Goal: Task Accomplishment & Management: Use online tool/utility

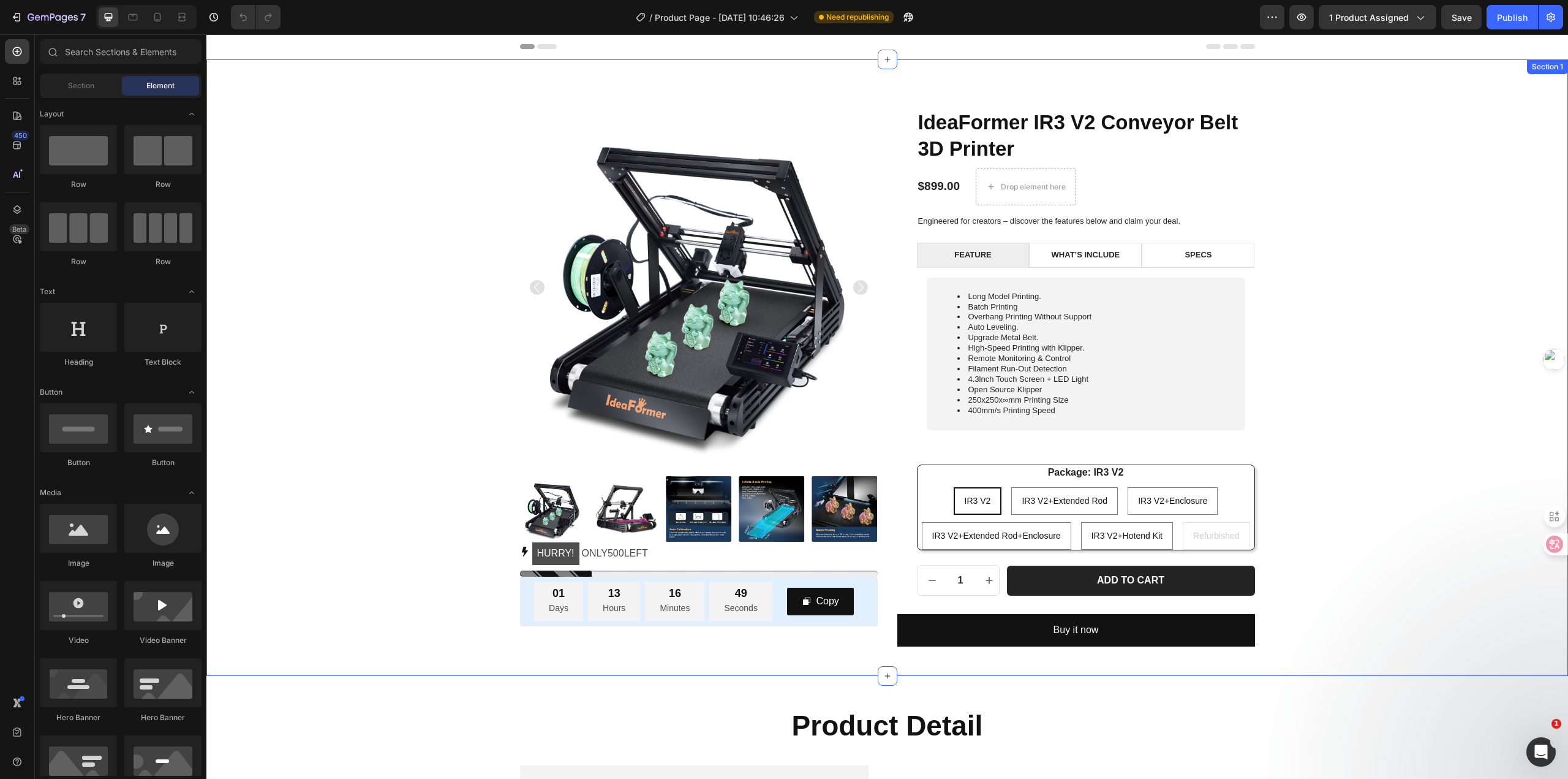
click at [1363, 252] on div "Product Images HURRY! ONLY 500 LEFT Stock Counter 01 Days 13 Hours 16 Minutes 4…" at bounding box center [887, 377] width 1343 height 538
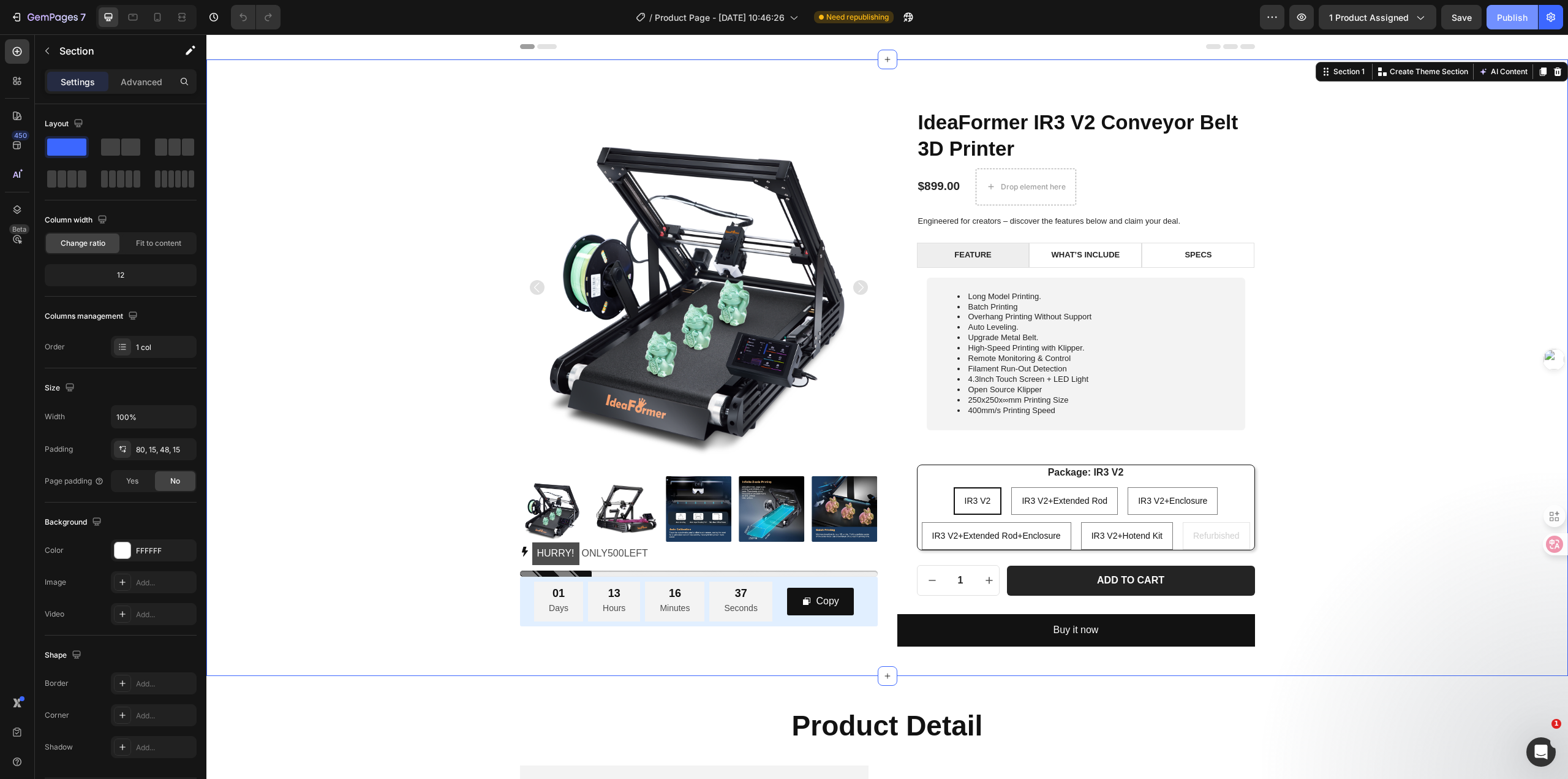
click at [1497, 21] on div "Publish" at bounding box center [1513, 17] width 30 height 13
click at [1237, 475] on div "Package: IR3 V2 IR3 V2 IR3 V2 IR3 V2 IR3 V2+Extended Rod IR3 V2+Extended Rod IR…" at bounding box center [1086, 507] width 337 height 85
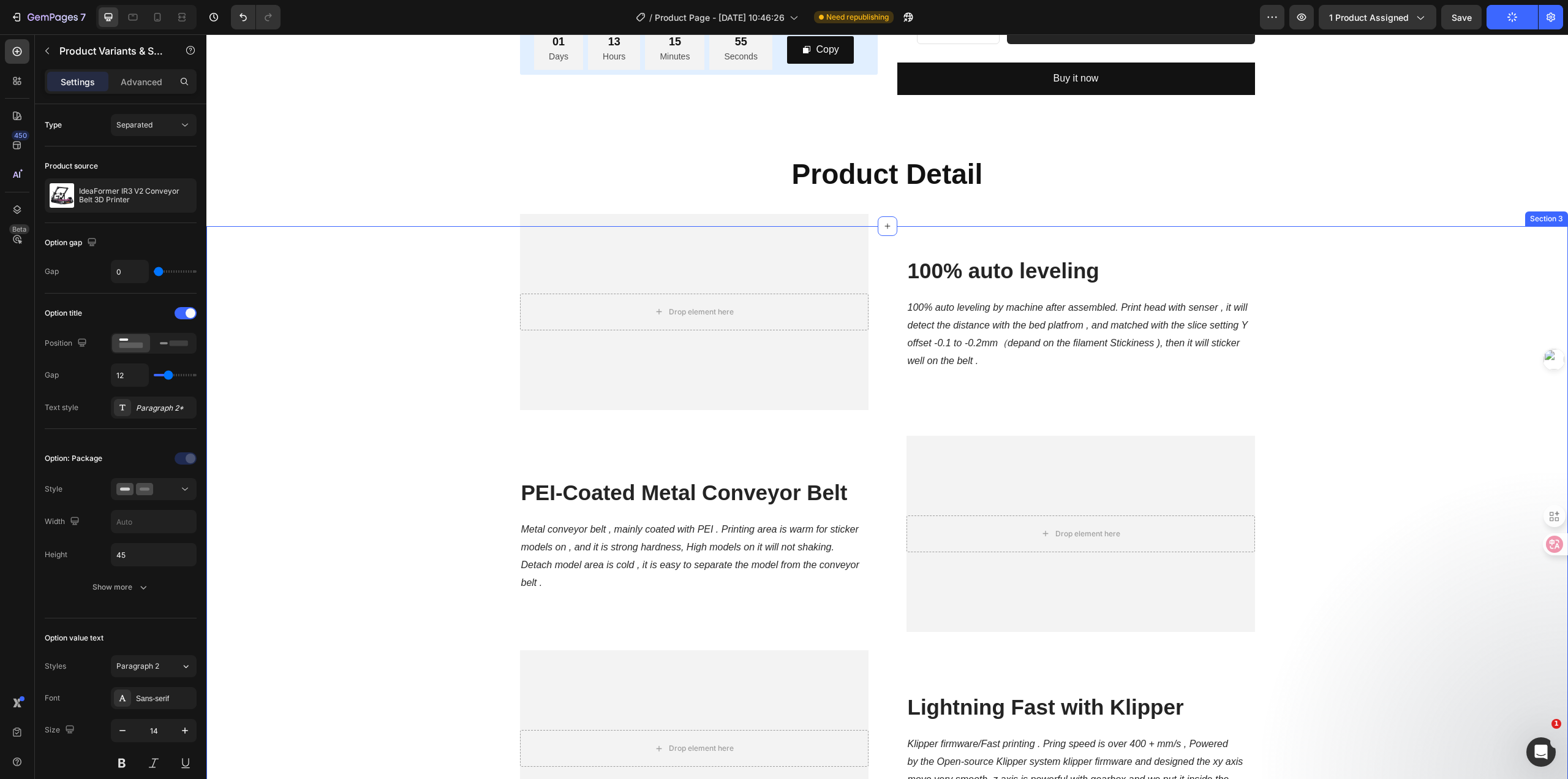
scroll to position [428, 0]
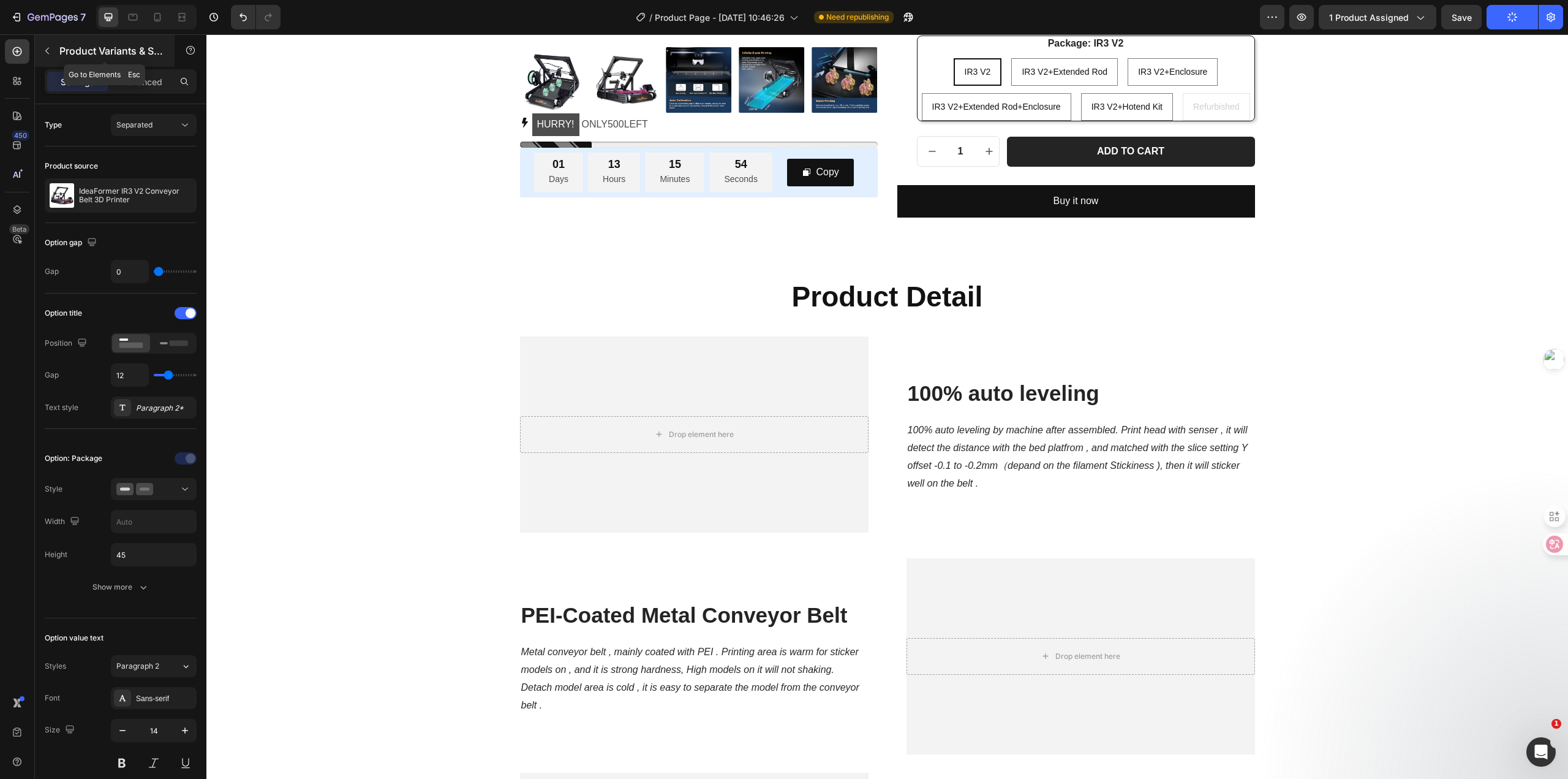
click at [48, 48] on icon "button" at bounding box center [47, 51] width 4 height 7
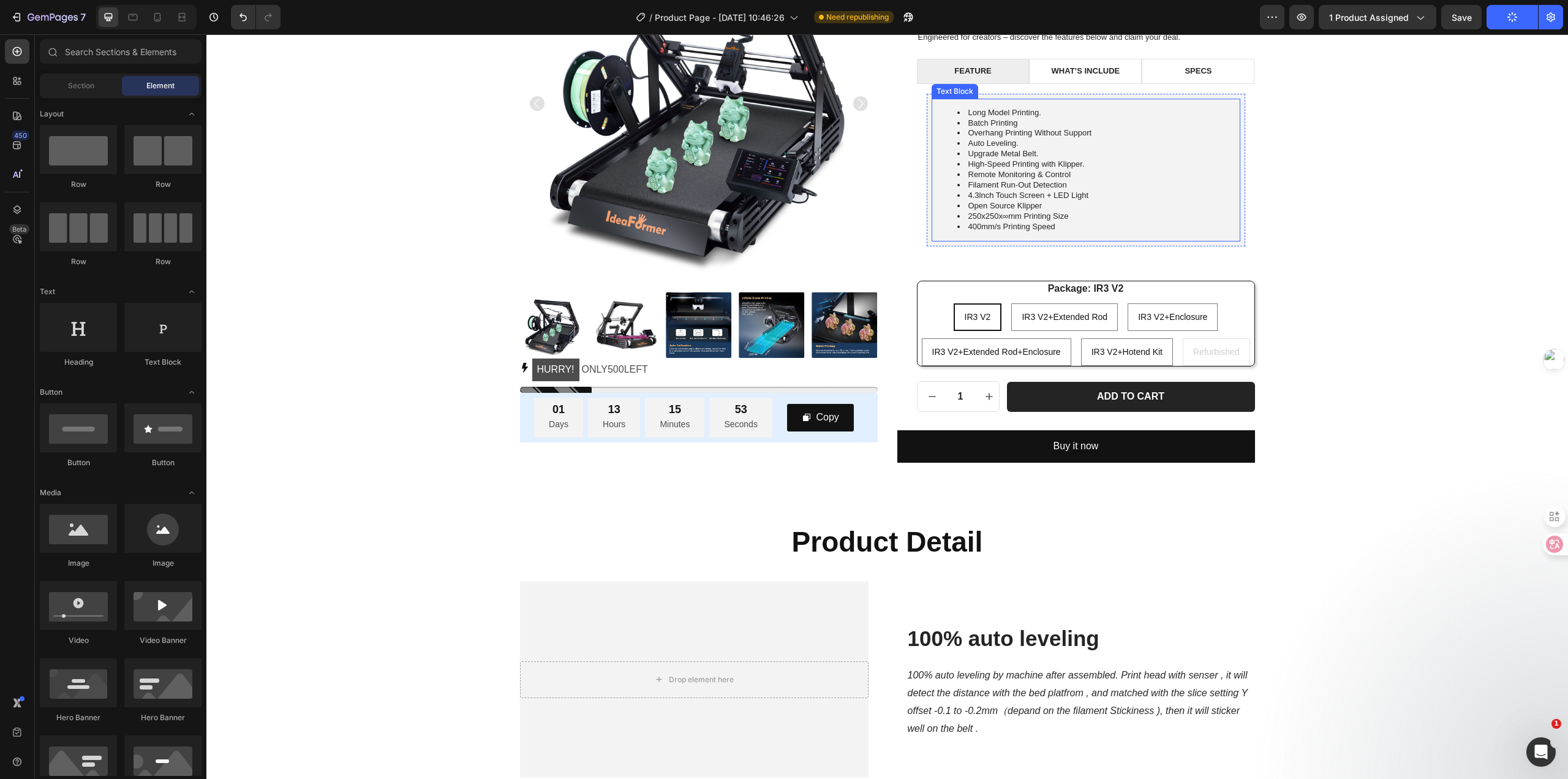
scroll to position [0, 0]
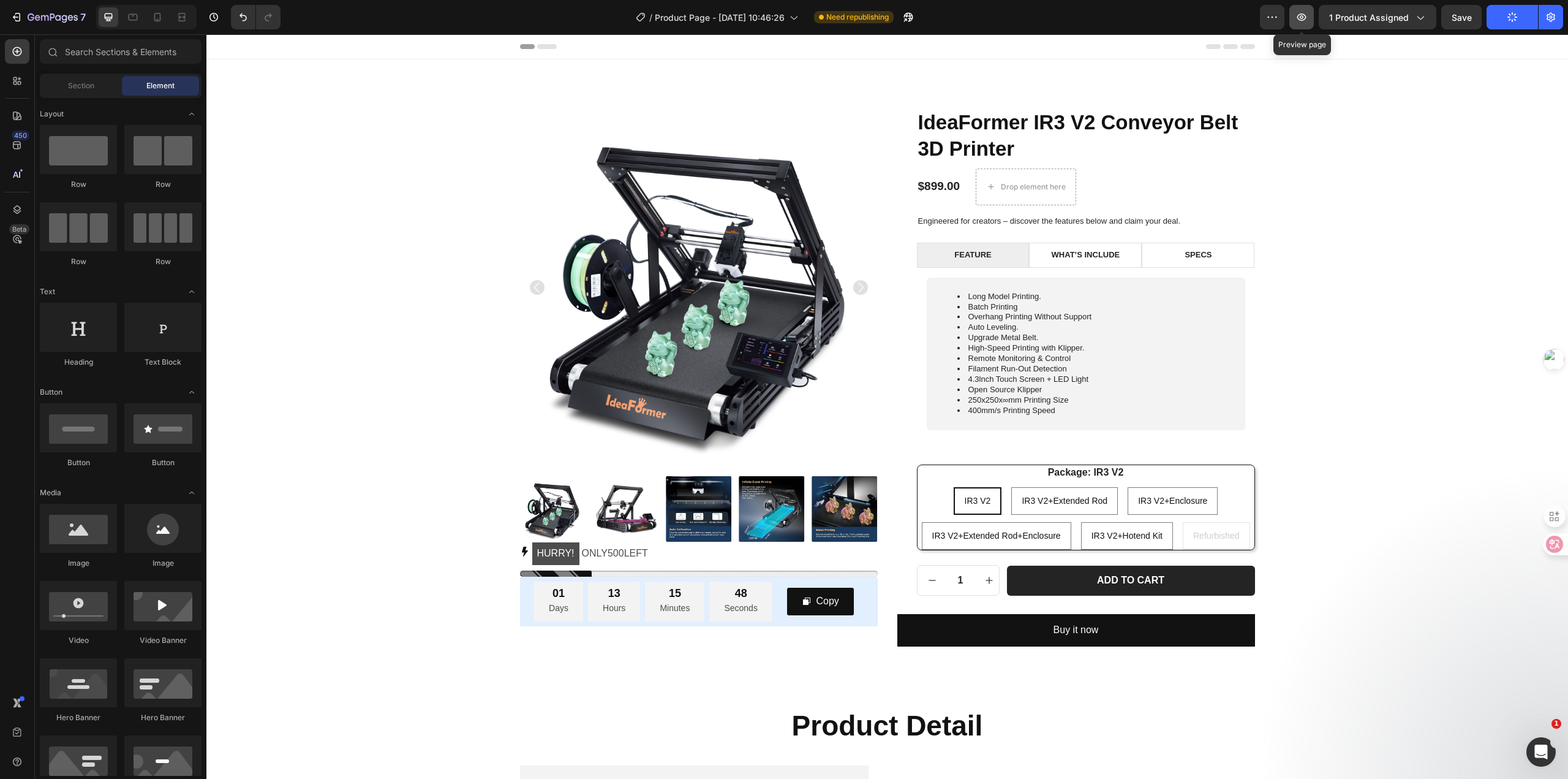
click at [1306, 21] on icon "button" at bounding box center [1302, 17] width 9 height 7
click at [1221, 482] on div "Package: IR3 V2 IR3 V2 IR3 V2 IR3 V2 IR3 V2+Extended Rod IR3 V2+Extended Rod IR…" at bounding box center [1086, 507] width 337 height 85
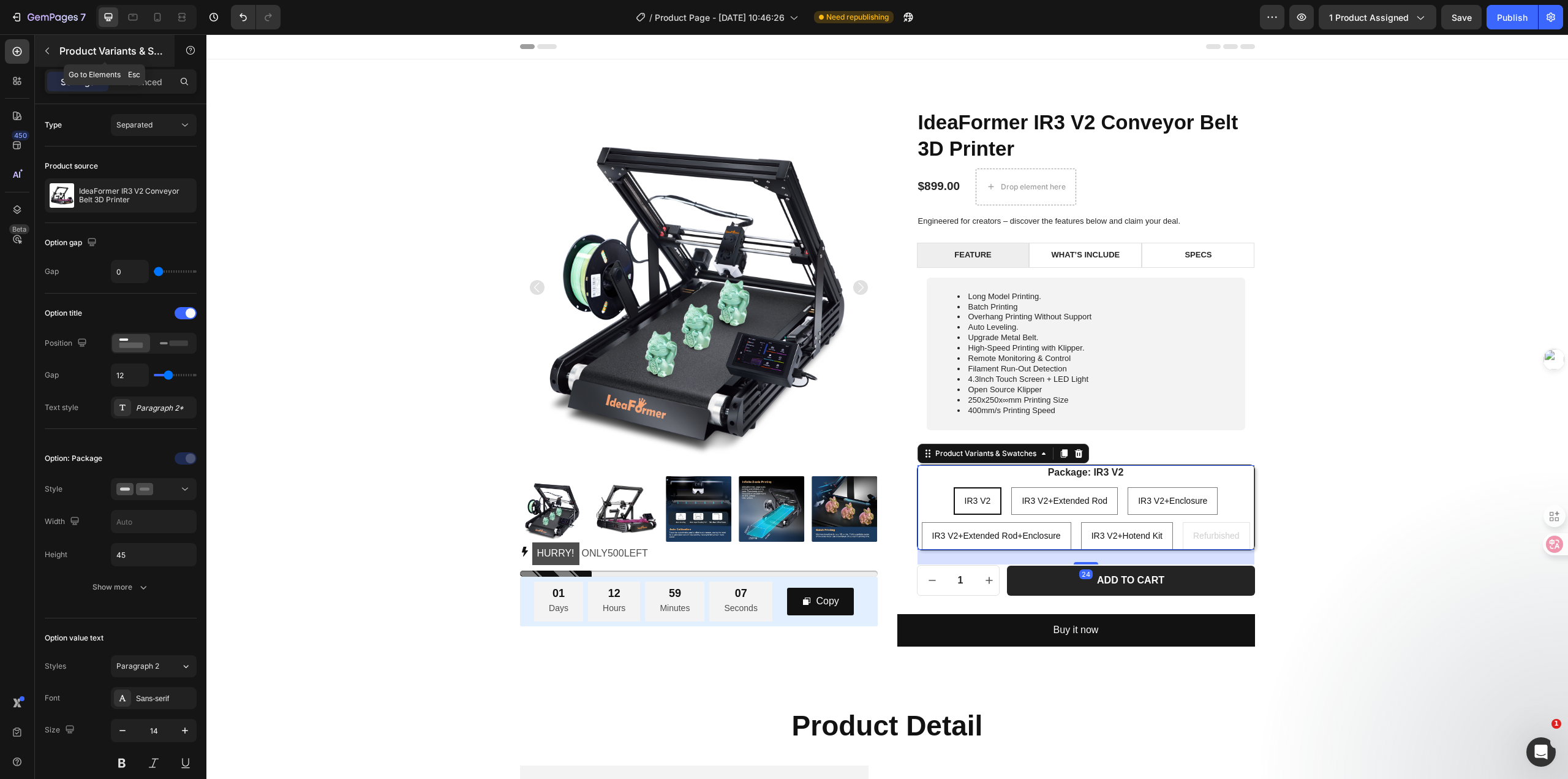
click at [47, 53] on icon "button" at bounding box center [47, 51] width 4 height 7
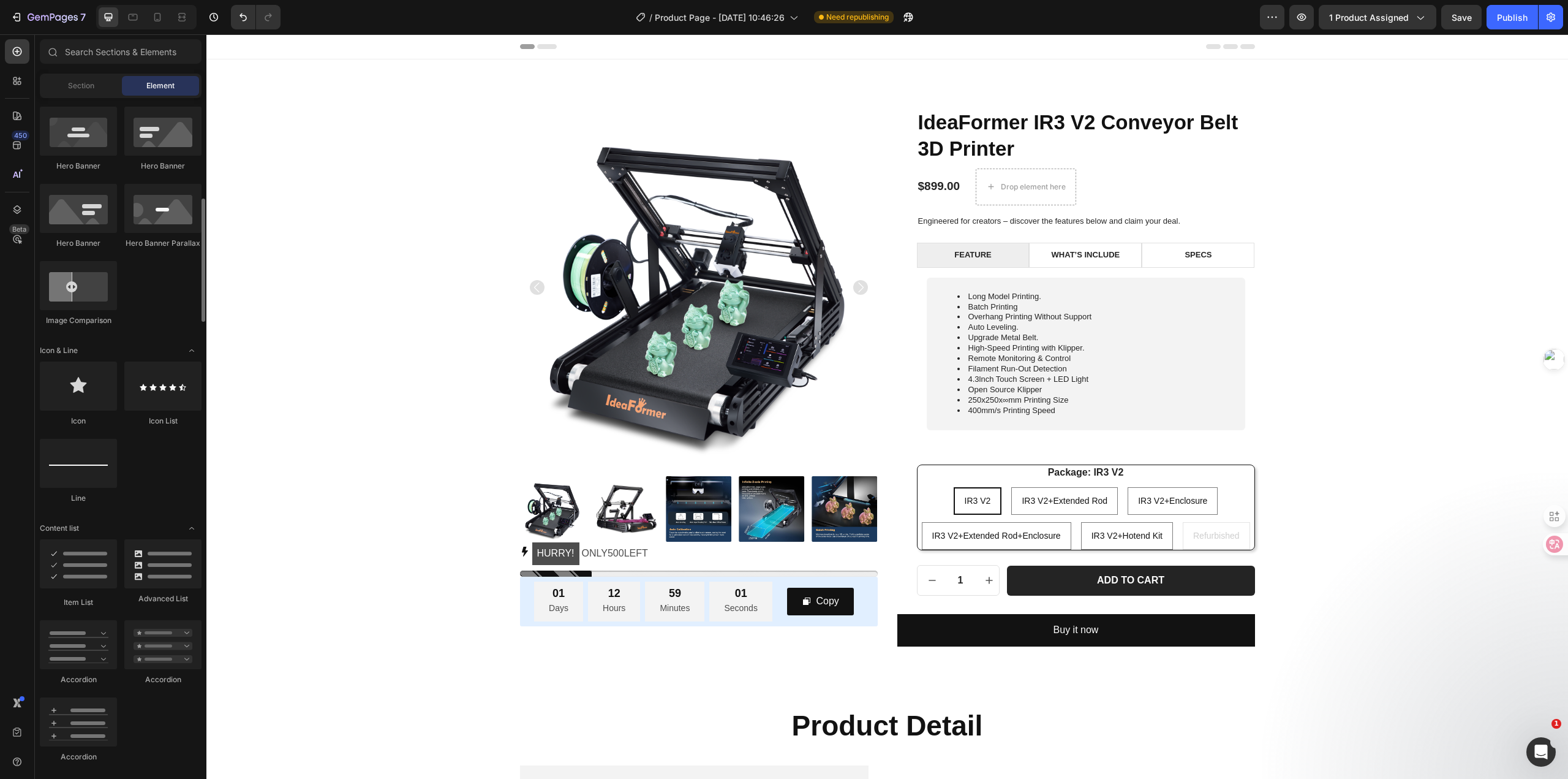
scroll to position [368, 0]
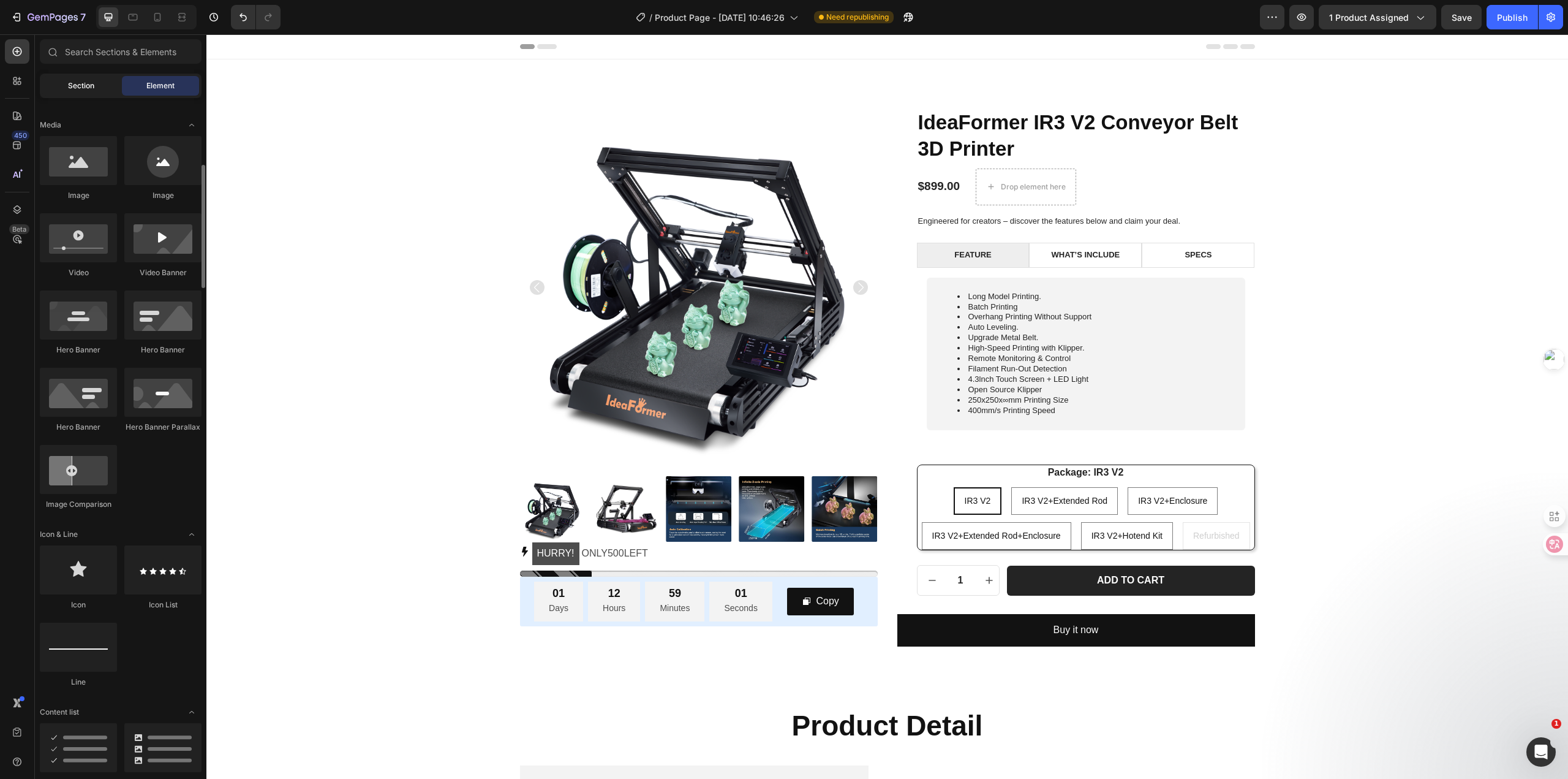
click at [60, 84] on div "Section" at bounding box center [81, 86] width 77 height 20
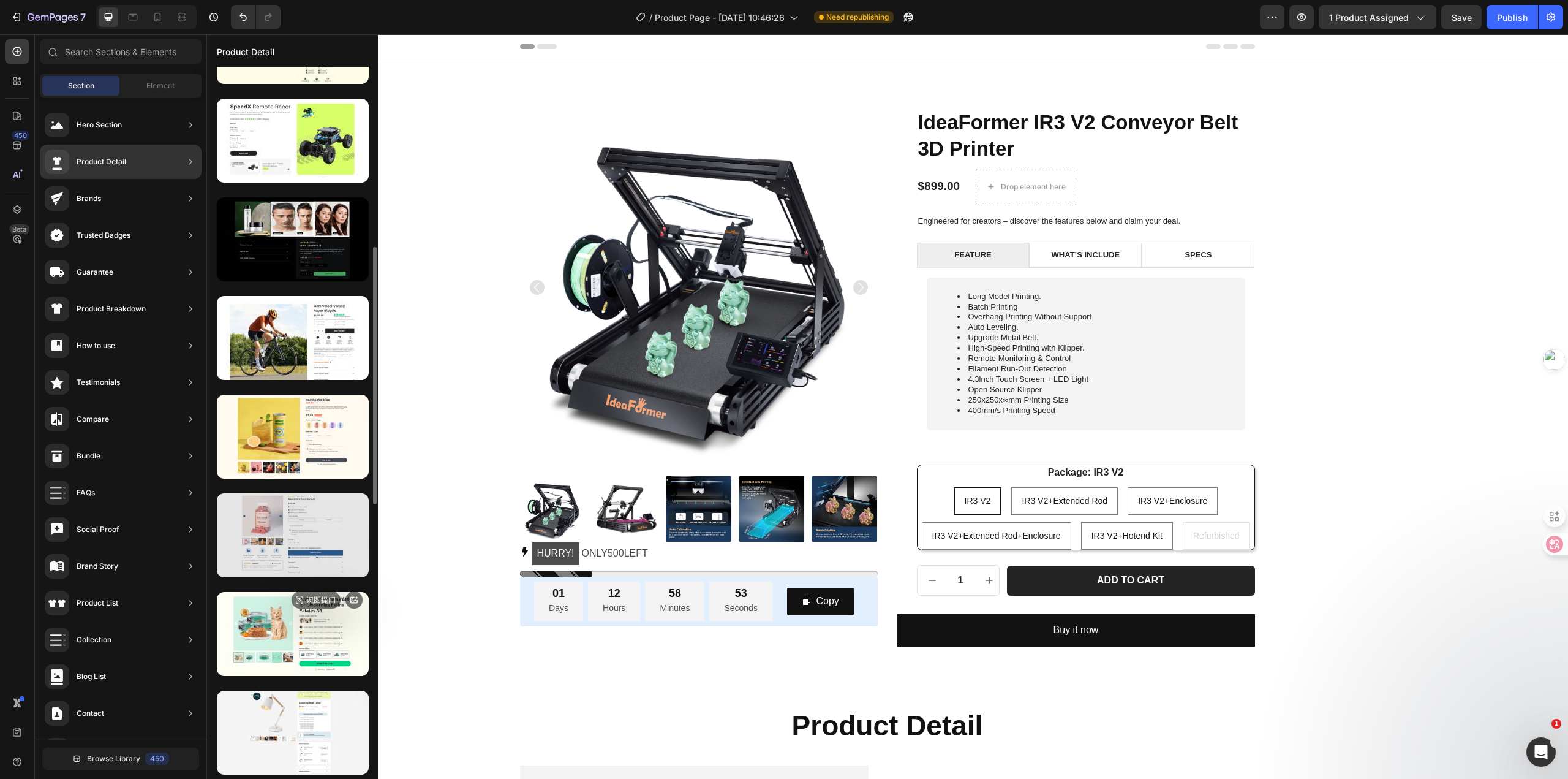
scroll to position [574, 0]
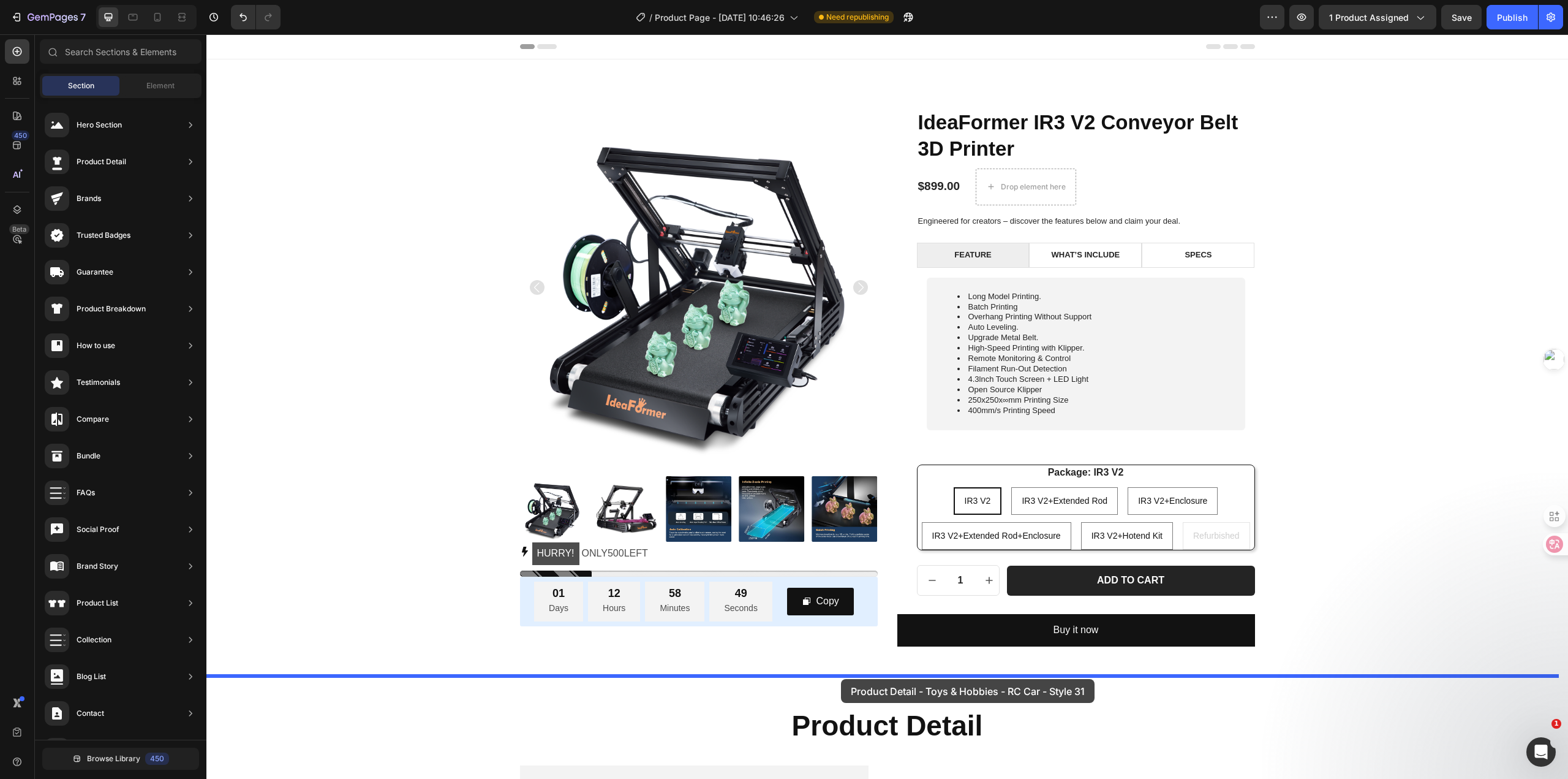
drag, startPoint x: 549, startPoint y: 560, endPoint x: 841, endPoint y: 679, distance: 315.3
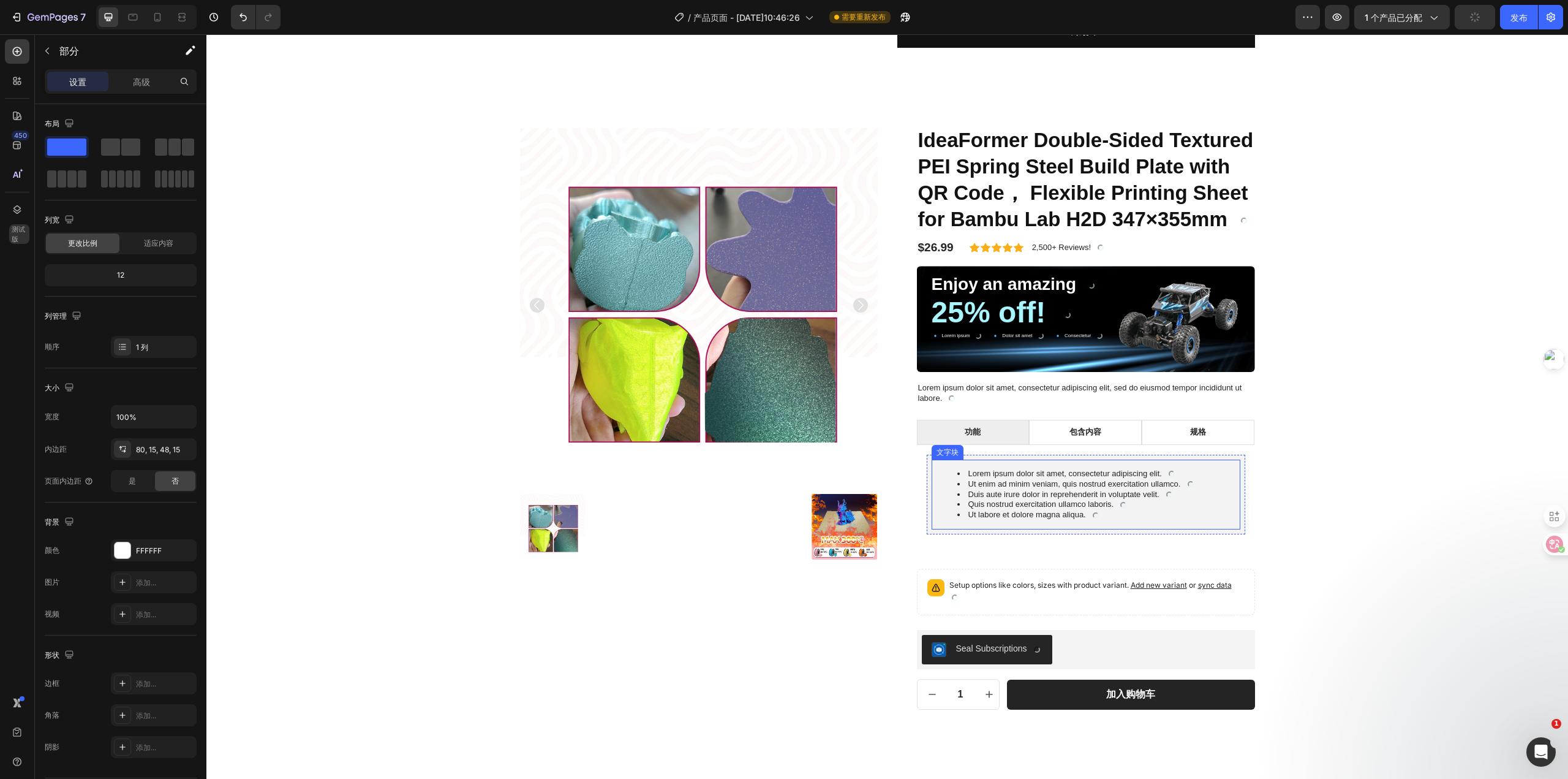
scroll to position [660, 0]
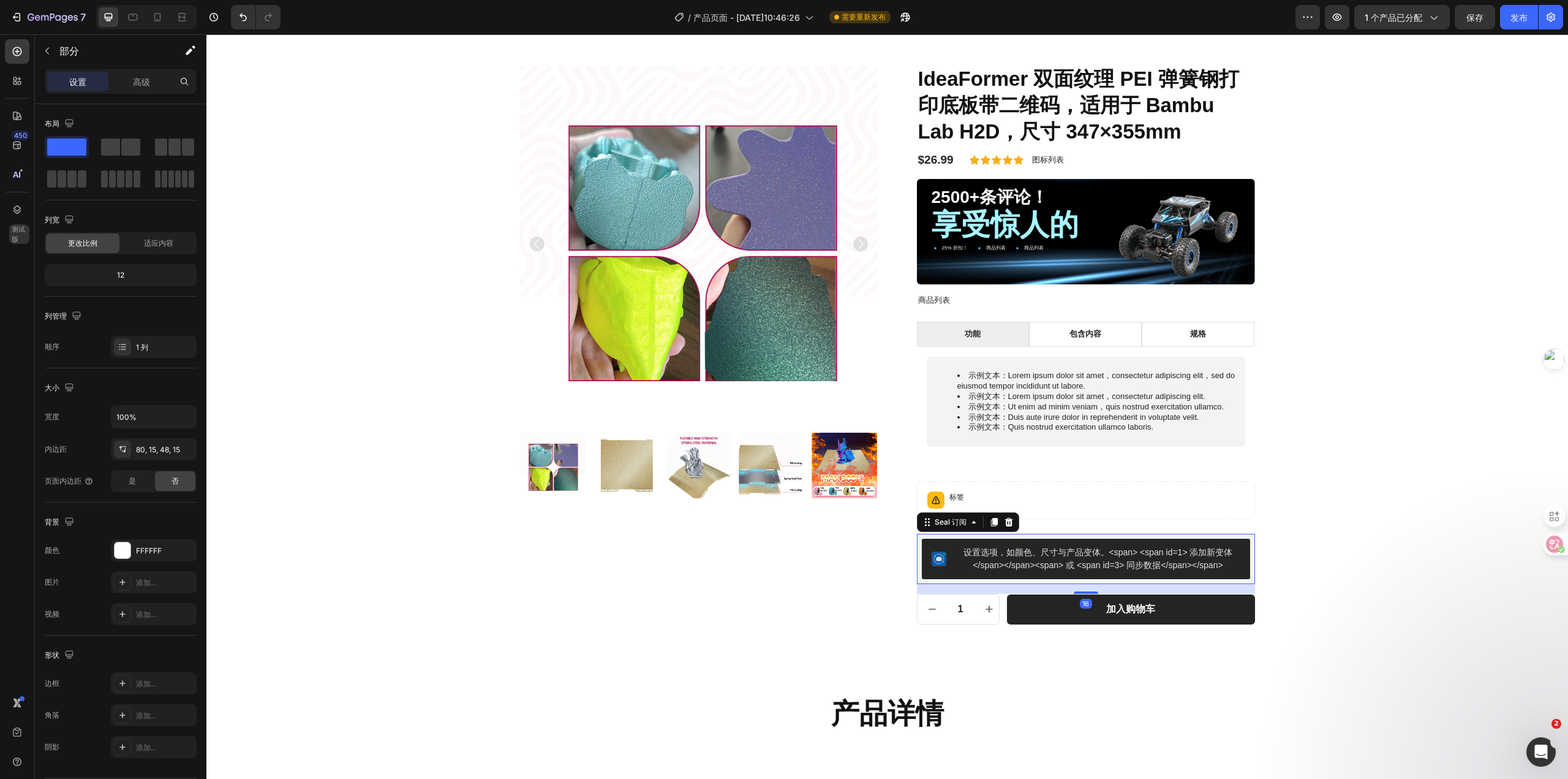
click at [1081, 570] on font "设置选项，如颜色、尺寸与产品变体。<span> <span id=1> 添加新变体 </span></span><span> 或 <span id=3> 同步…" at bounding box center [1098, 558] width 269 height 22
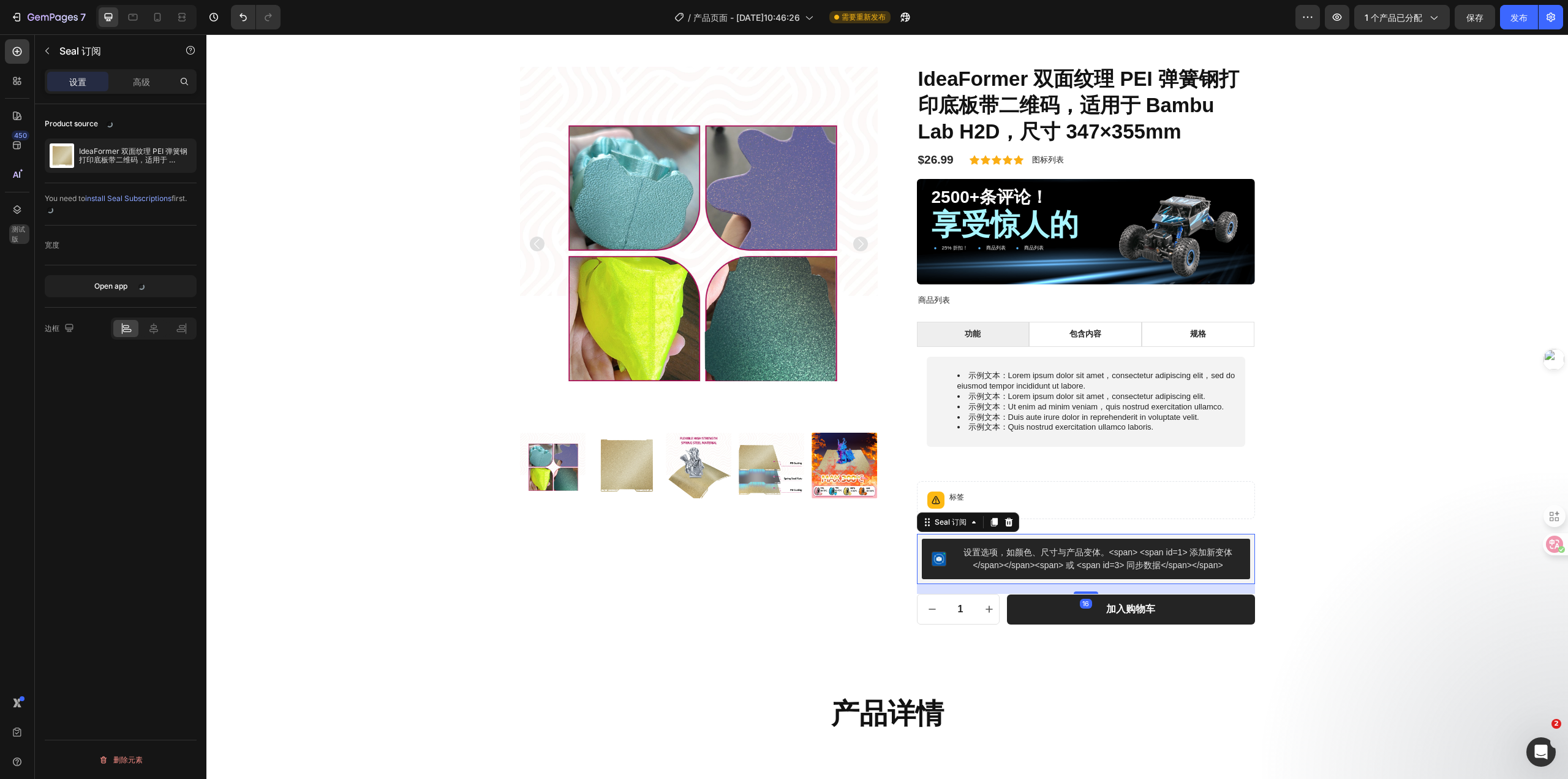
click at [938, 555] on img "Seal Subscriptions" at bounding box center [939, 558] width 14 height 14
click at [974, 557] on font "设置选项，如颜色、尺寸与产品变体。<span> <span id=1> 添加新变体 </span></span><span> 或 <span id=3> 同步…" at bounding box center [1098, 558] width 269 height 22
click at [990, 549] on font "设置选项，如颜色、尺寸与产品变体。<span> <span id=1> 添加新变体 </span></span><span> 或 <span id=3> 同步…" at bounding box center [1098, 558] width 269 height 22
click at [972, 521] on icon at bounding box center [974, 521] width 10 height 10
click at [985, 551] on font "设置选项，如颜色、尺寸与产品变体。<span> <span id=1> 添加新变体 </span></span><span> 或 <span id=3> 同步…" at bounding box center [1098, 558] width 269 height 22
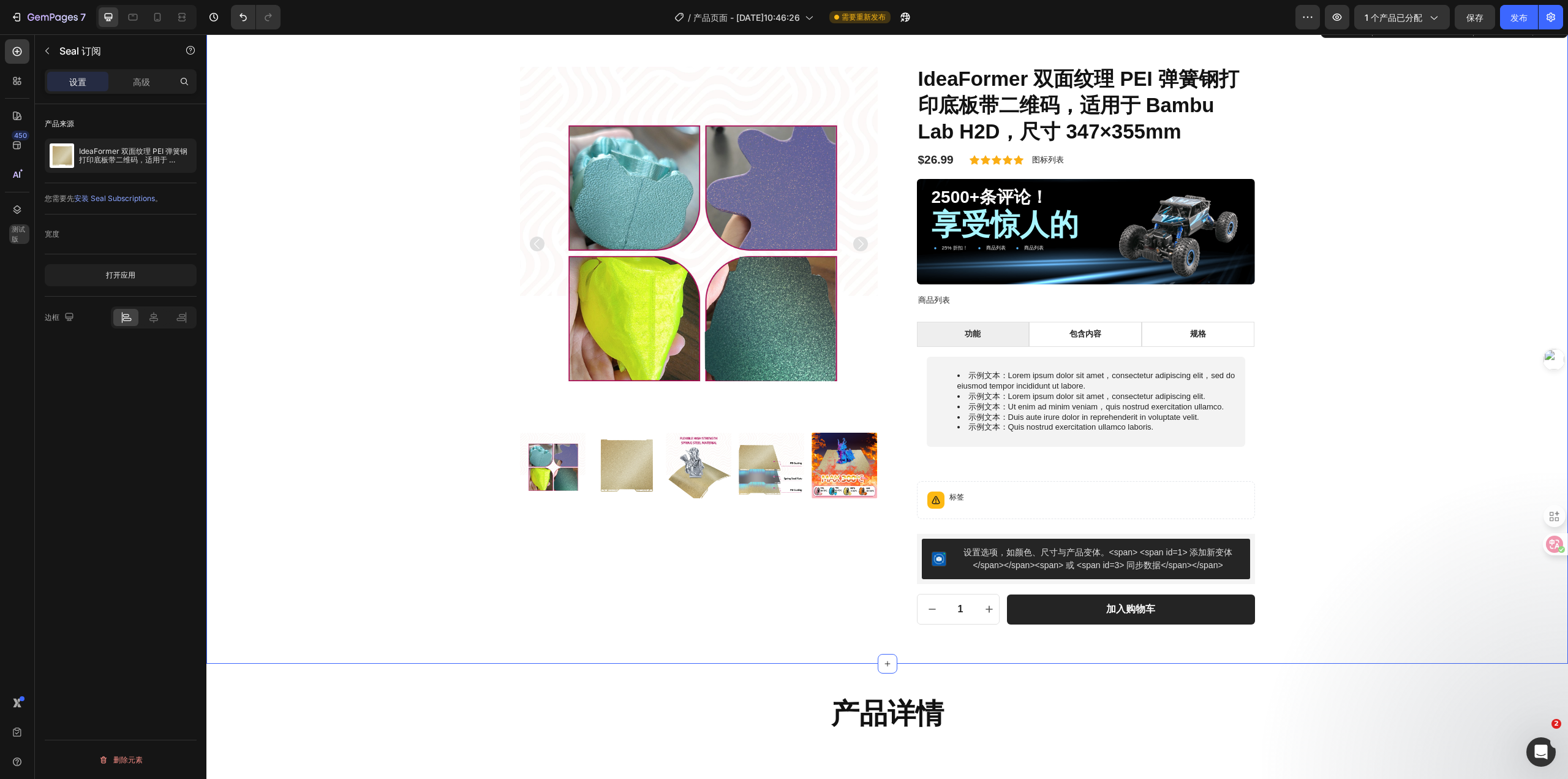
click at [1310, 557] on div "产品图片 IdeaFormer 双面纹理 PEI 弹簧钢打印底板带二维码，适用于 Bambu Lab H2D，尺寸 347×355mm 产品标题 $26.99…" at bounding box center [887, 350] width 1343 height 569
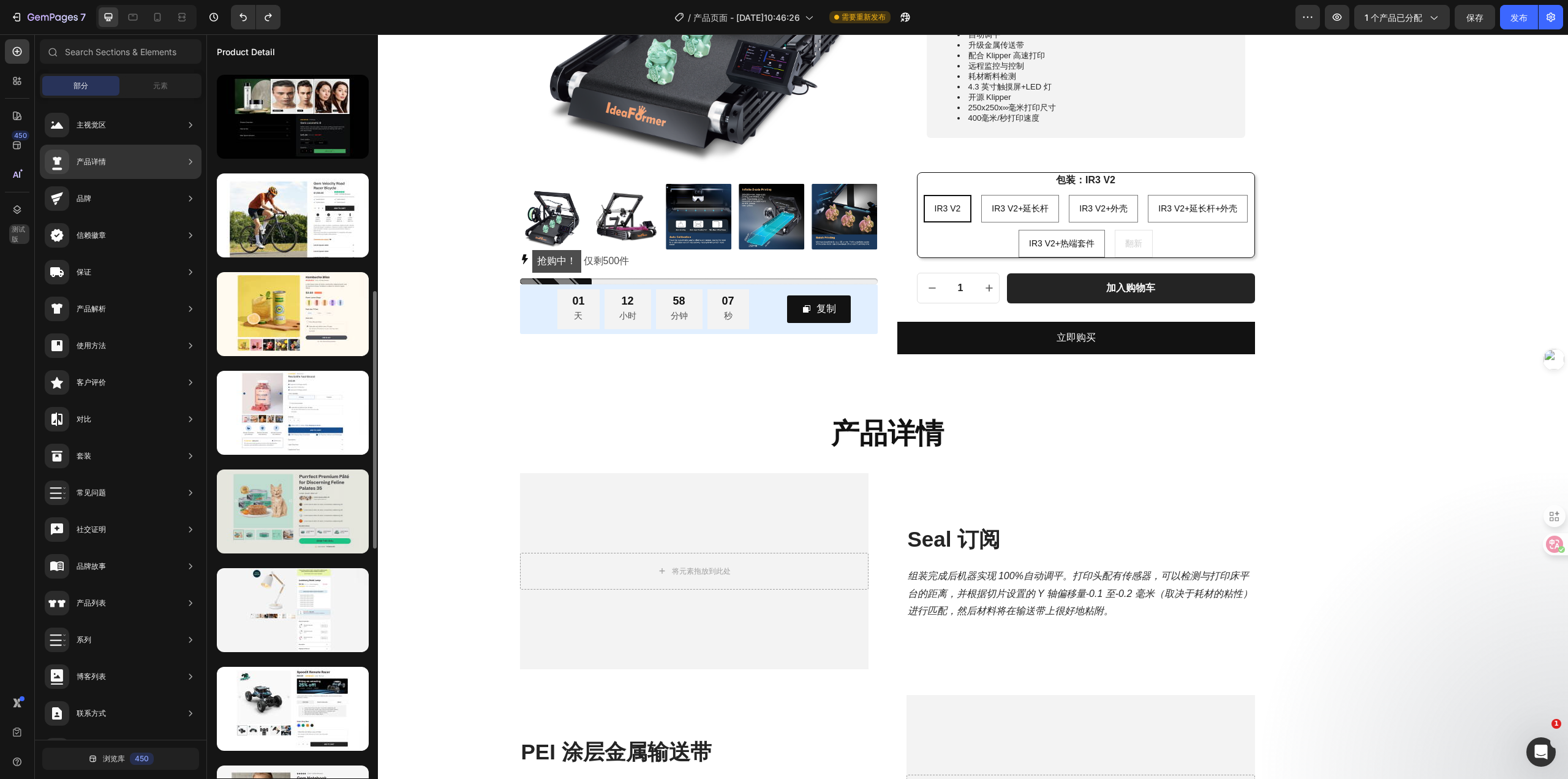
scroll to position [452, 0]
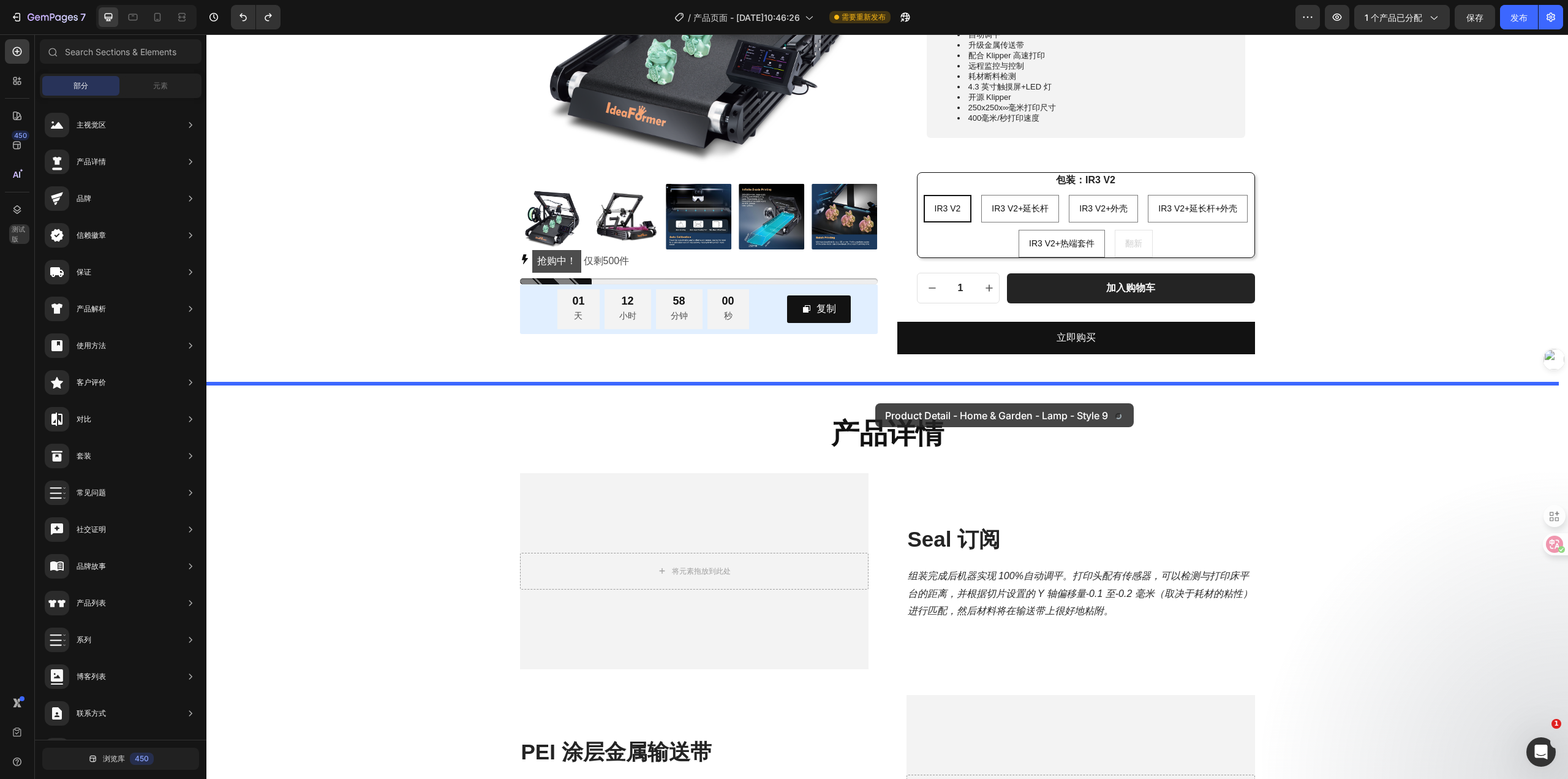
drag, startPoint x: 524, startPoint y: 565, endPoint x: 876, endPoint y: 403, distance: 387.5
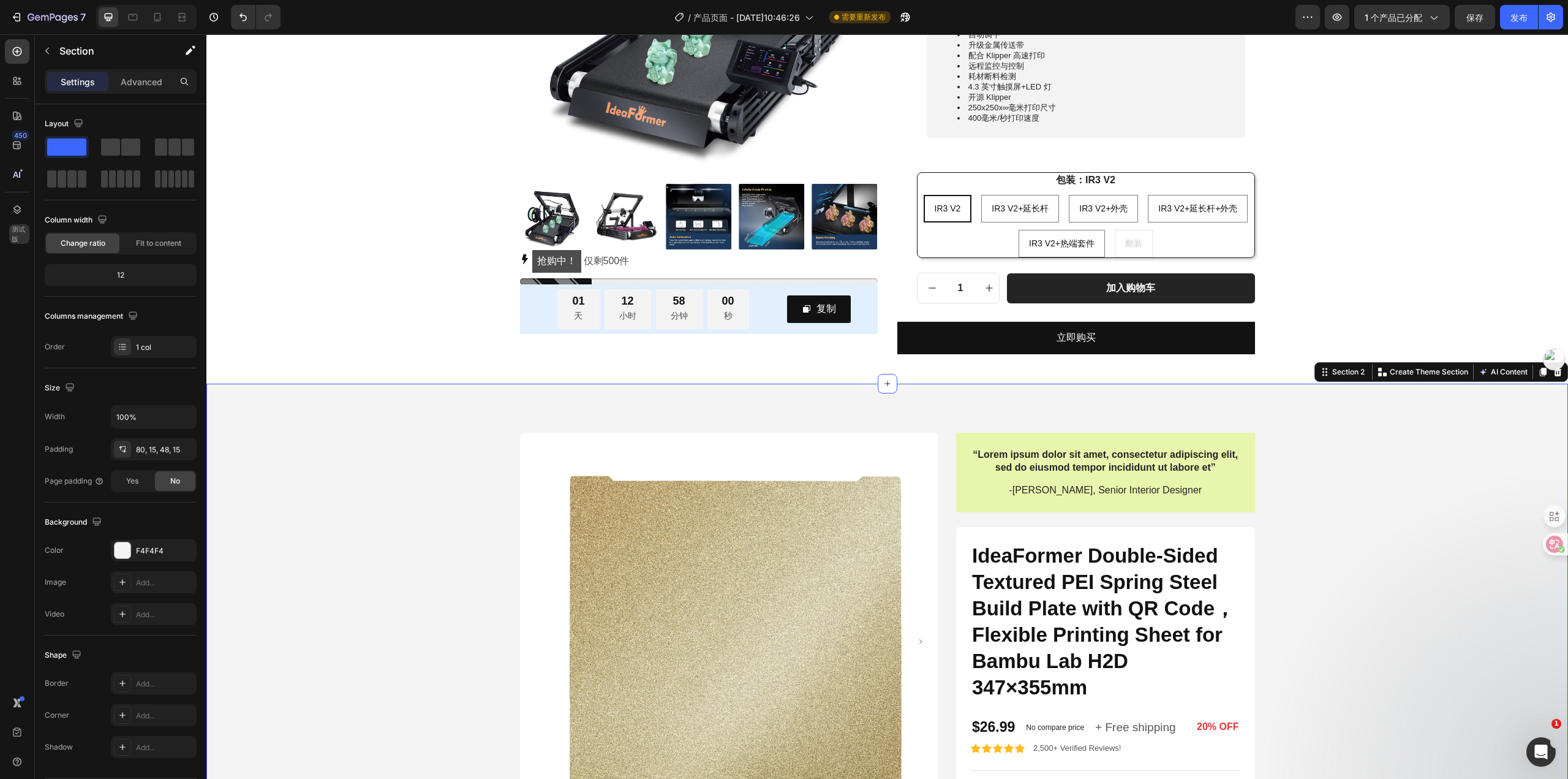
scroll to position [598, 0]
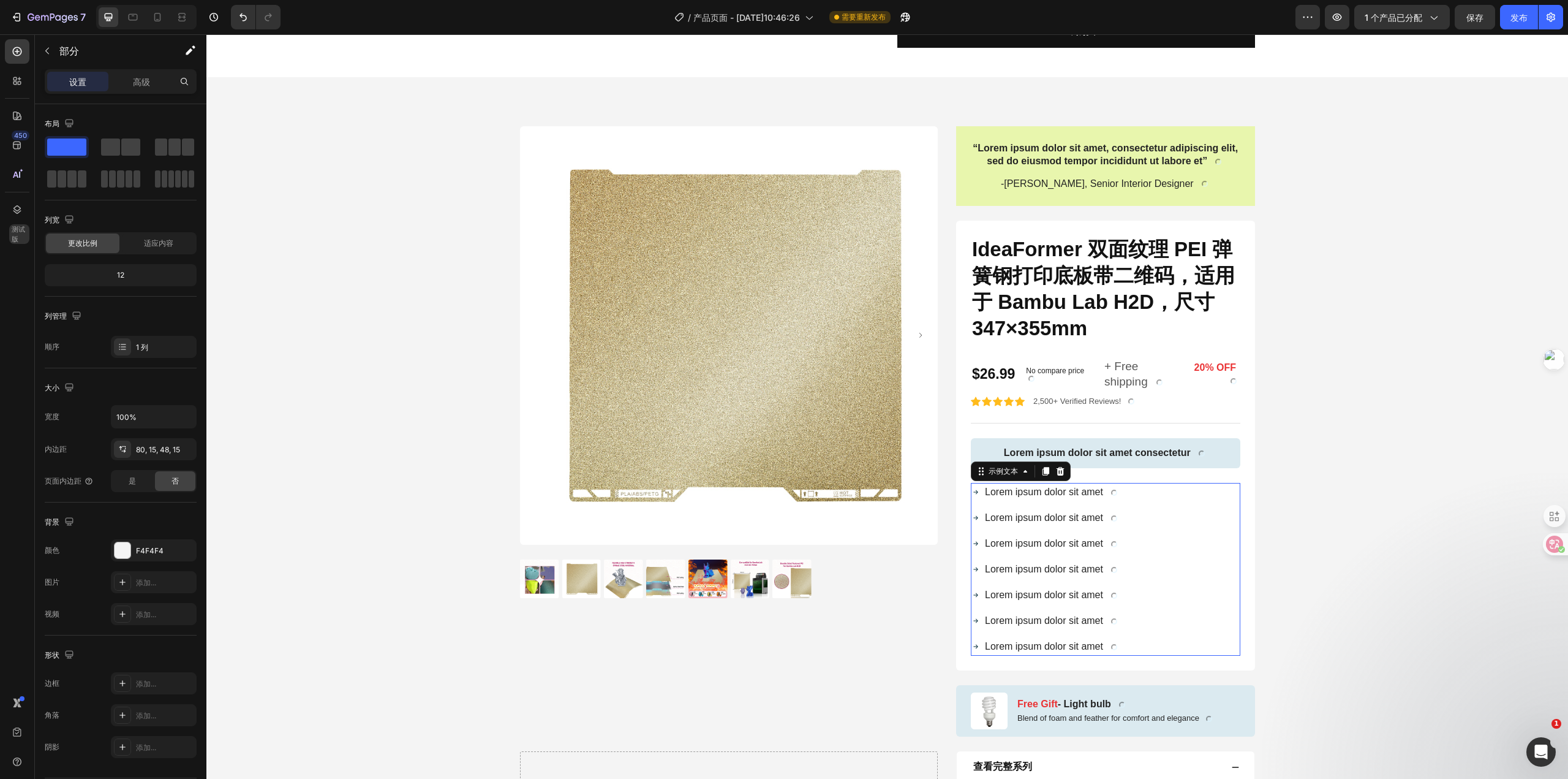
click at [1154, 506] on div "Lorem ipsum dolor sit amet Lorem ipsum dolor sit amet Lorem ipsum dolor sit ame…" at bounding box center [1106, 569] width 269 height 173
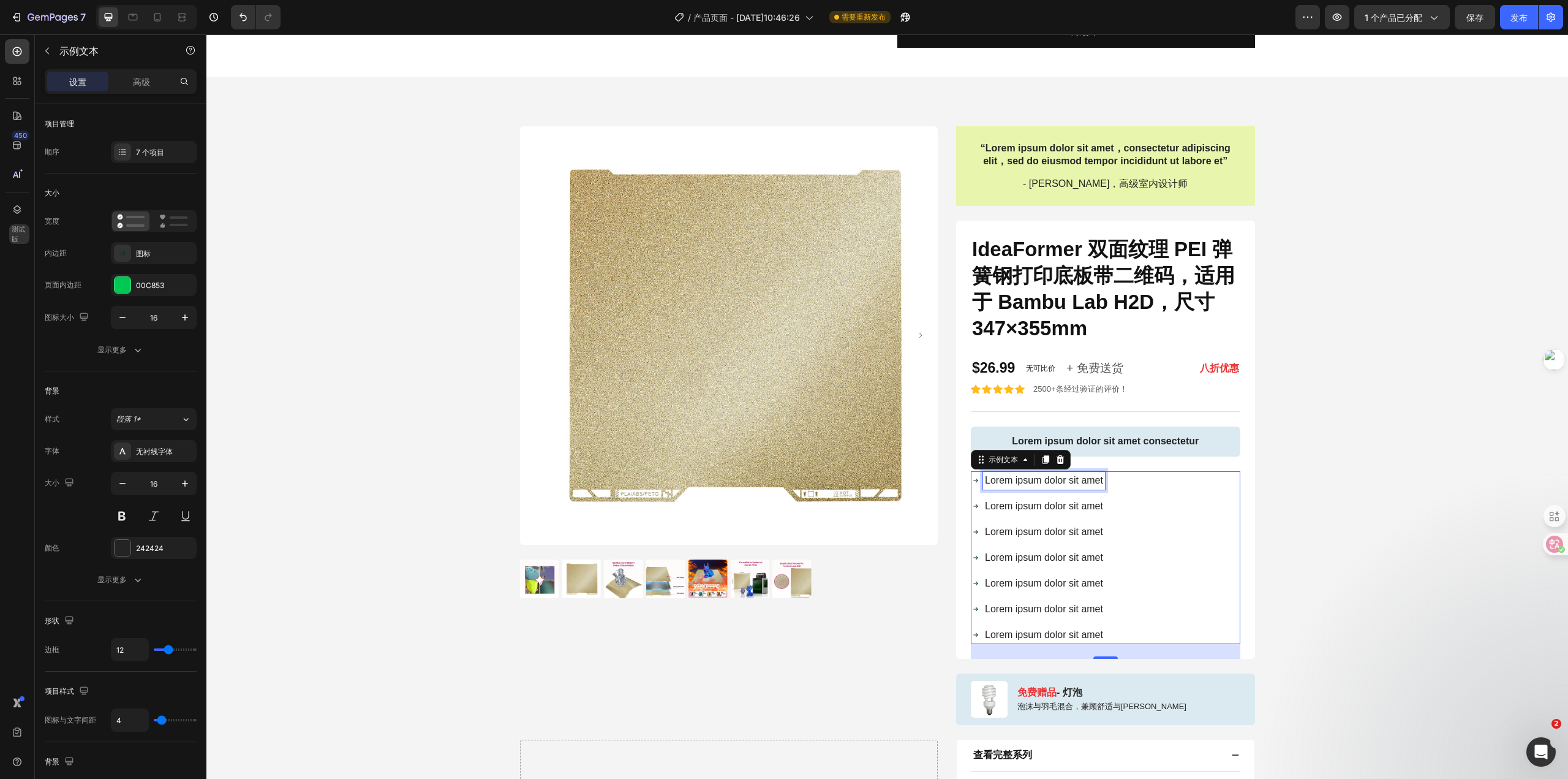
click at [1037, 485] on p "Lorem ipsum dolor sit amet" at bounding box center [1044, 480] width 118 height 14
click at [1039, 499] on p "Lorem ipsum dolor sit amet" at bounding box center [1044, 506] width 118 height 14
click at [1037, 522] on div "Lorem ipsum dolor sit amet" at bounding box center [1044, 531] width 122 height 19
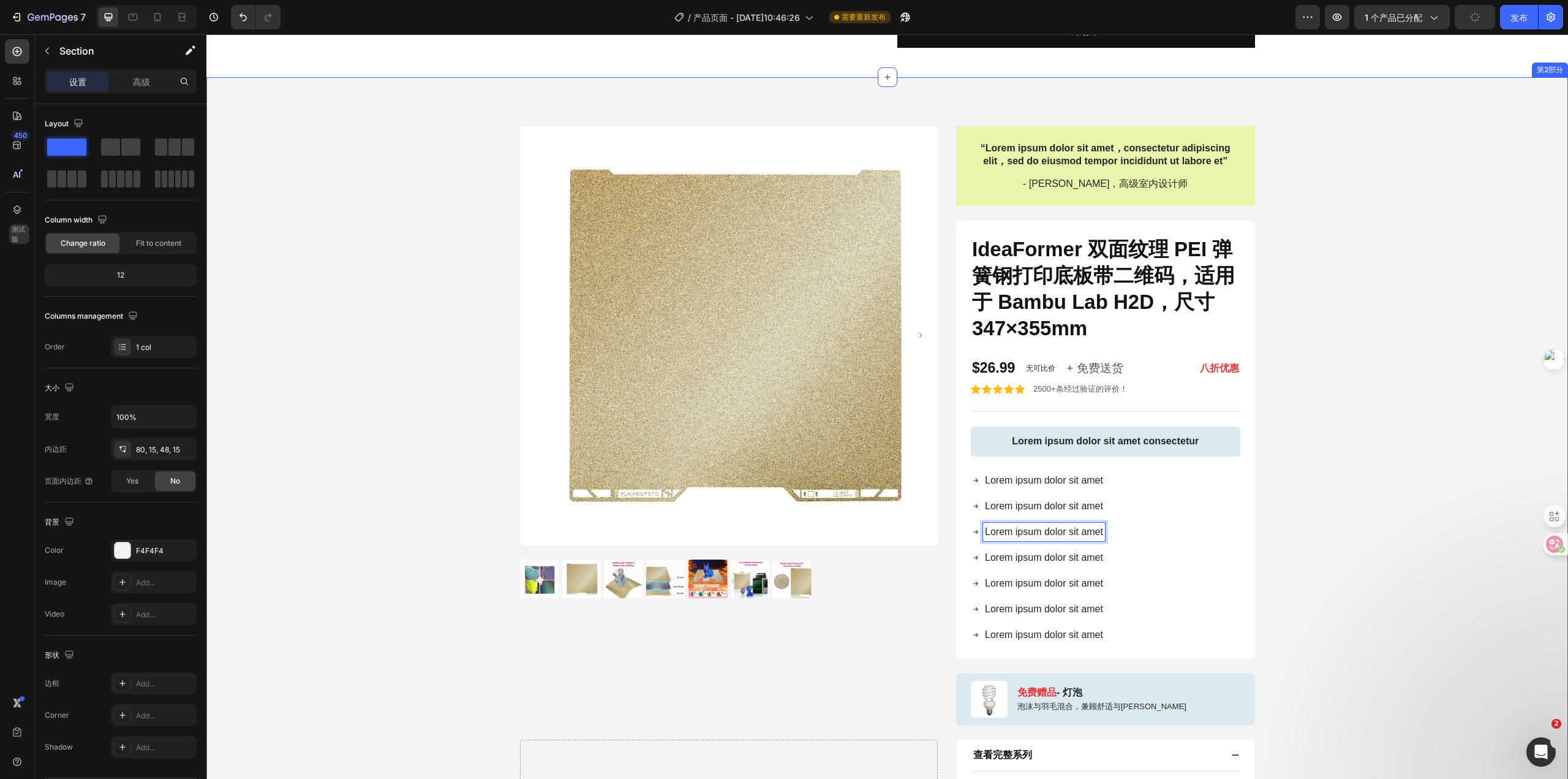
click at [1356, 473] on div "产品图片 “Lorem ipsum dolor sit amet，consectetur adipiscing elit，sed do eiusmod tem…" at bounding box center [887, 628] width 1343 height 1004
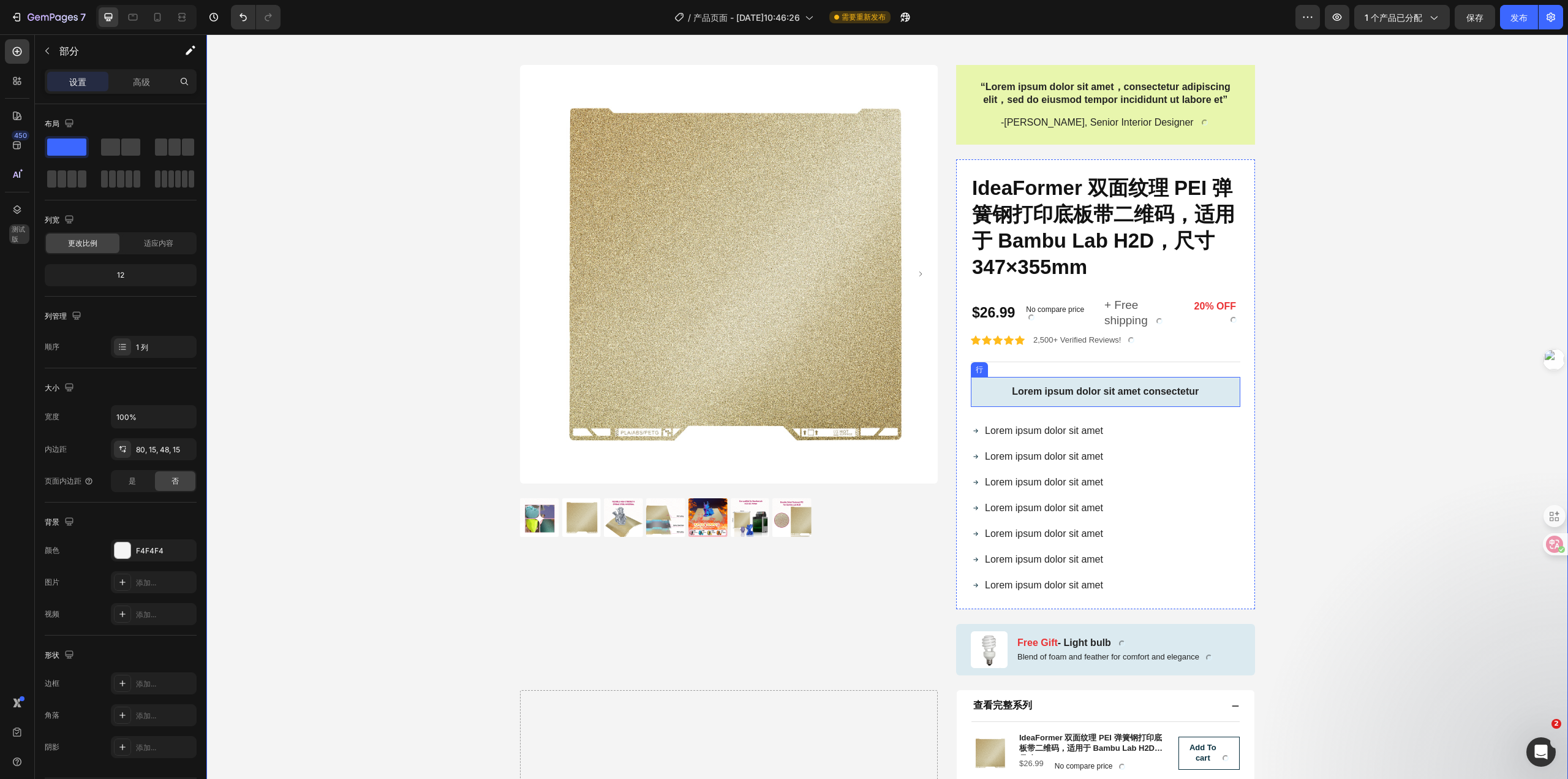
scroll to position [721, 0]
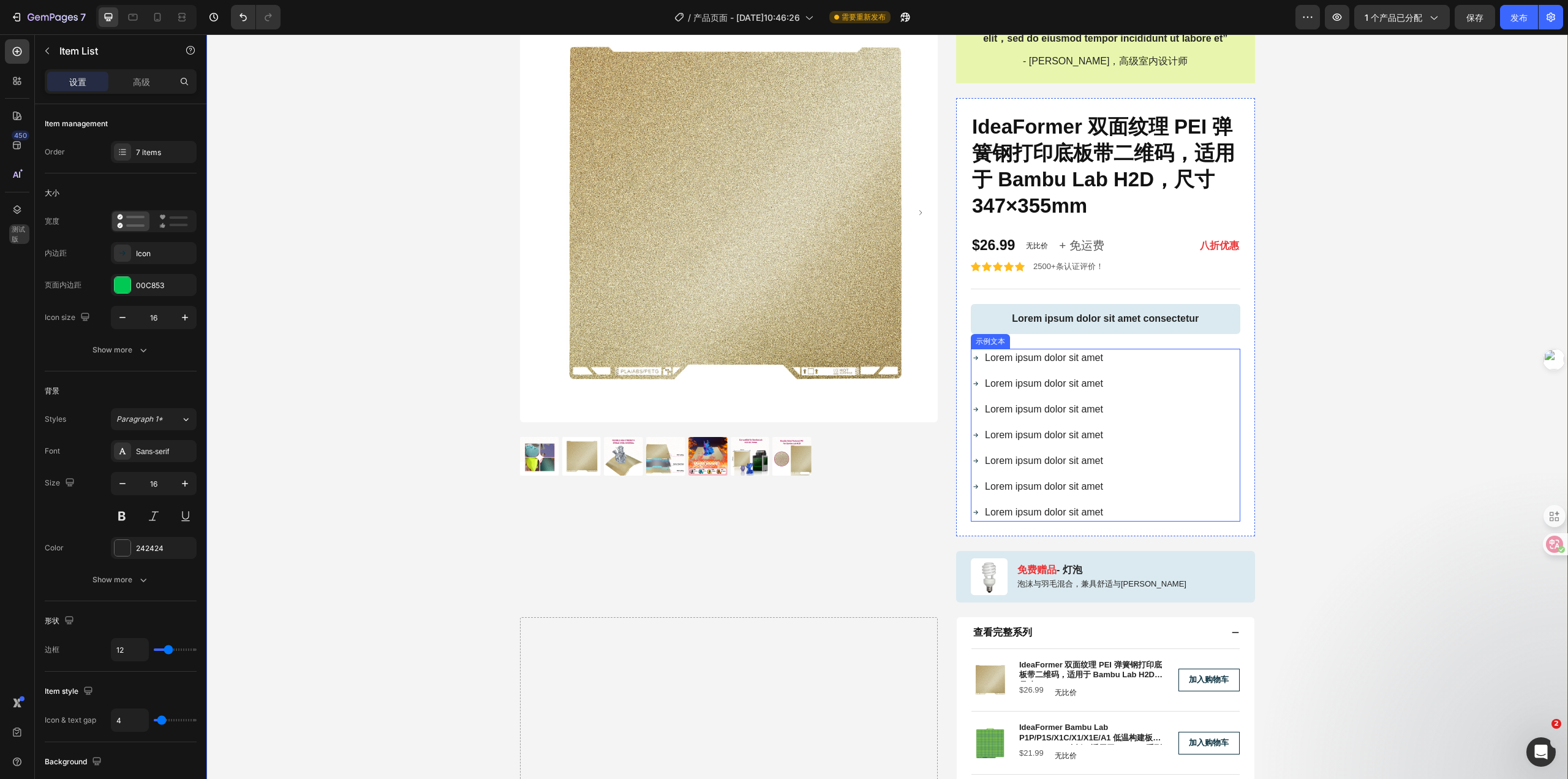
click at [1203, 353] on div "Lorem ipsum dolor sit amet Lorem ipsum dolor sit amet Lorem ipsum dolor sit ame…" at bounding box center [1106, 435] width 269 height 173
click at [1366, 364] on div "产品图片 “Lorem ipsum dolor sit amet，consectetur adipiscing elit，sed do eiusmod tem…" at bounding box center [887, 505] width 1343 height 1004
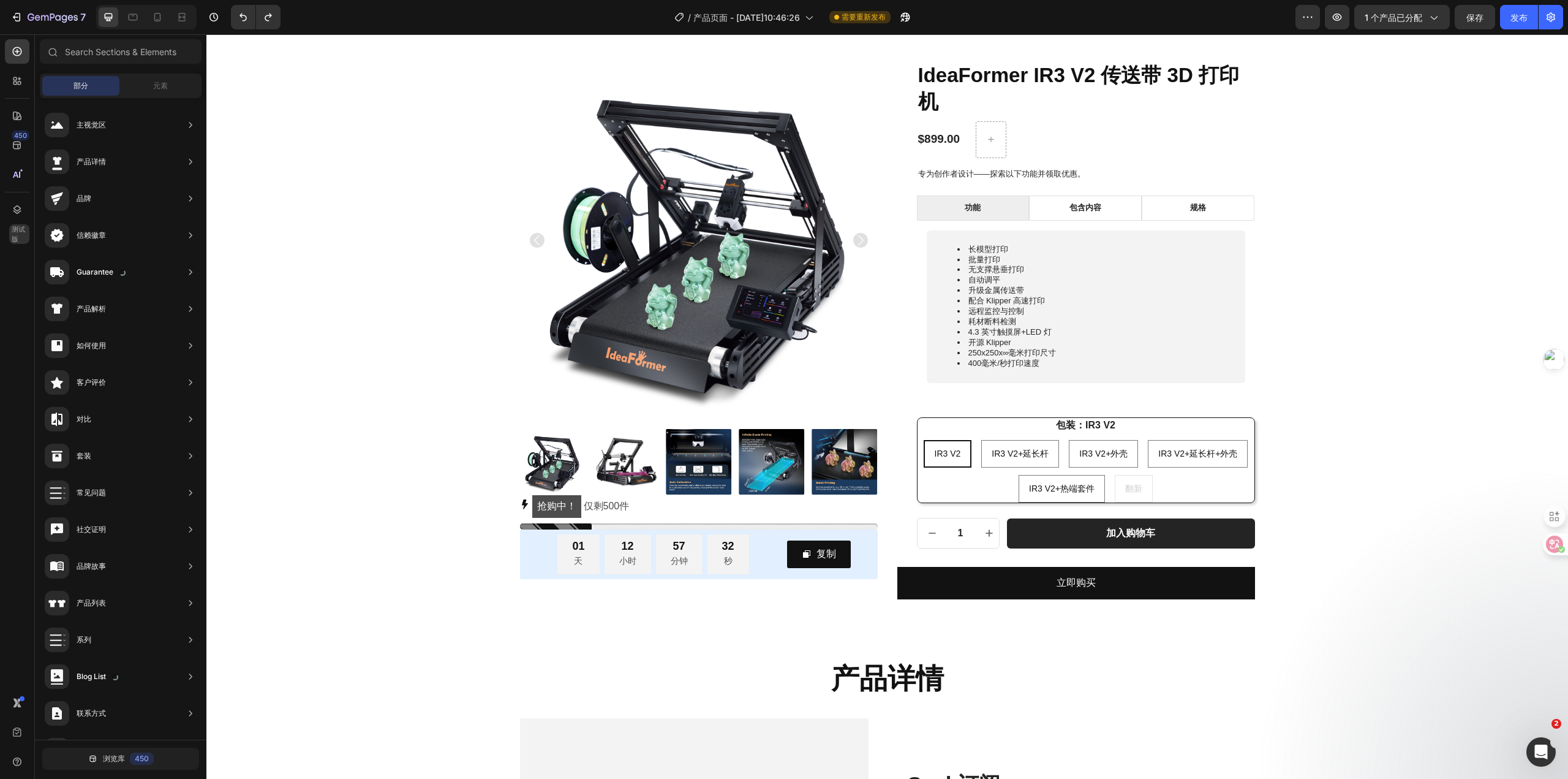
scroll to position [0, 0]
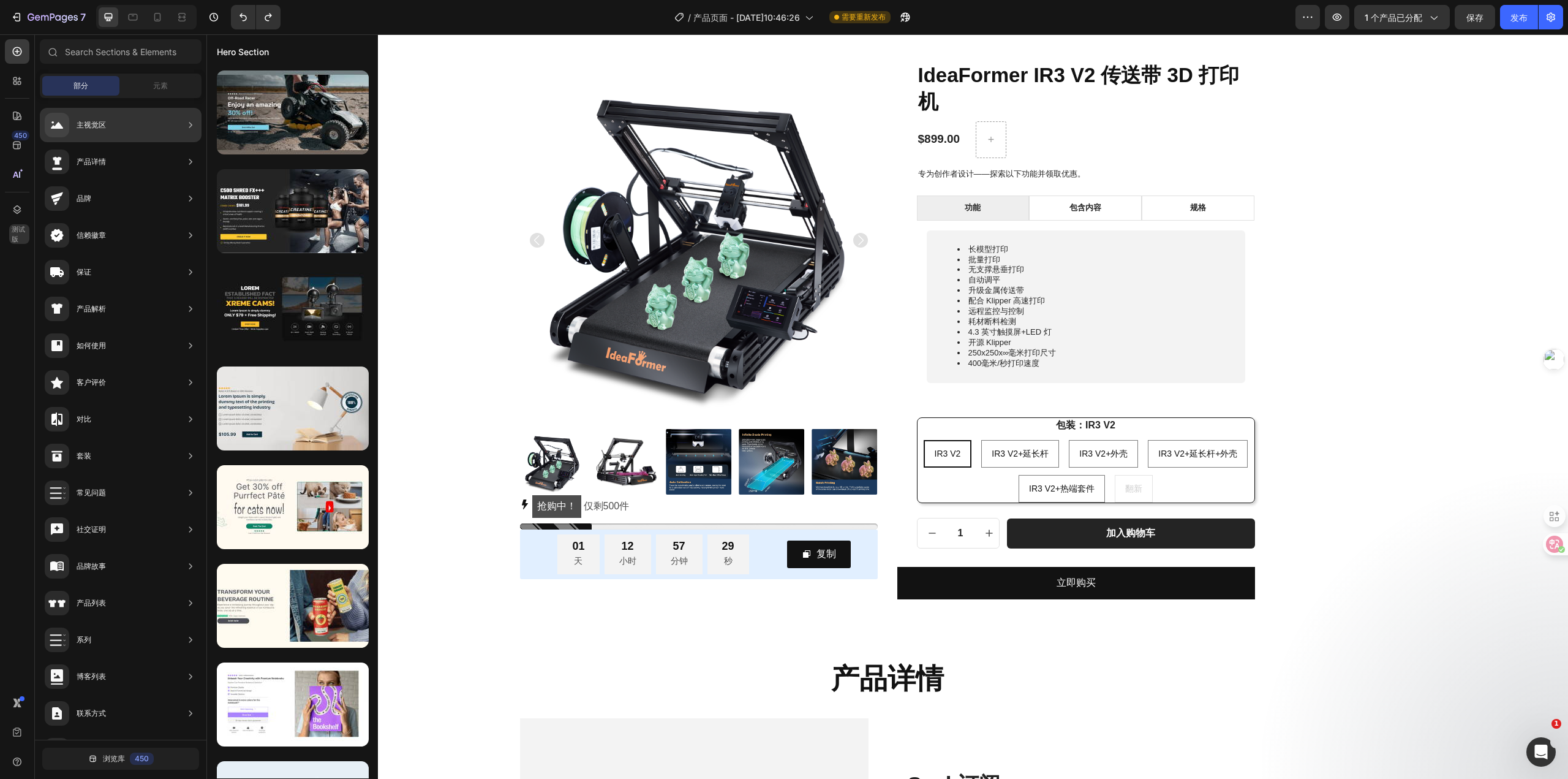
click at [112, 167] on div "产品详情" at bounding box center [121, 162] width 162 height 34
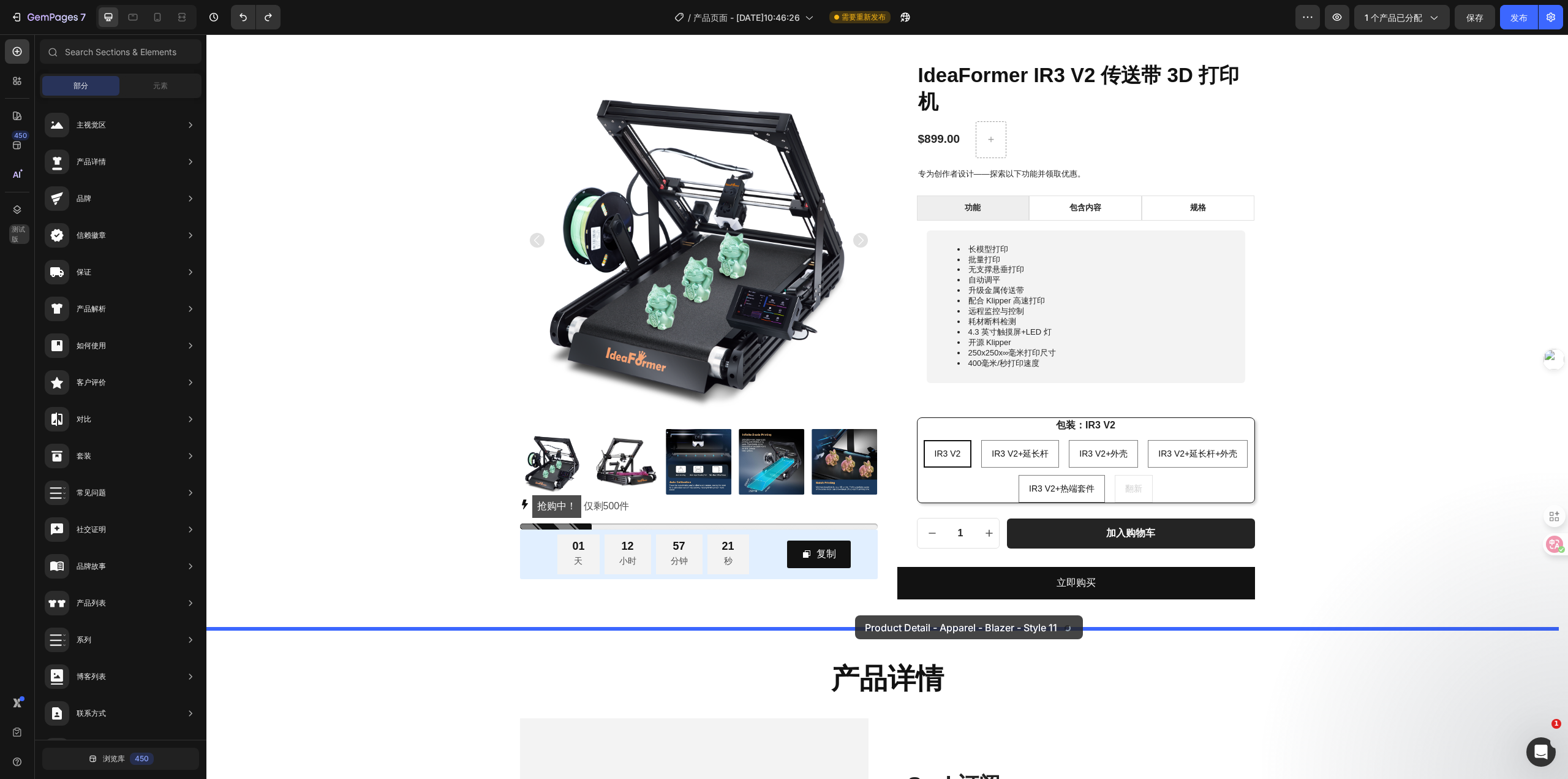
drag, startPoint x: 541, startPoint y: 256, endPoint x: 854, endPoint y: 619, distance: 479.3
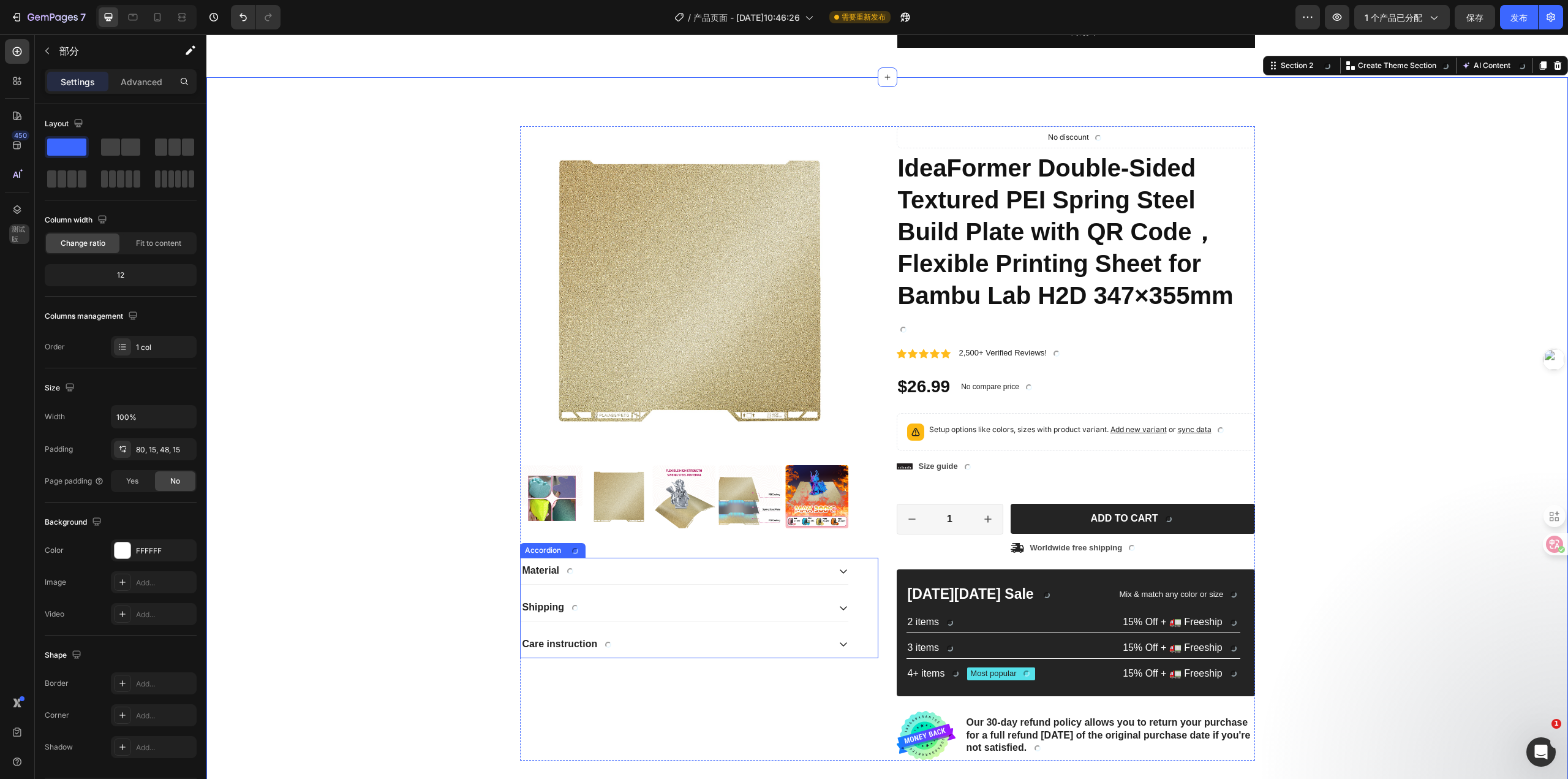
scroll to position [660, 0]
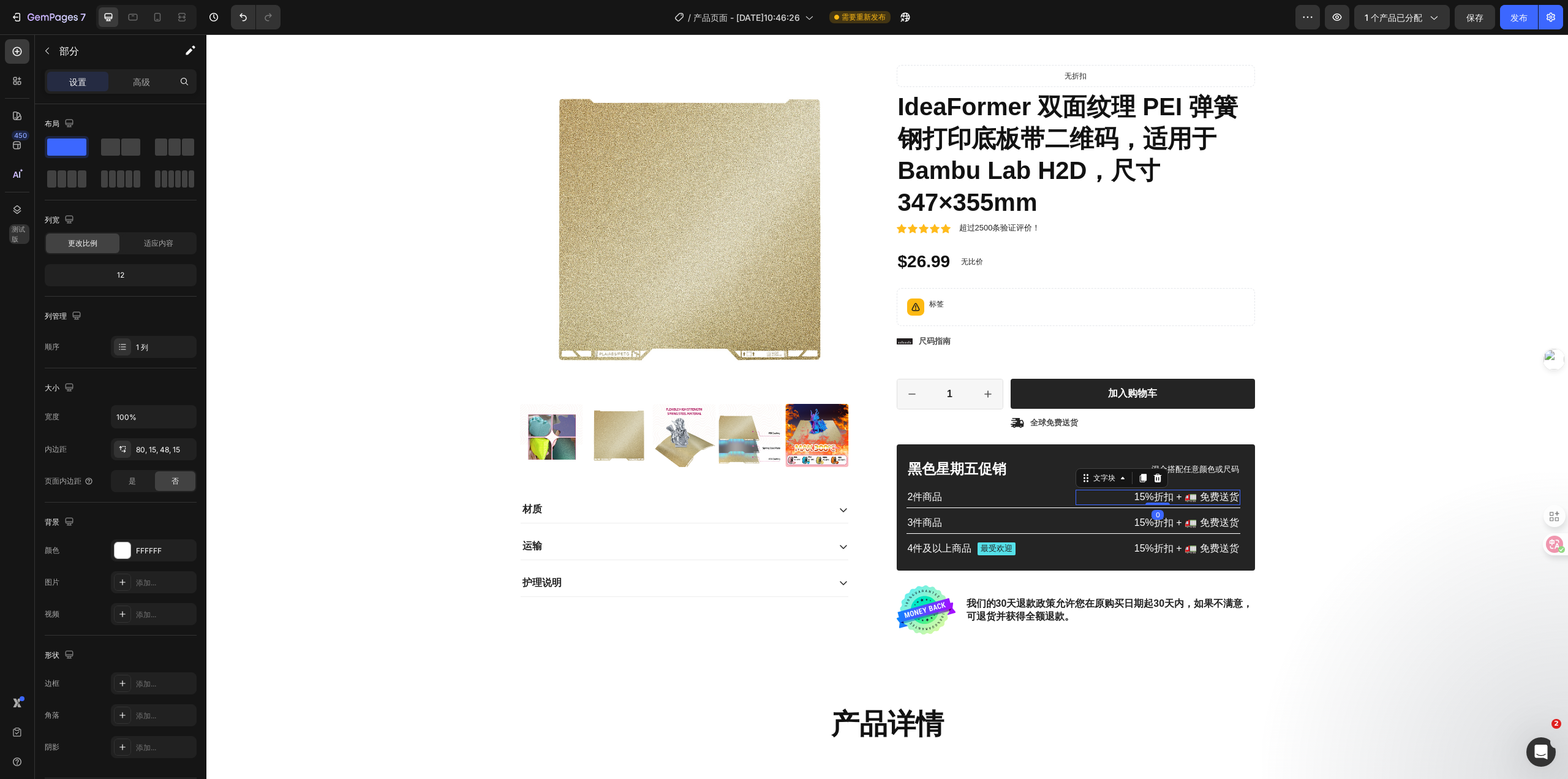
click at [1208, 496] on font "15%折扣 + 🚛 免费送货" at bounding box center [1186, 496] width 105 height 11
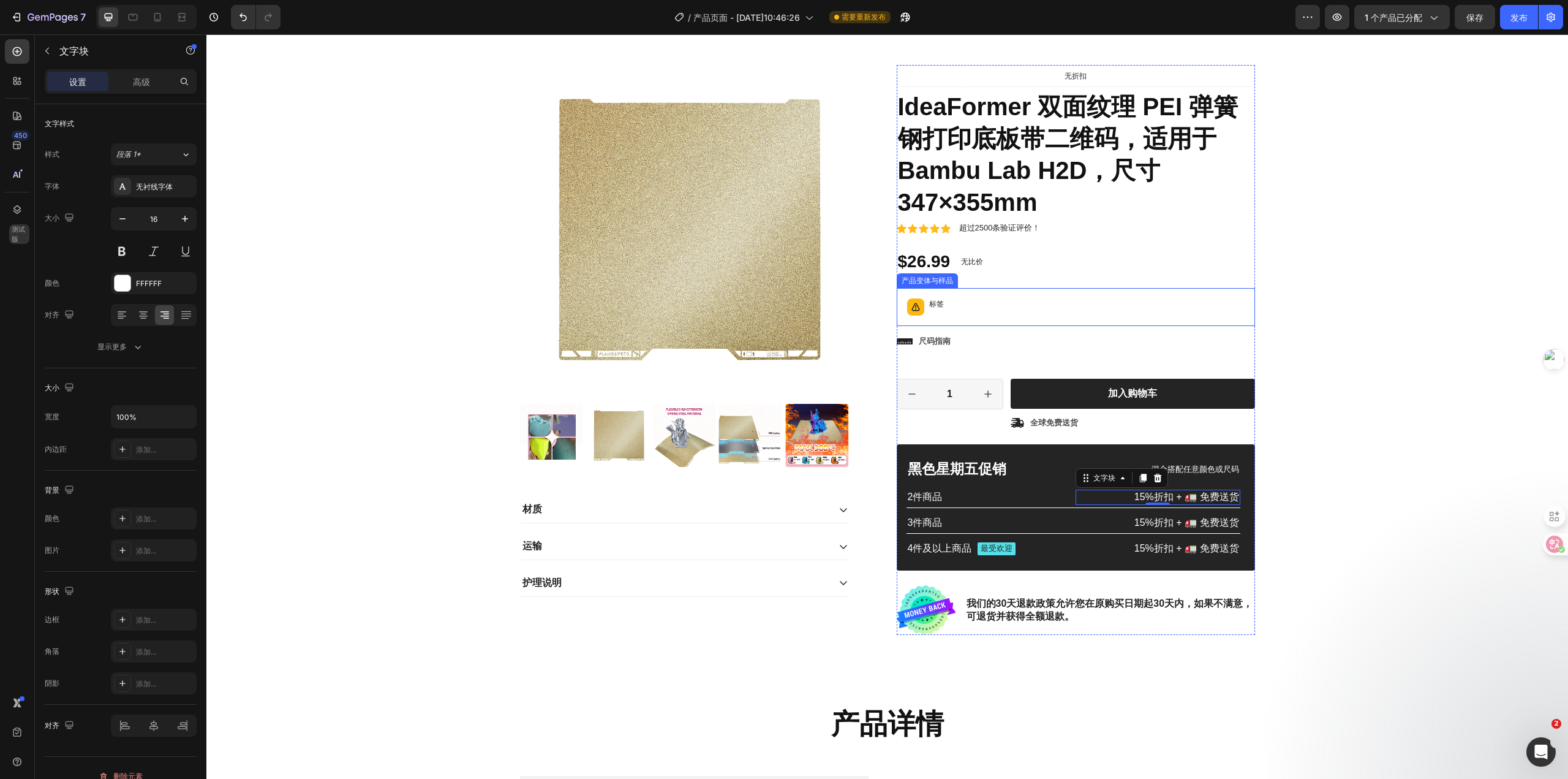
click at [954, 300] on div "标签" at bounding box center [1076, 307] width 347 height 27
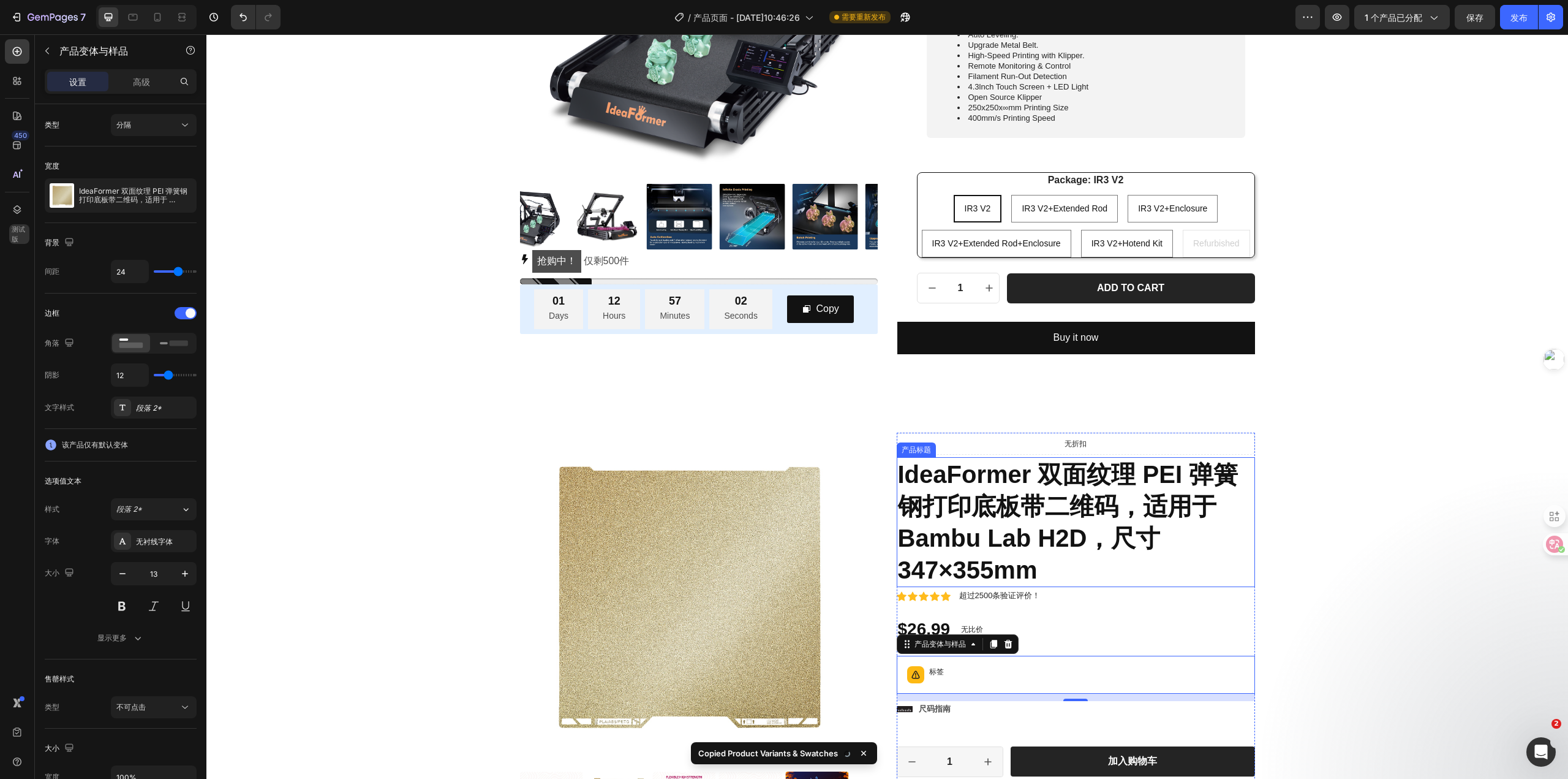
scroll to position [231, 0]
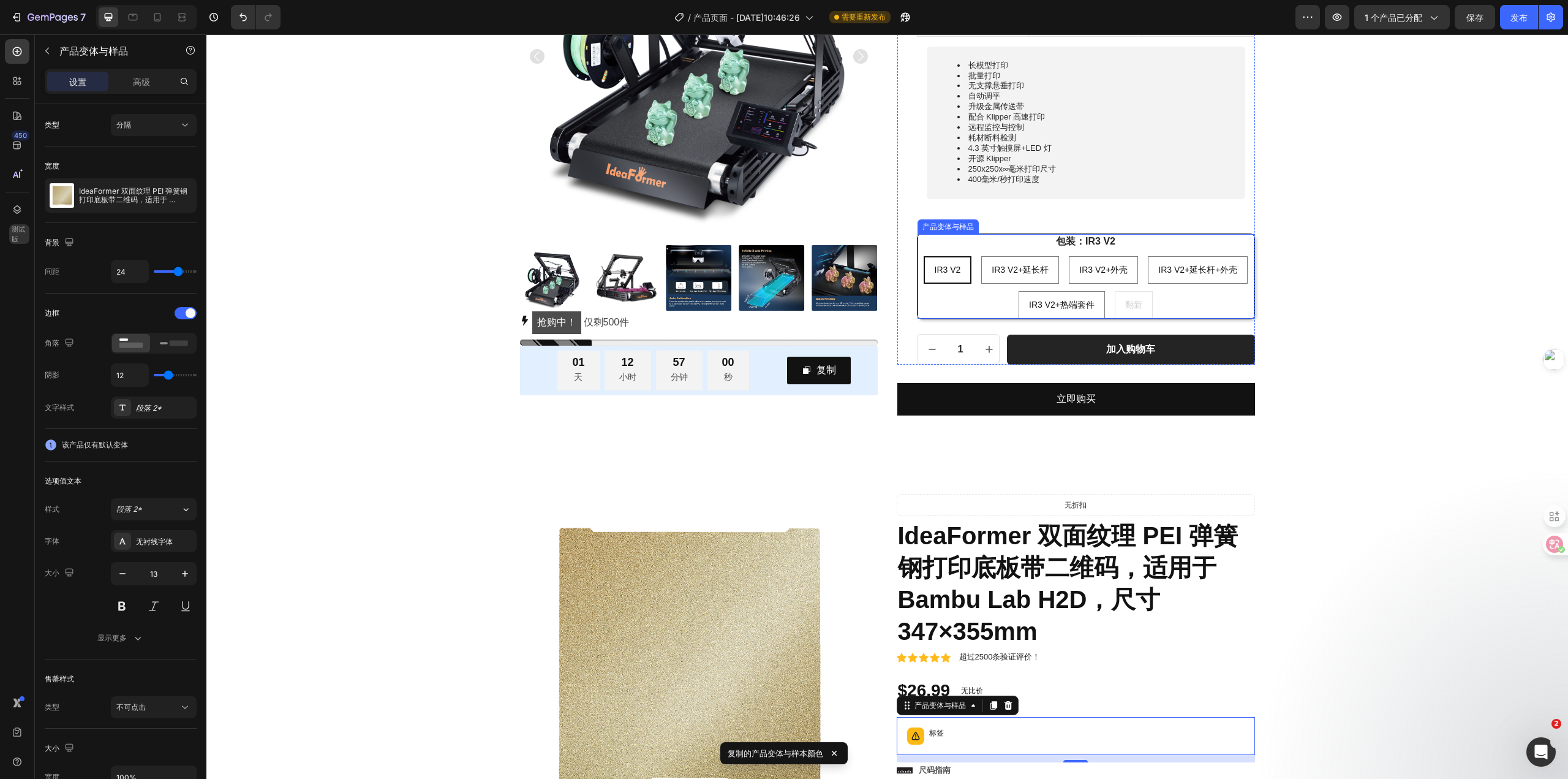
click at [1228, 248] on div "IR3 V2+延长杆+外壳" at bounding box center [1199, 242] width 78 height 16
click at [1199, 256] on input "IR3 V2+延长杆+外壳 IR3 V2+Extended Rod+Enclosure IR3 V2+延长杆+外壳" at bounding box center [1198, 256] width 1 height 1
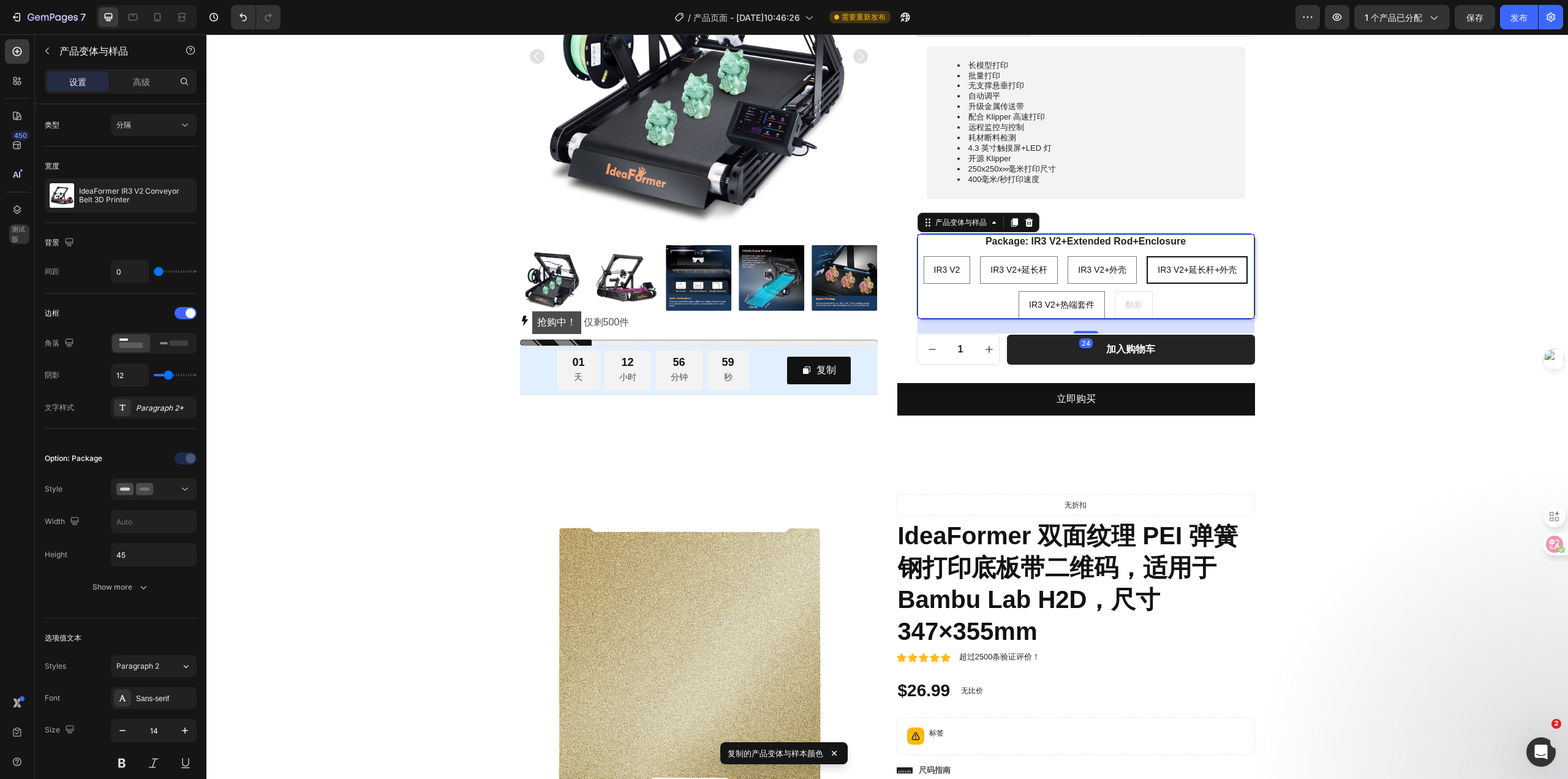
radio input "false"
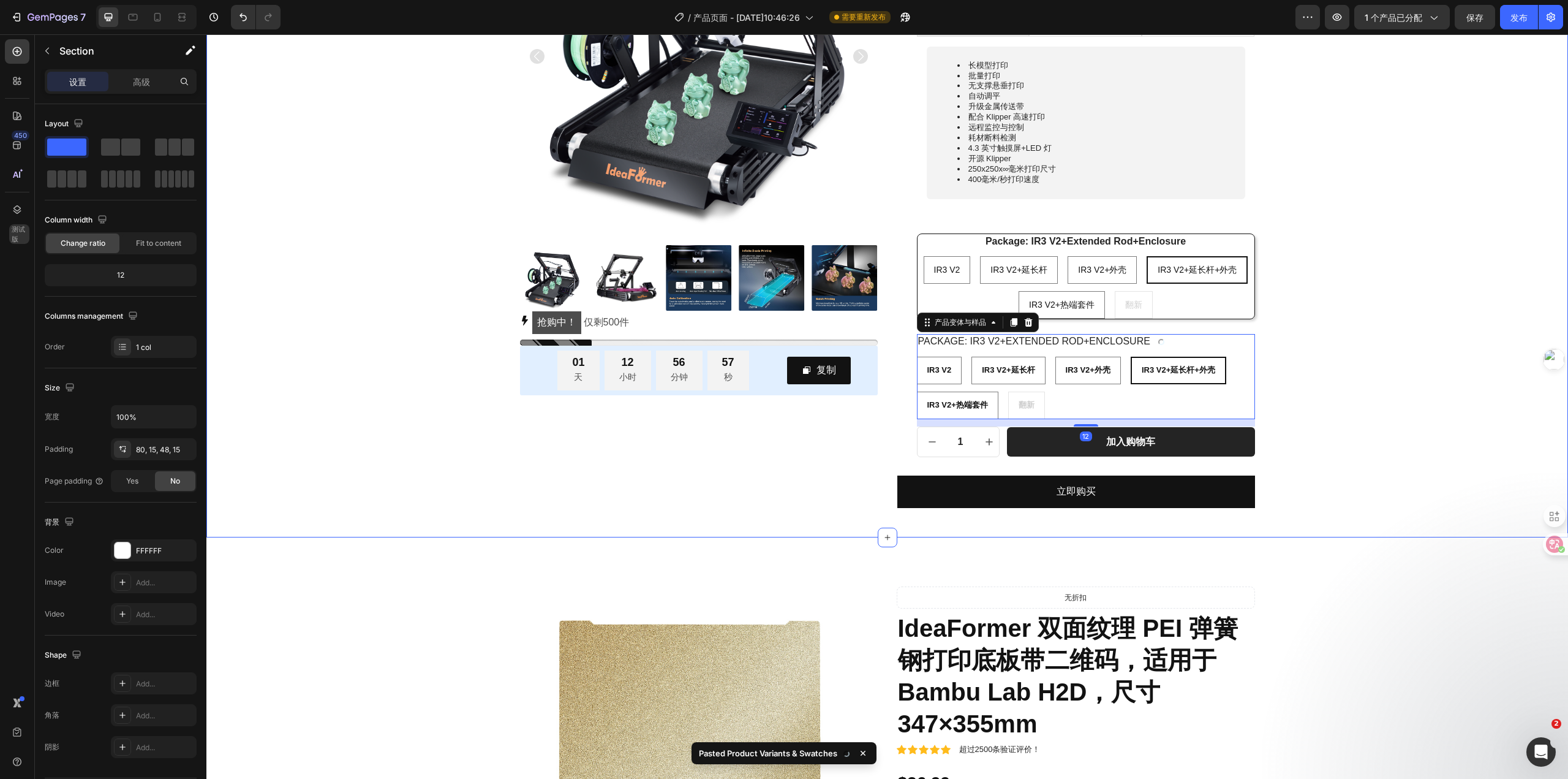
click at [1325, 405] on div "Product Images 抢购中！ 仅剩 500 件 库存计数器 01 天 12 小时 56 分钟 57 秒 倒计时计时器 复制 复制优惠码 行 行 Id…" at bounding box center [887, 192] width 1343 height 631
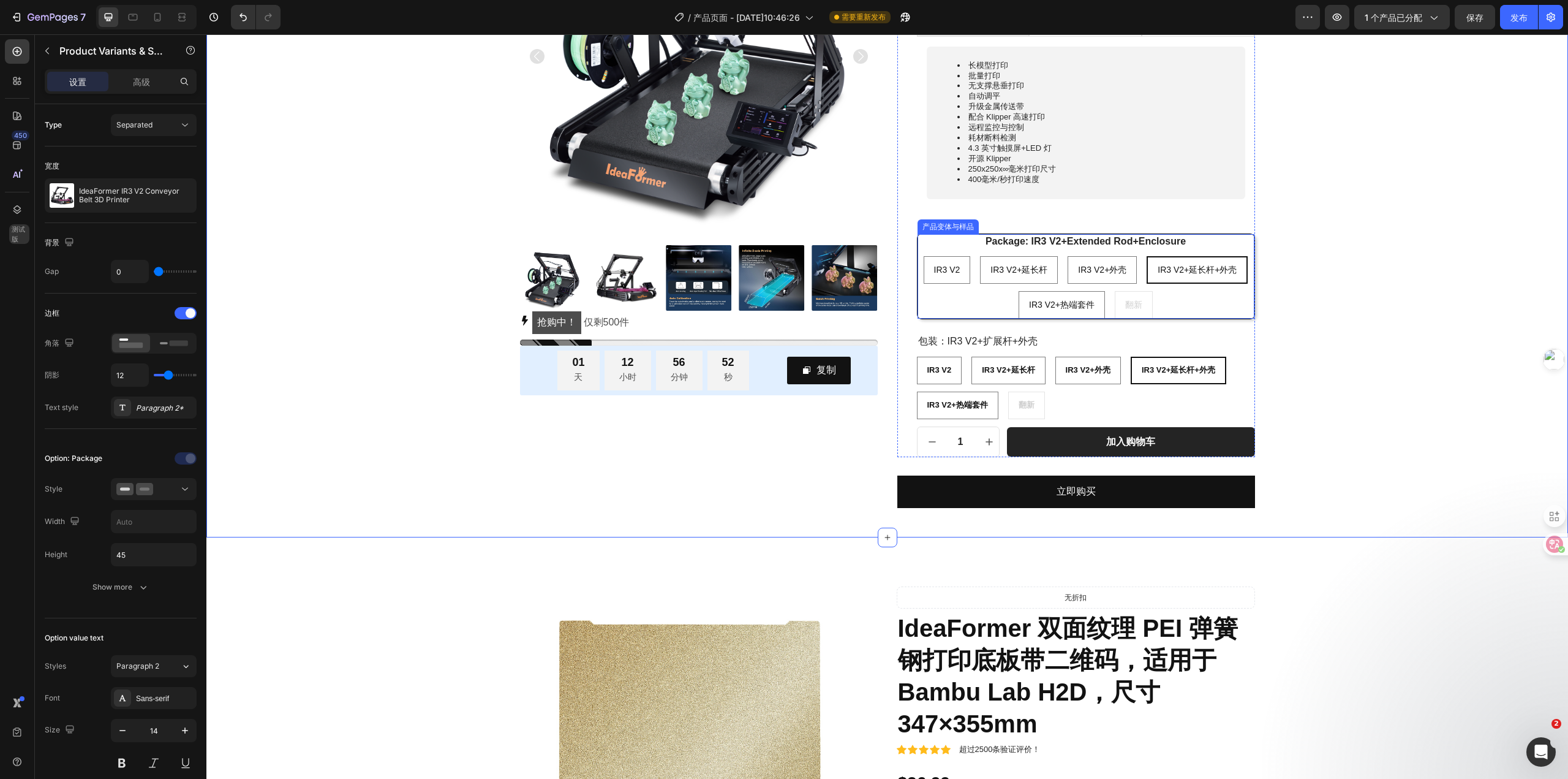
click at [1212, 302] on div "IR3 V2 IR3 V2 IR3 V2 IR3 V2+延长杆 IR3 V2+Extended Rod IR3 V2+延长杆 IR3 V2+外壳 IR3 V2…" at bounding box center [1086, 287] width 337 height 63
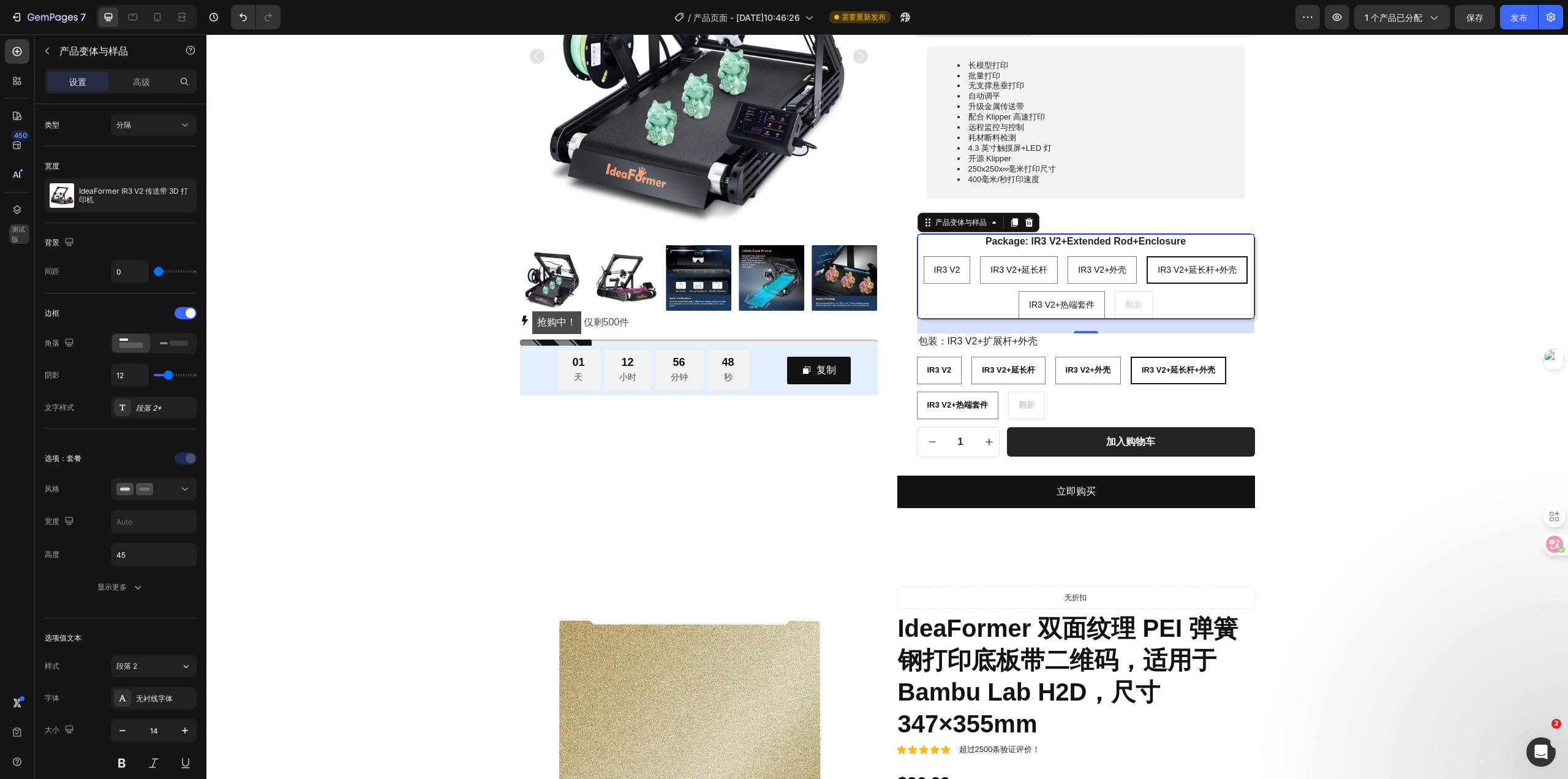
click at [1211, 301] on div "IR3 V2 IR3 V2 IR3 V2 IR3 V2+延长杆 IR3 V2+Extended Rod IR3 V2+延长杆 IR3 V2+外壳 IR3 V2…" at bounding box center [1086, 287] width 337 height 63
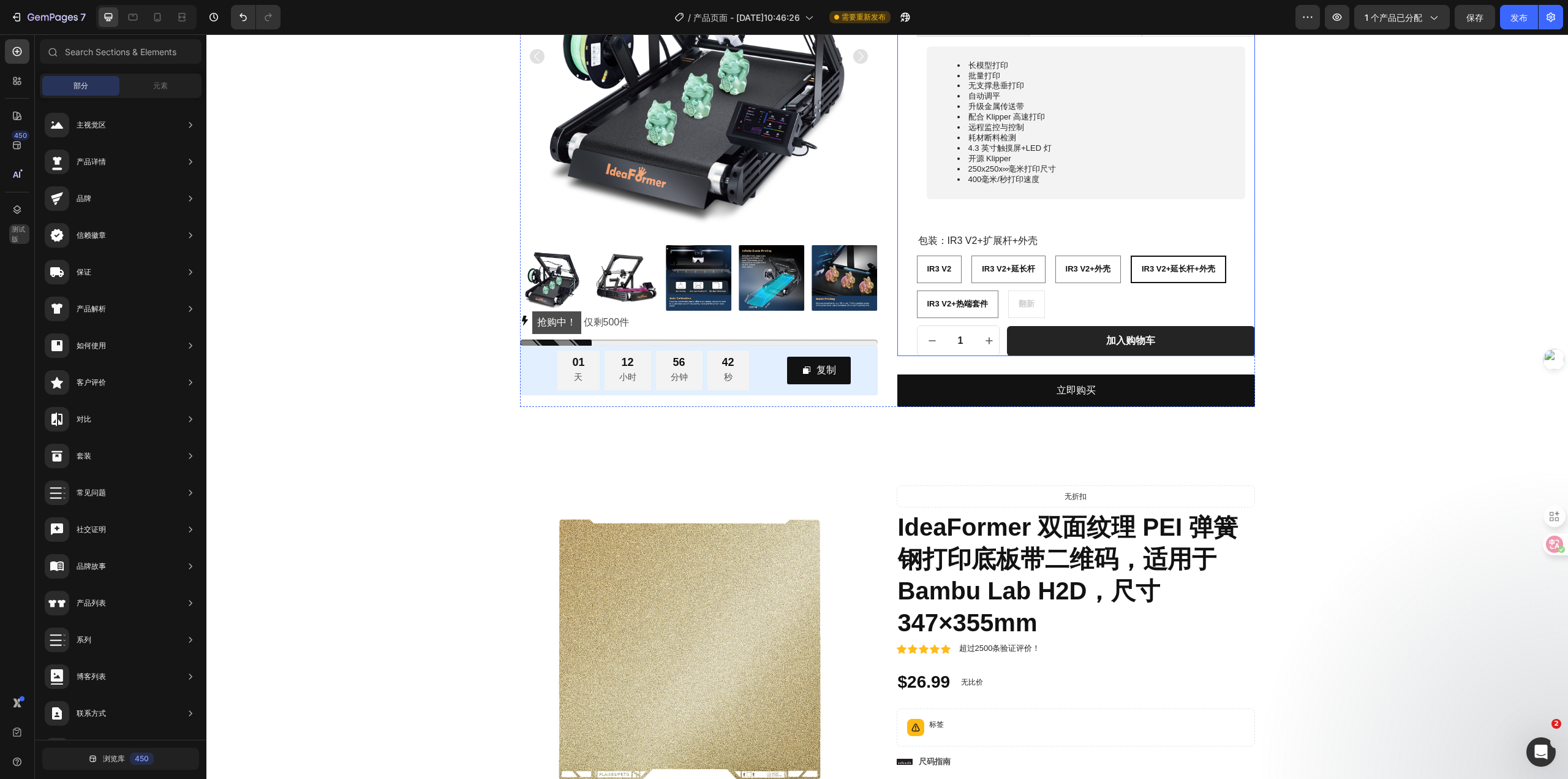
click at [987, 239] on font "包装：IR3 V2+扩展杆+外壳" at bounding box center [979, 241] width 120 height 11
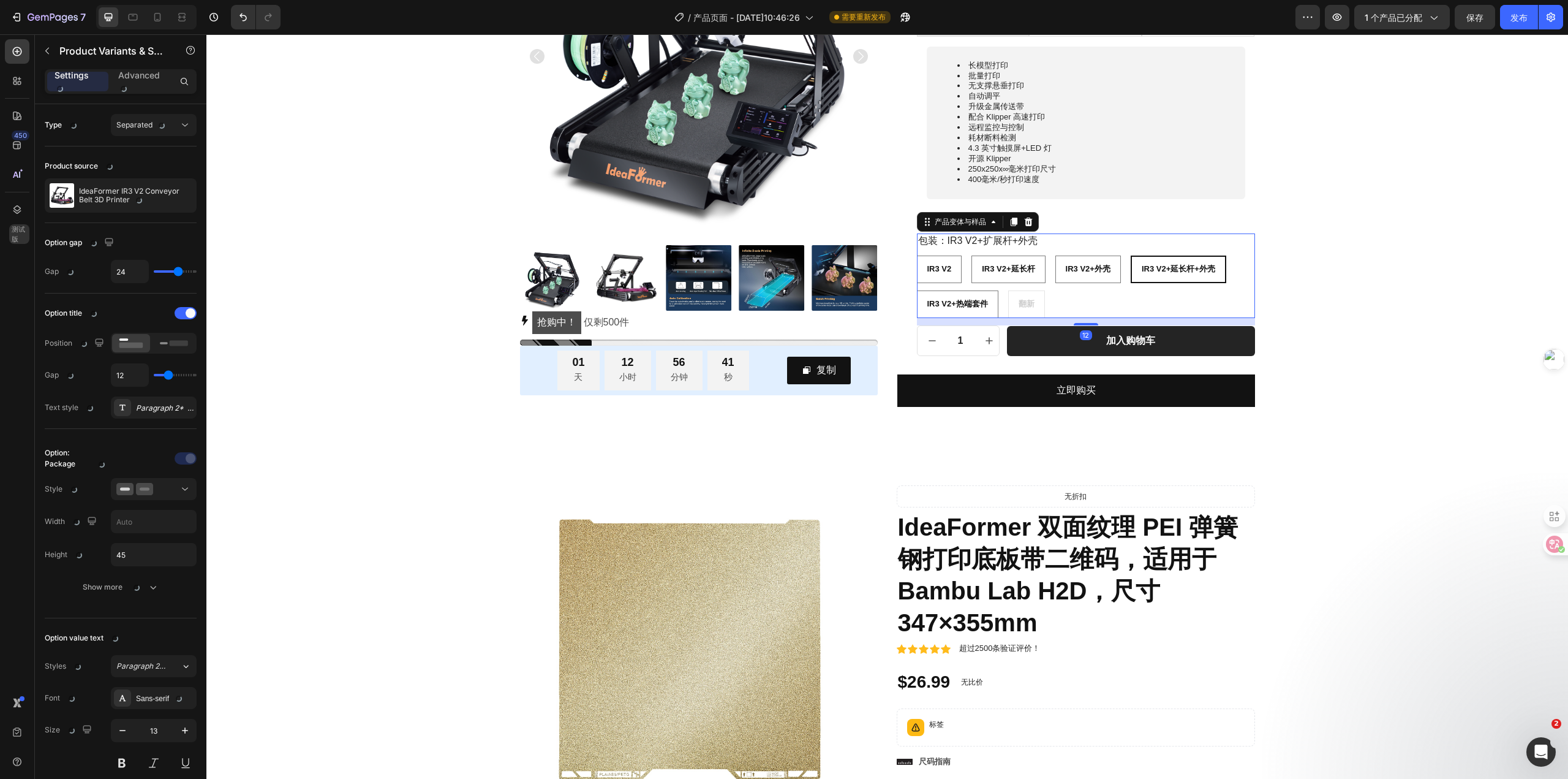
click at [987, 239] on font "包装：IR3 V2+扩展杆+外壳" at bounding box center [979, 241] width 120 height 11
click at [1026, 241] on font "包装：IR3 V2+扩展杆+外壳" at bounding box center [979, 241] width 120 height 11
click at [978, 244] on font "包装：IR3 V2+扩展杆+外壳" at bounding box center [979, 241] width 120 height 11
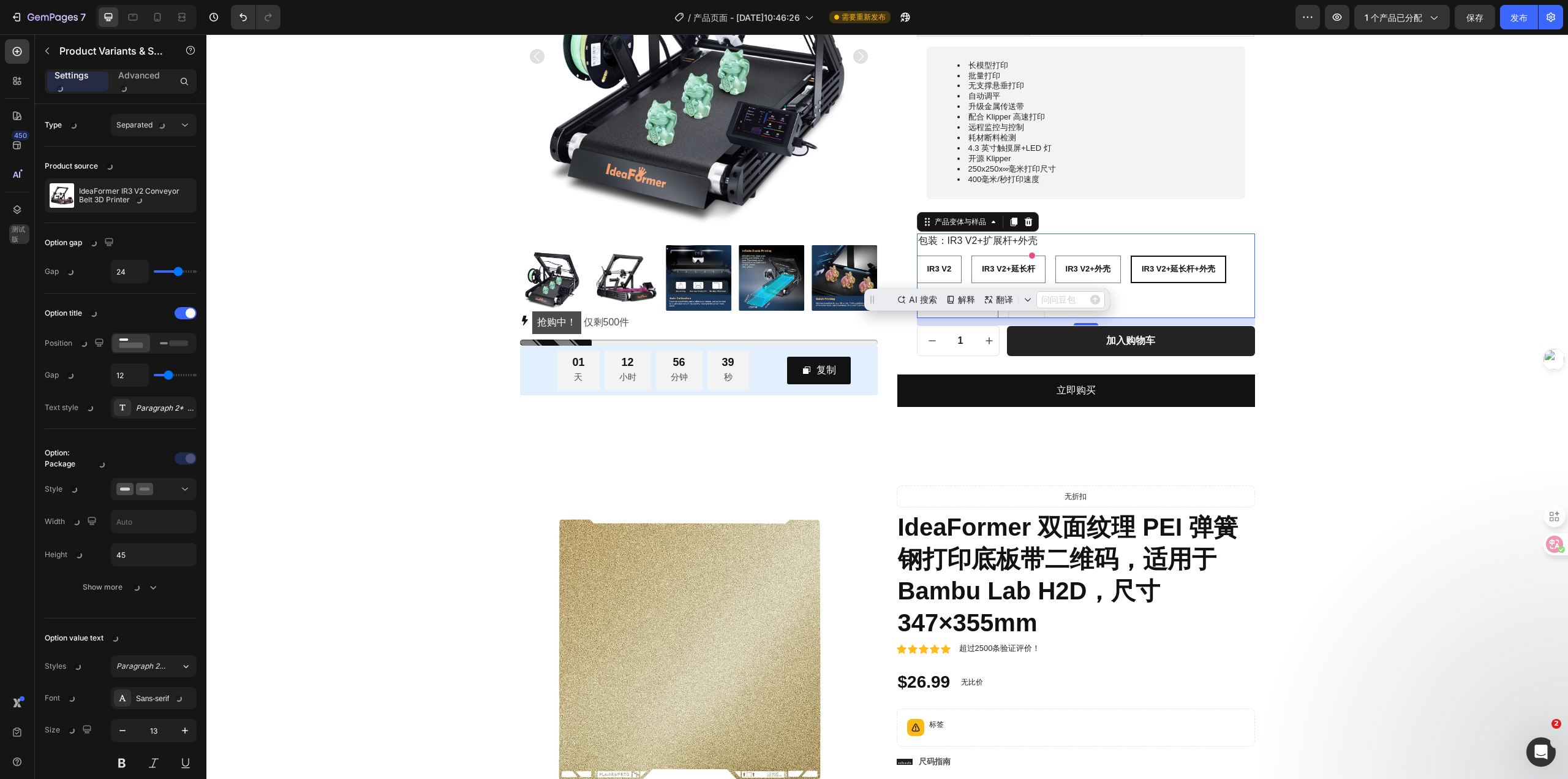
scroll to position [0, 0]
click at [1088, 271] on font "IR3 V2+外壳" at bounding box center [1089, 268] width 45 height 9
click at [1055, 256] on input "IR3 V2+外壳 IR3 V2+Enclosure IR3 V2+外壳" at bounding box center [1055, 255] width 1 height 1
radio input "true"
click at [1016, 266] on font "IR3 V2+延长杆" at bounding box center [1008, 268] width 53 height 9
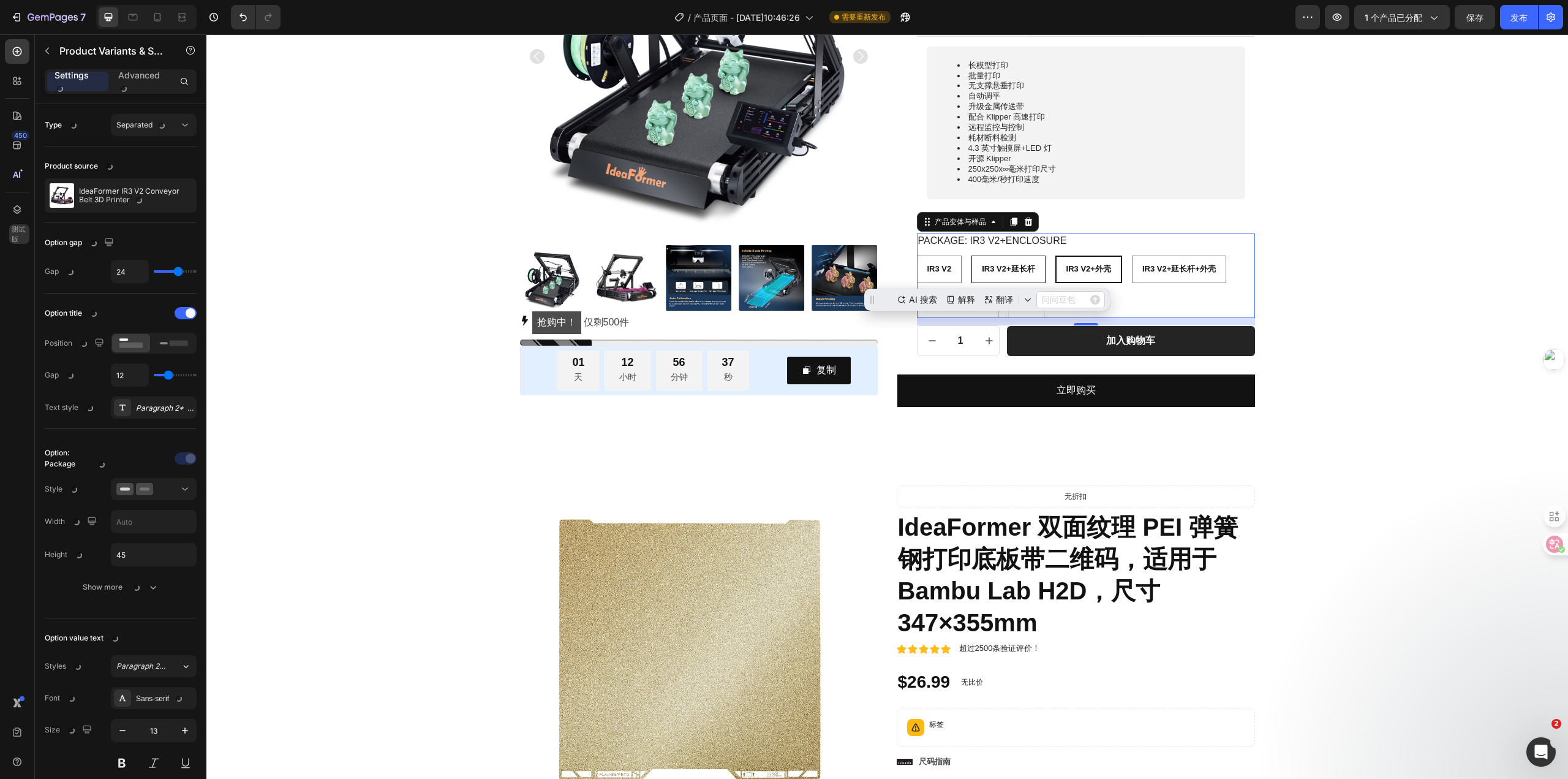
click at [971, 256] on input "IR3 V2+延长杆 IR3 V2+Extended Rod IR3 V2+延长杆" at bounding box center [971, 255] width 1 height 1
radio input "true"
click at [944, 265] on span "IR3 V2" at bounding box center [939, 268] width 24 height 9
click at [917, 256] on input "IR3 V2 IR3 V2 IR3 V2" at bounding box center [917, 255] width 1 height 1
radio input "true"
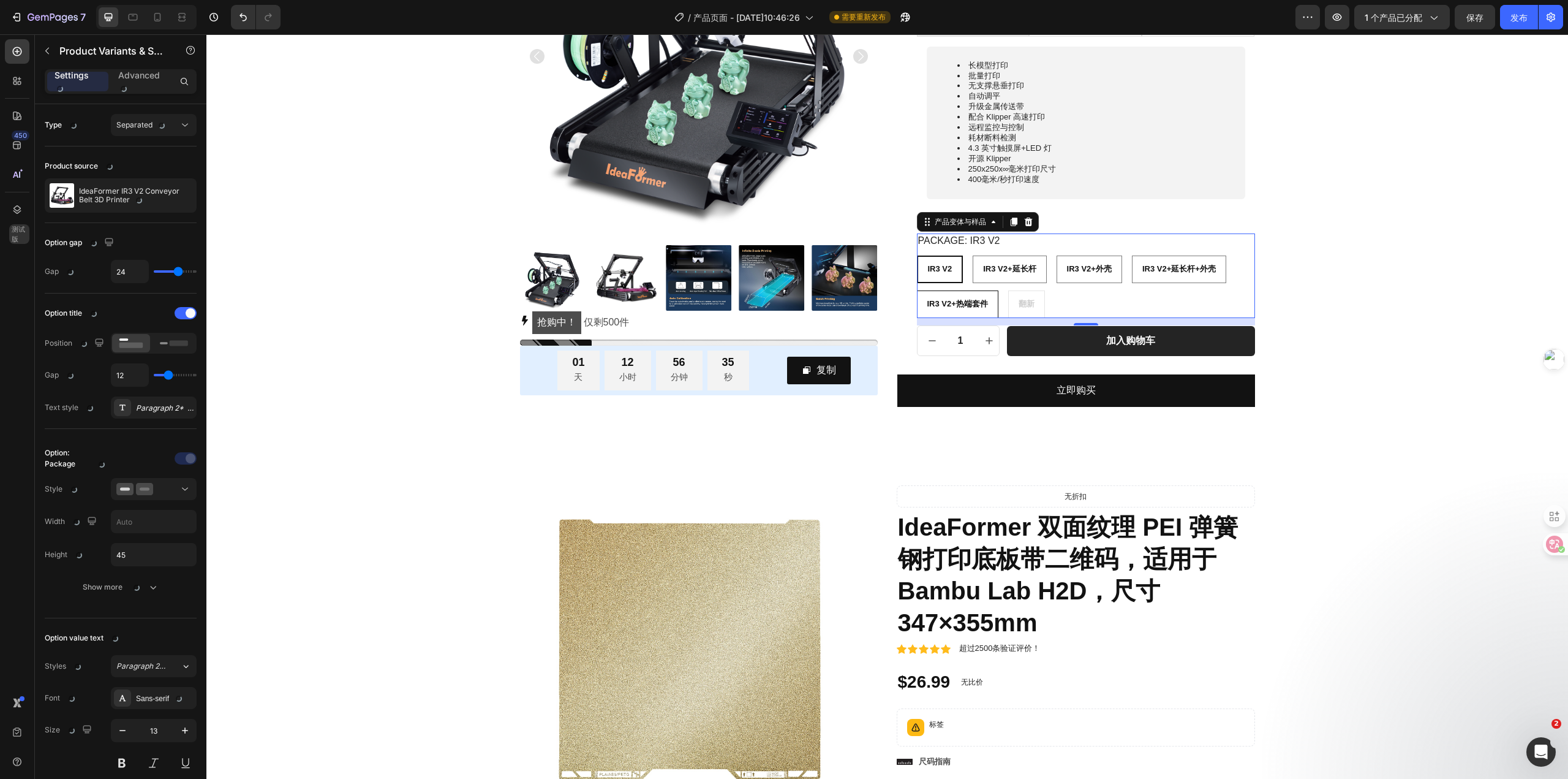
click at [973, 302] on font "IR3 V2+热端套件" at bounding box center [958, 303] width 61 height 9
click at [917, 291] on input "IR3 V2+热端套件 IR3 V2+Hotend Kit IR3 V2+热端套件" at bounding box center [917, 290] width 1 height 1
radio input "true"
click at [1018, 304] on div "IR3 V2 IR3 V2 IR3 V2 IR3 V2+延长杆 IR3 V2+Extended Rod IR3 V2+延长杆 IR3 V2+外壳 IR3 V2…" at bounding box center [1086, 287] width 338 height 63
click at [966, 294] on div "IR3 V2+热端套件" at bounding box center [959, 304] width 81 height 21
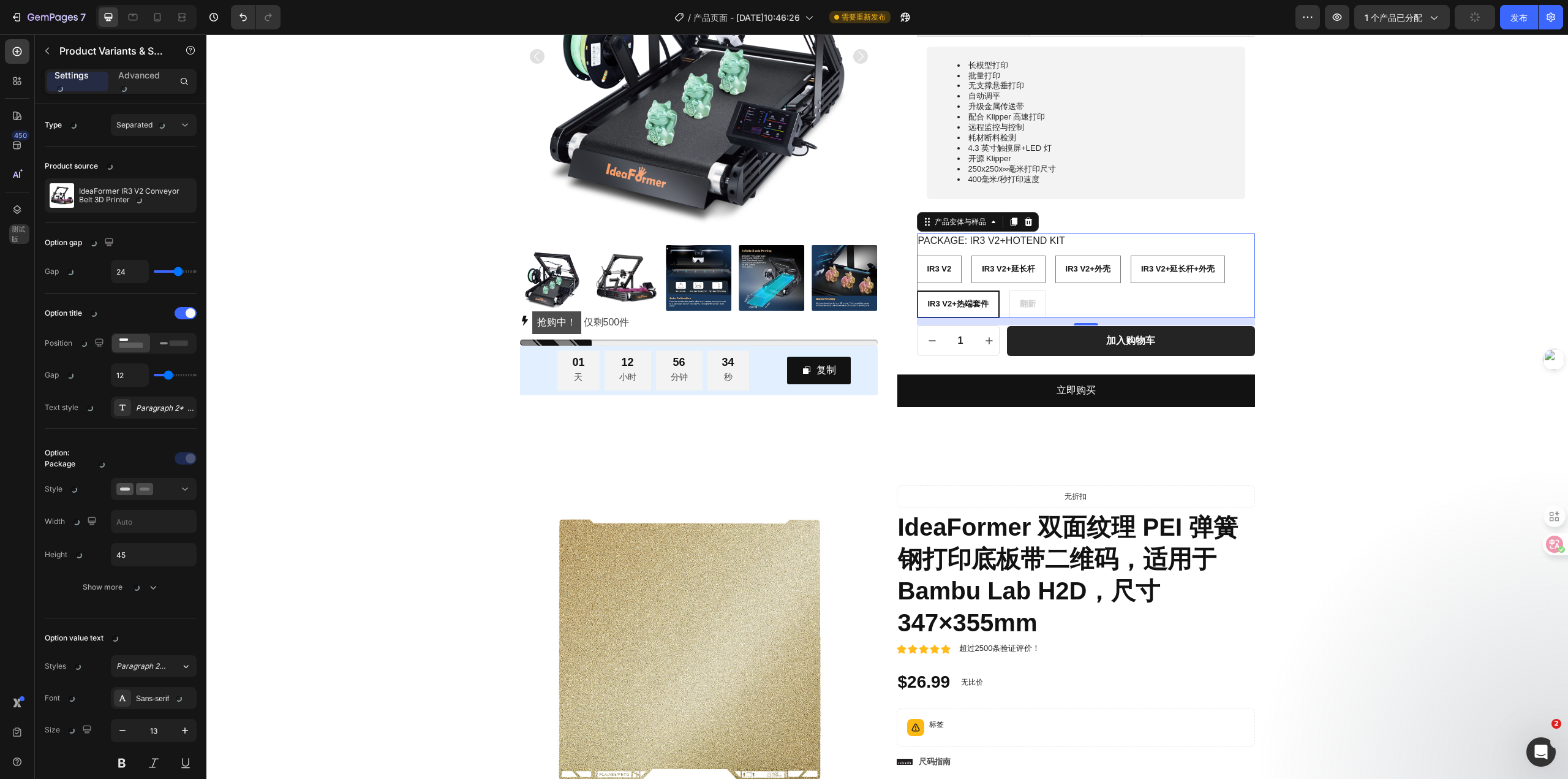
click at [917, 291] on input "IR3 V2+热端套件 IR3 V2+Hotend Kit IR3 V2+热端套件" at bounding box center [917, 290] width 1 height 1
click at [946, 275] on font "IR3 V2+热端套件" at bounding box center [958, 276] width 56 height 9
click at [917, 290] on input "IR3 V2+热端套件 IR3 V2+Hotend Kit IR3 V2+热端套件" at bounding box center [917, 290] width 1 height 1
click at [936, 262] on div "IR3 V2" at bounding box center [939, 269] width 44 height 21
click at [917, 256] on input "IR3 V2 IR3 V2 IR3 V2" at bounding box center [917, 255] width 1 height 1
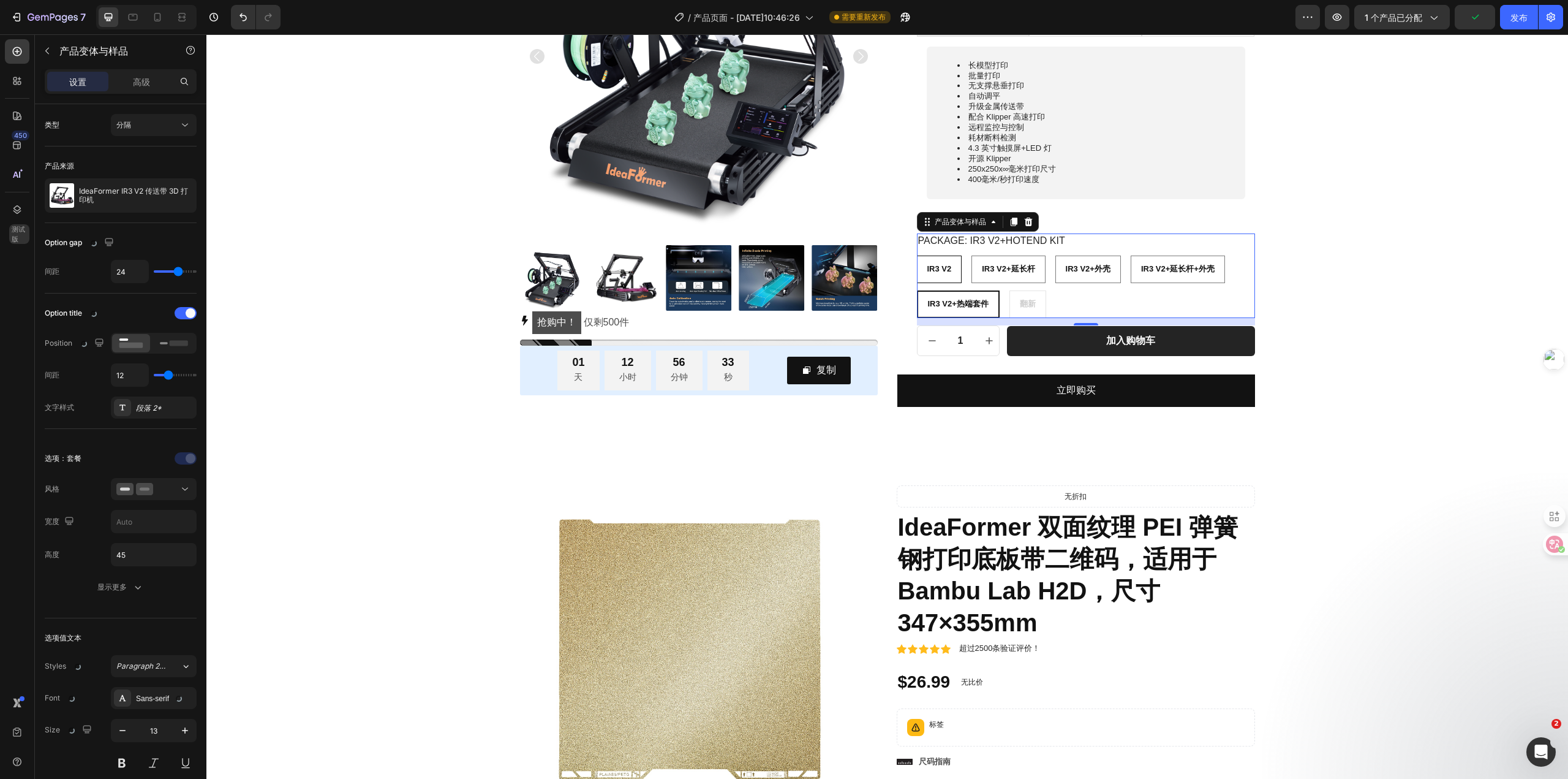
radio input "true"
click at [993, 266] on font "IR3 V2+延长杆" at bounding box center [1009, 268] width 53 height 9
click at [973, 256] on input "IR3 V2+延长杆 IR3 V2+Extended Rod IR3 V2+延长杆" at bounding box center [972, 255] width 1 height 1
radio input "true"
click at [1039, 268] on div "IR3 V2+延长杆" at bounding box center [1009, 269] width 72 height 21
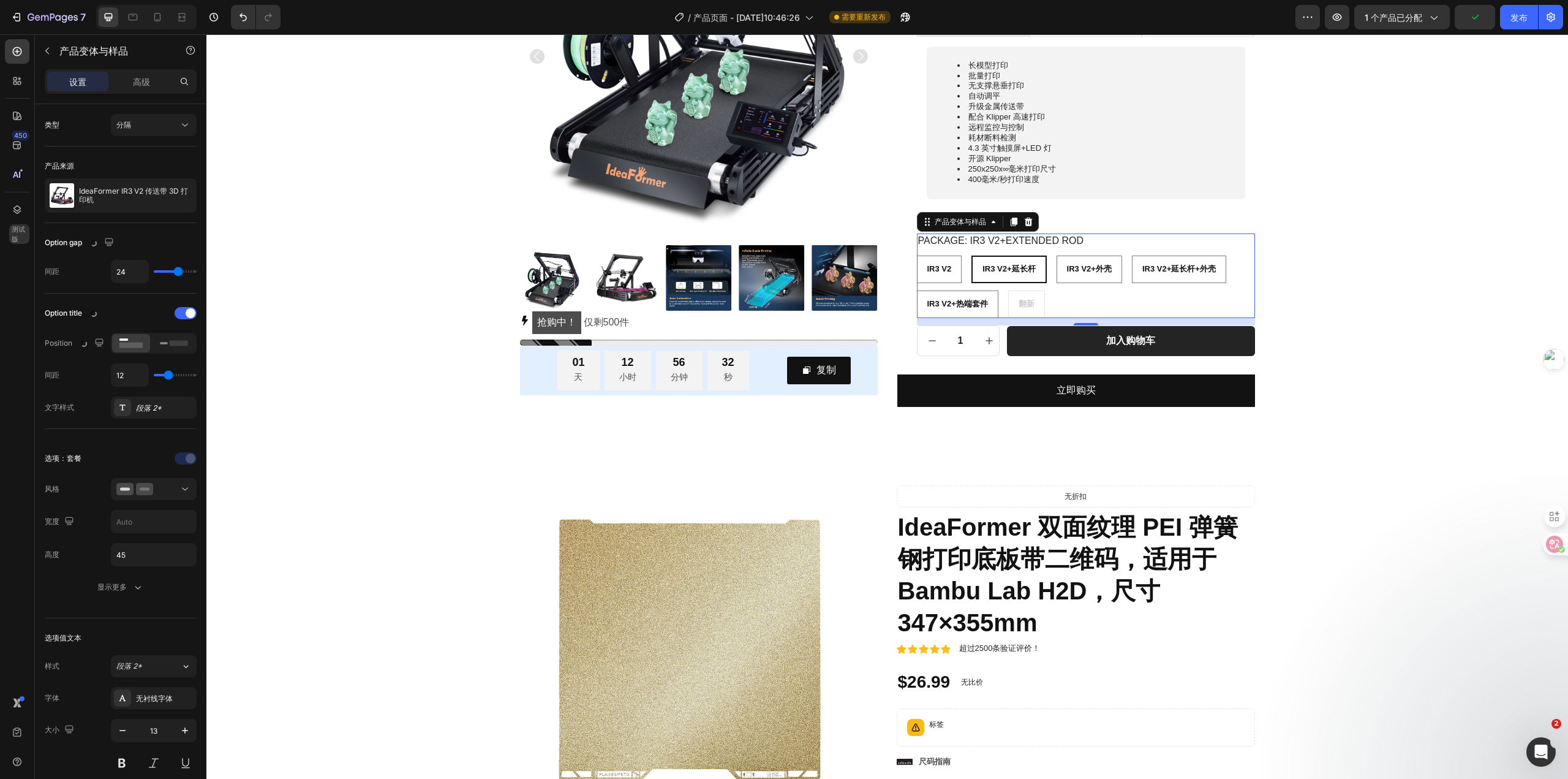
click at [971, 256] on input "IR3 V2+延长杆 IR3 V2+Extended Rod IR3 V2+延长杆" at bounding box center [971, 255] width 1 height 1
click at [1082, 270] on font "IR3 V2+外壳" at bounding box center [1089, 268] width 45 height 9
click at [1057, 256] on input "IR3 V2+外壳 IR3 V2+Enclosure IR3 V2+外壳" at bounding box center [1056, 255] width 1 height 1
radio input "true"
click at [1164, 273] on font "IR3 V2+延长杆+外壳" at bounding box center [1179, 268] width 73 height 9
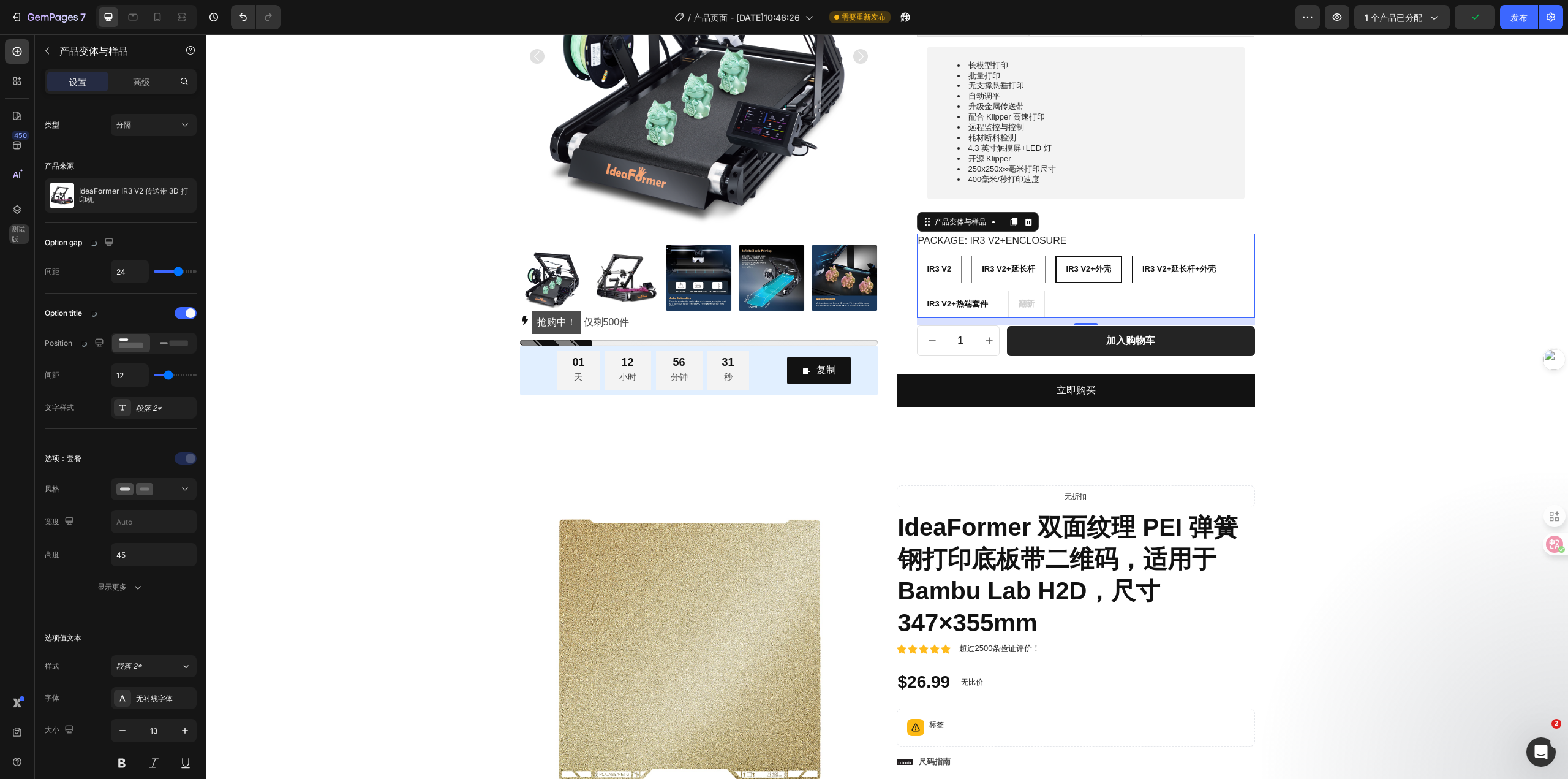
click at [1132, 256] on input "IR3 V2+延长杆+外壳 IR3 V2+Extended Rod+Enclosure IR3 V2+延长杆+外壳" at bounding box center [1132, 255] width 1 height 1
radio input "true"
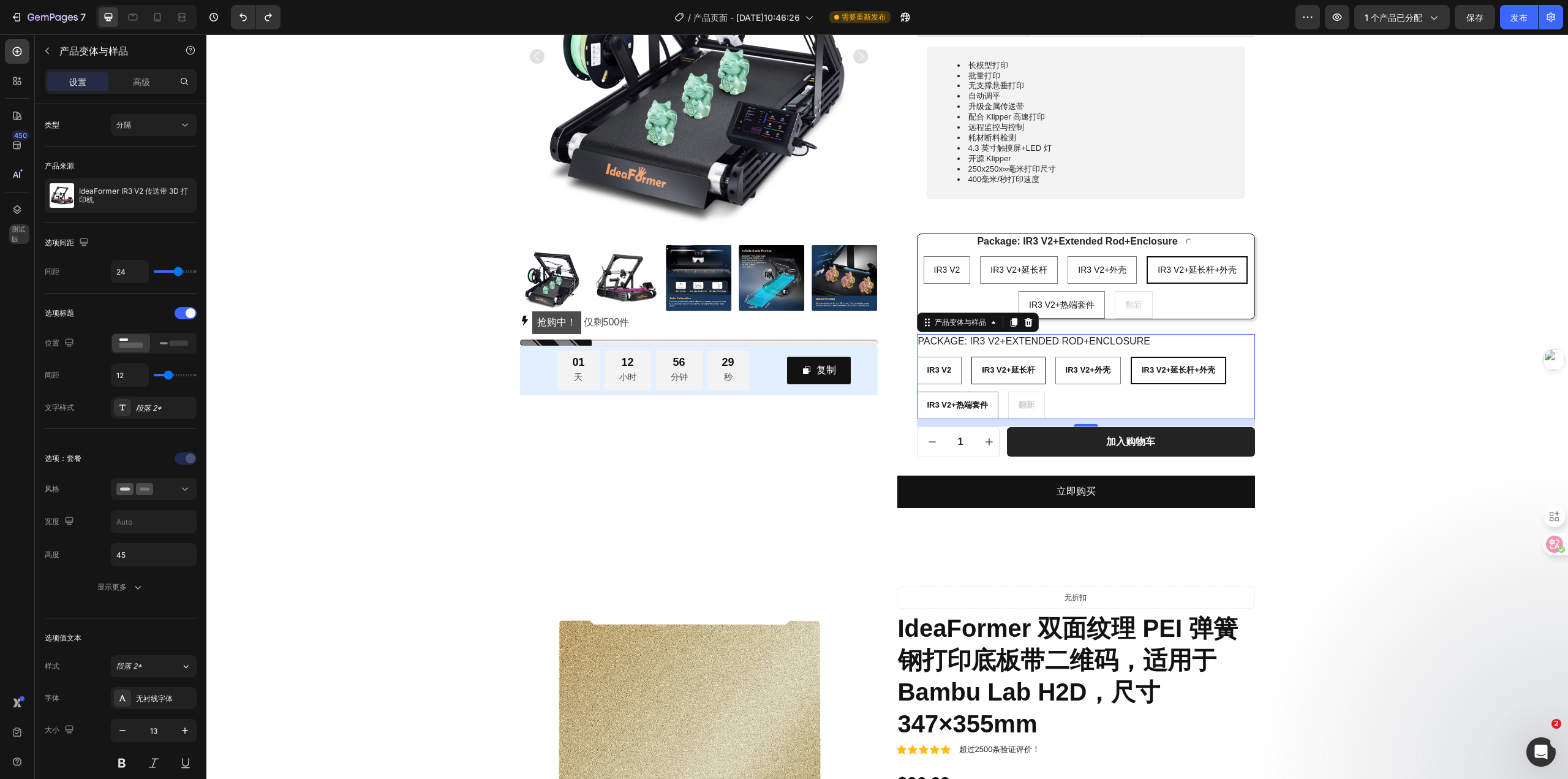
click at [1016, 372] on font "IR3 V2+延长杆" at bounding box center [1008, 369] width 53 height 9
click at [971, 357] on input "IR3 V2+延长杆 IR3 V2+Extended Rod IR3 V2+延长杆" at bounding box center [971, 356] width 1 height 1
radio input "false"
radio input "true"
click at [1077, 370] on font "IR3 V2+外壳" at bounding box center [1089, 369] width 45 height 9
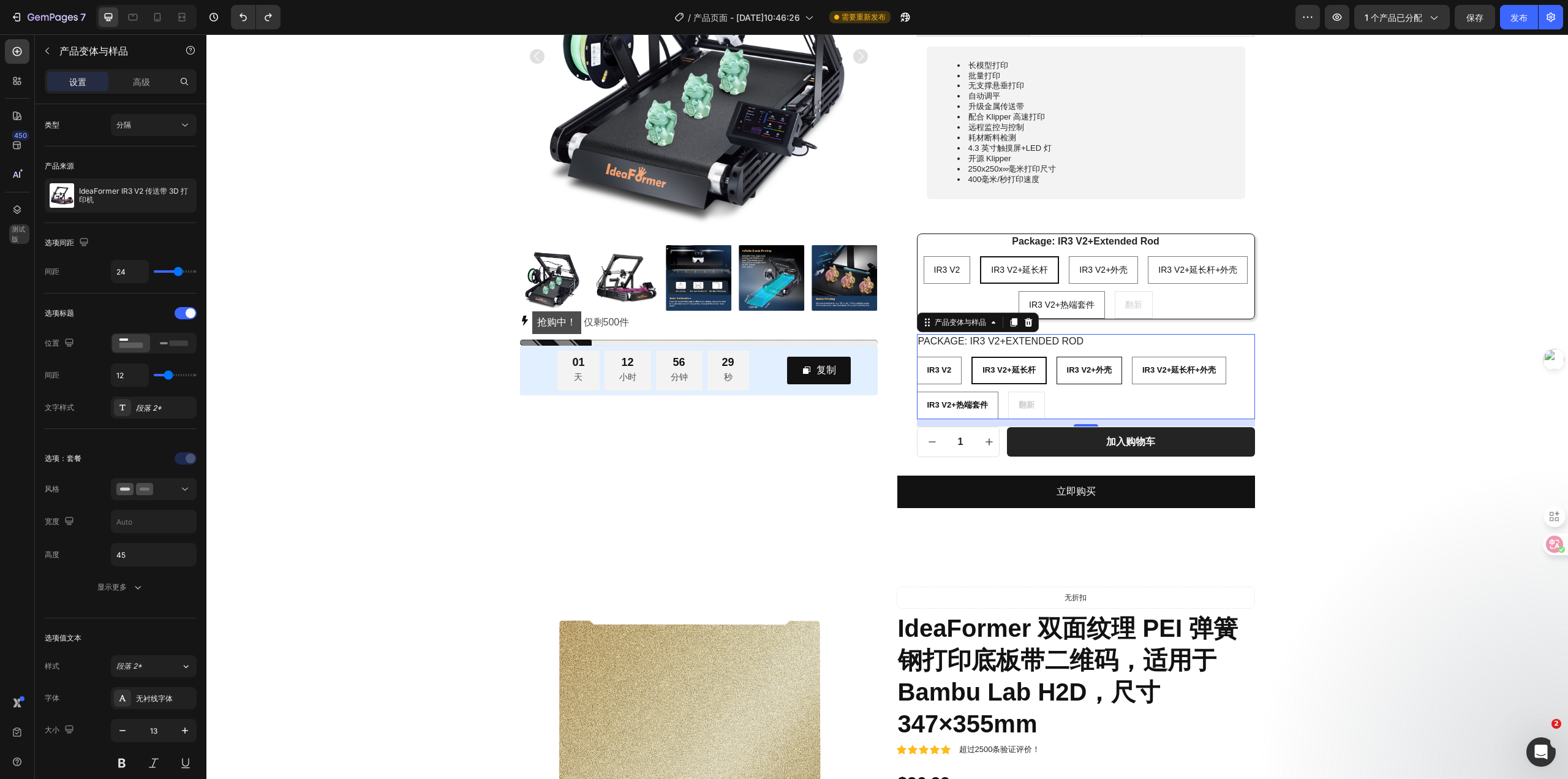
click at [1057, 357] on input "IR3 V2+外壳 IR3 V2+Enclosure IR3 V2+外壳" at bounding box center [1056, 356] width 1 height 1
radio input "false"
radio input "true"
click at [1143, 371] on font "IR3 V2+延长杆+外壳" at bounding box center [1179, 369] width 73 height 9
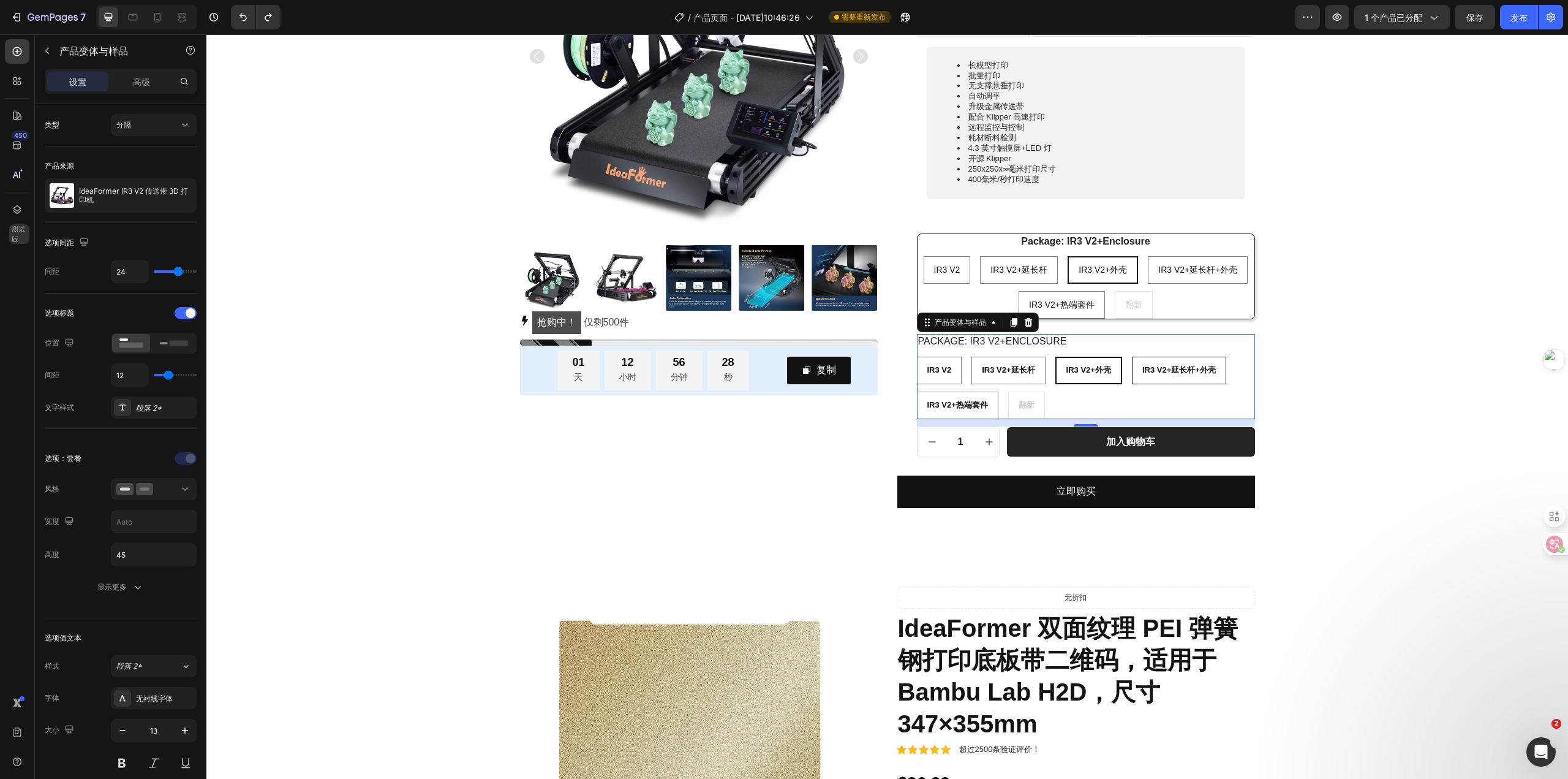
click at [1132, 357] on input "IR3 V2+延长杆+外壳 IR3 V2+Extended Rod+Enclosure IR3 V2+延长杆+外壳" at bounding box center [1132, 356] width 1 height 1
radio input "false"
radio input "true"
click at [1094, 370] on font "IR3 V2+外壳" at bounding box center [1089, 369] width 45 height 9
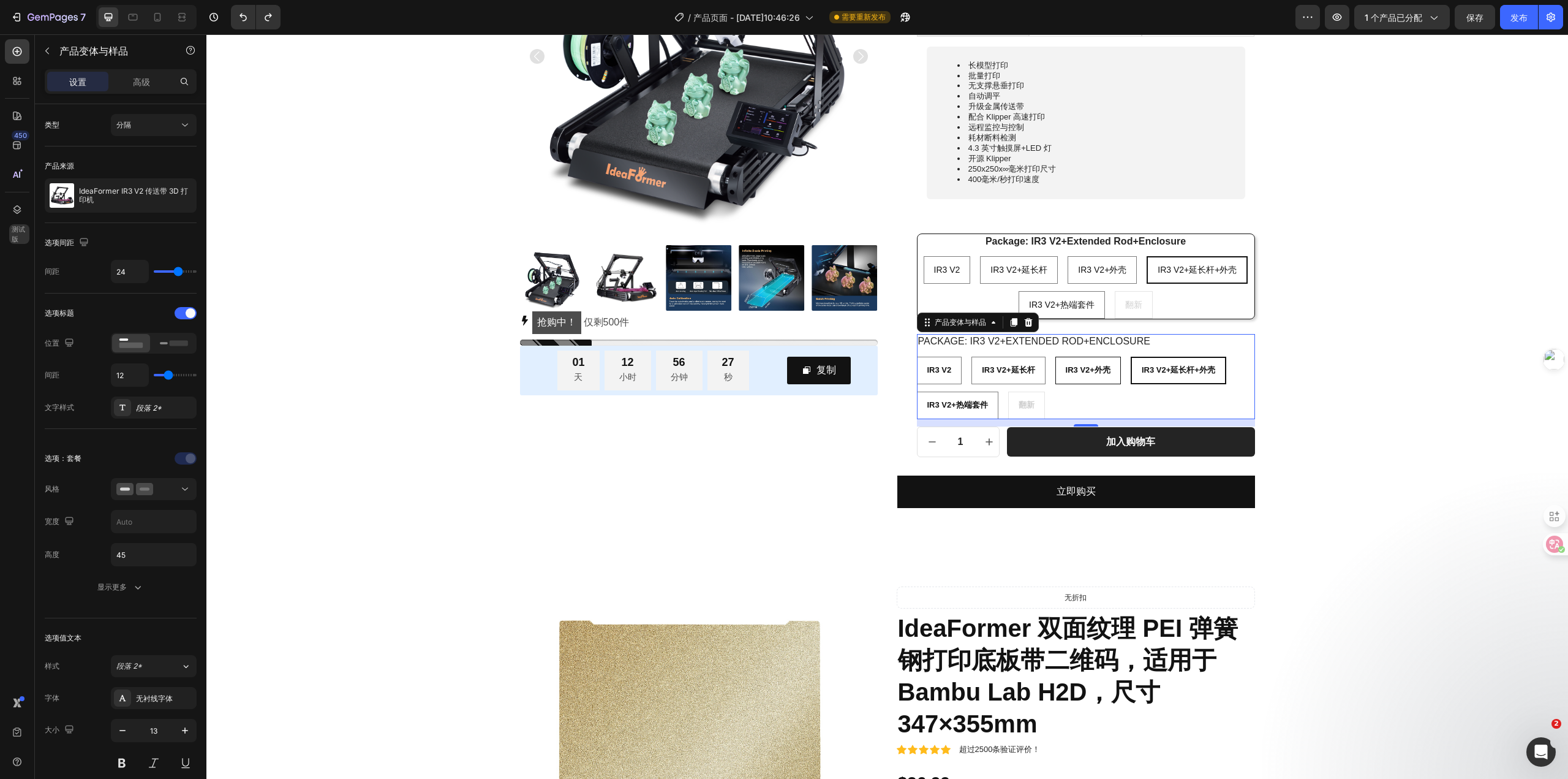
click at [1055, 357] on input "IR3 V2+外壳 IR3 V2+Enclosure IR3 V2+外壳" at bounding box center [1055, 356] width 1 height 1
radio input "false"
radio input "true"
click at [1318, 337] on div "Product Images 抢购中！ 仅剩 500 件 库存计数器 01 天 12 小时 56 分钟 26 秒 倒计时计时器 复制 复制优惠码 行 行 Id…" at bounding box center [887, 192] width 1343 height 631
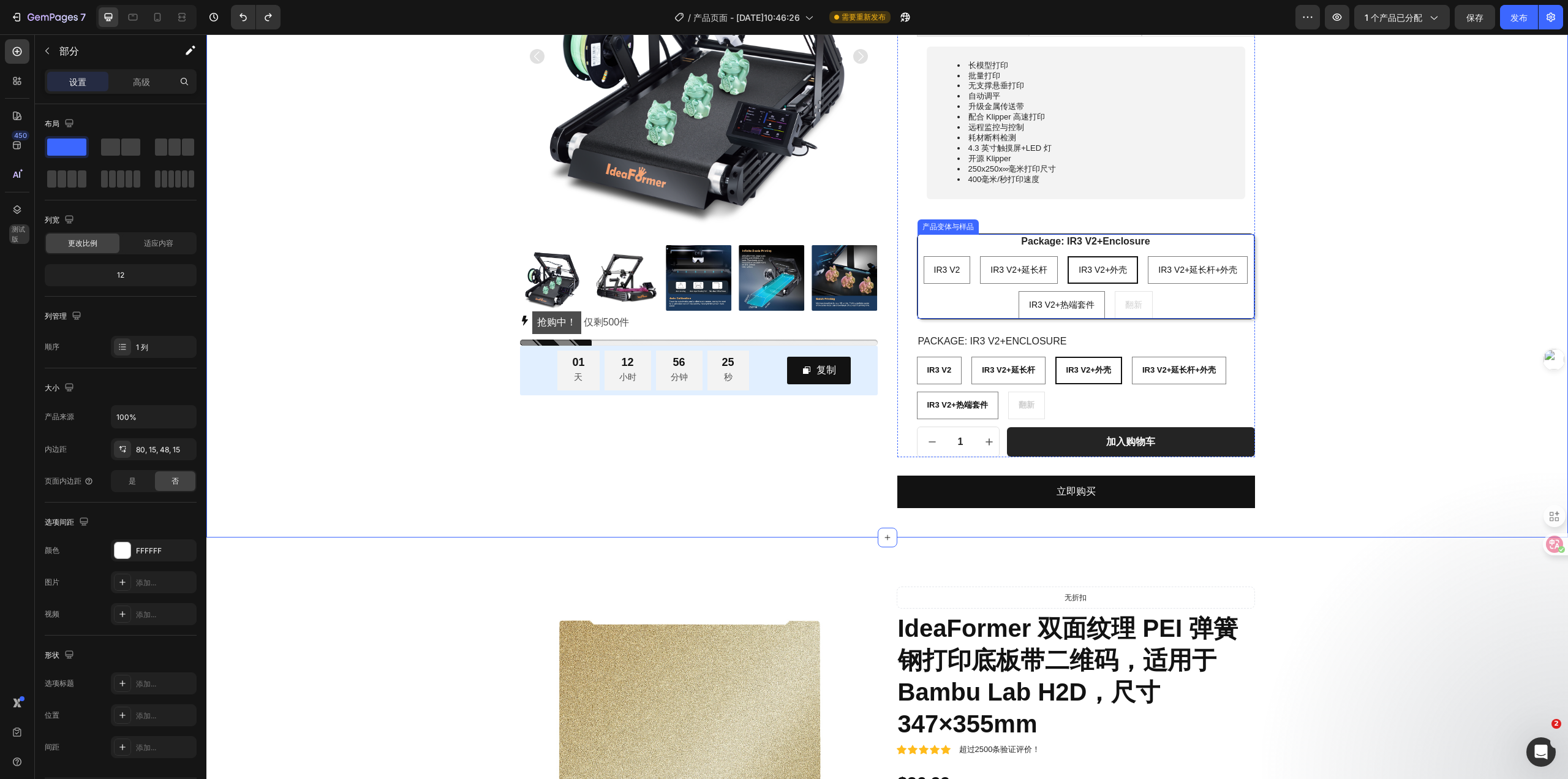
click at [1226, 306] on div "IR3 V2 IR3 V2 IR3 V2 IR3 V2+延长杆 IR3 V2+Extended Rod IR3 V2+延长杆 IR3 V2+外壳 IR3 V2…" at bounding box center [1086, 287] width 337 height 63
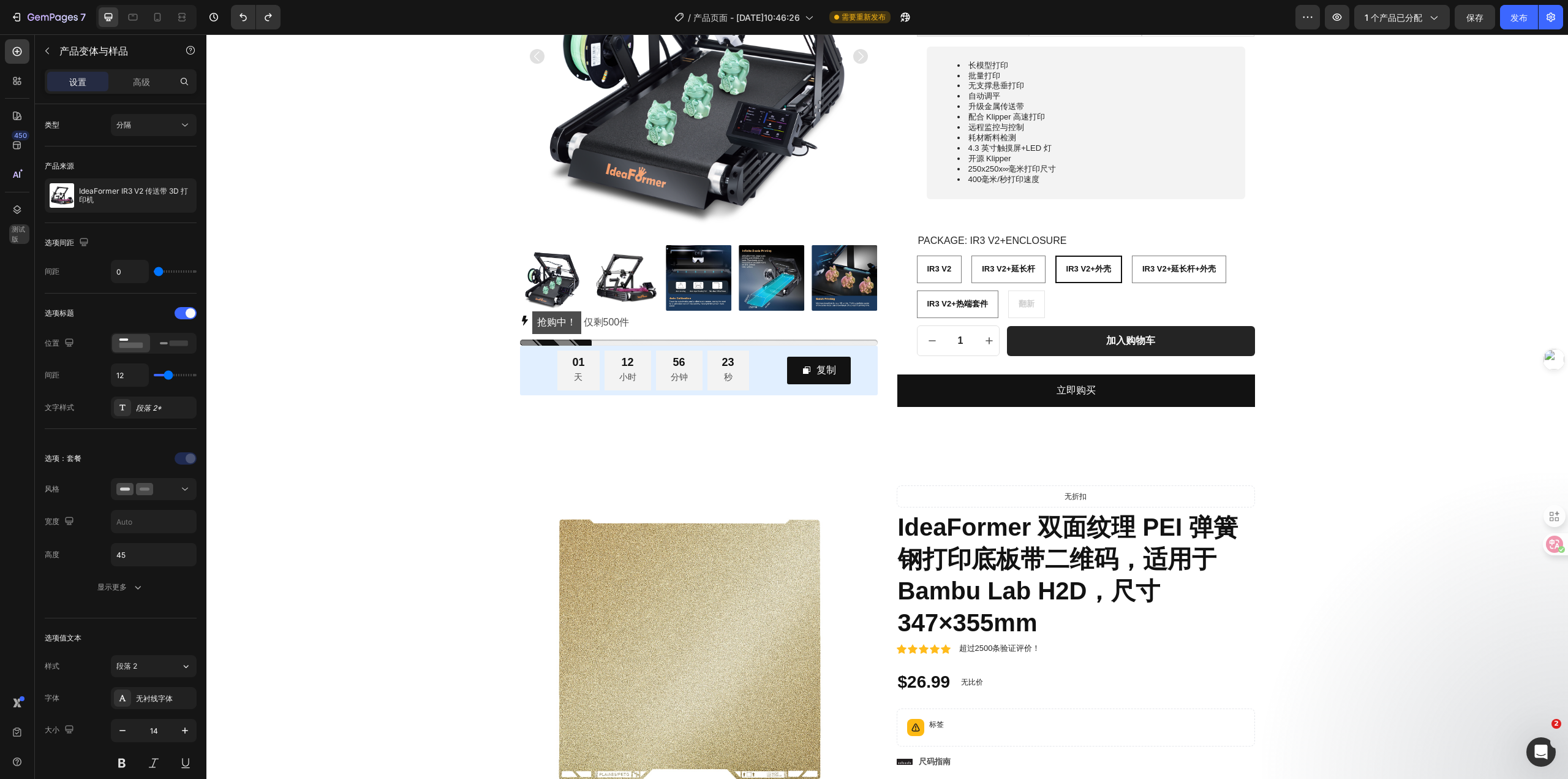
radio input "true"
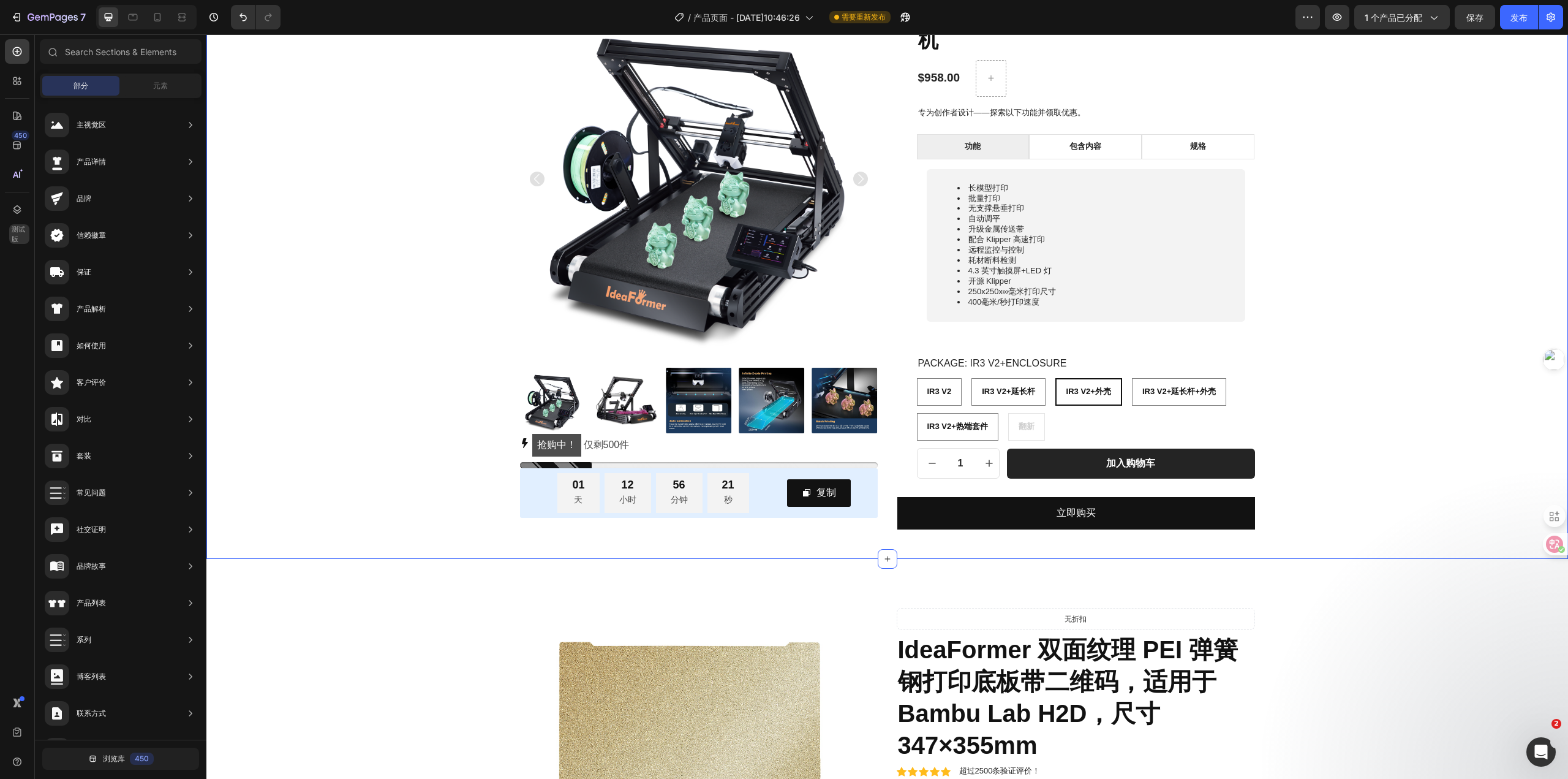
scroll to position [47, 0]
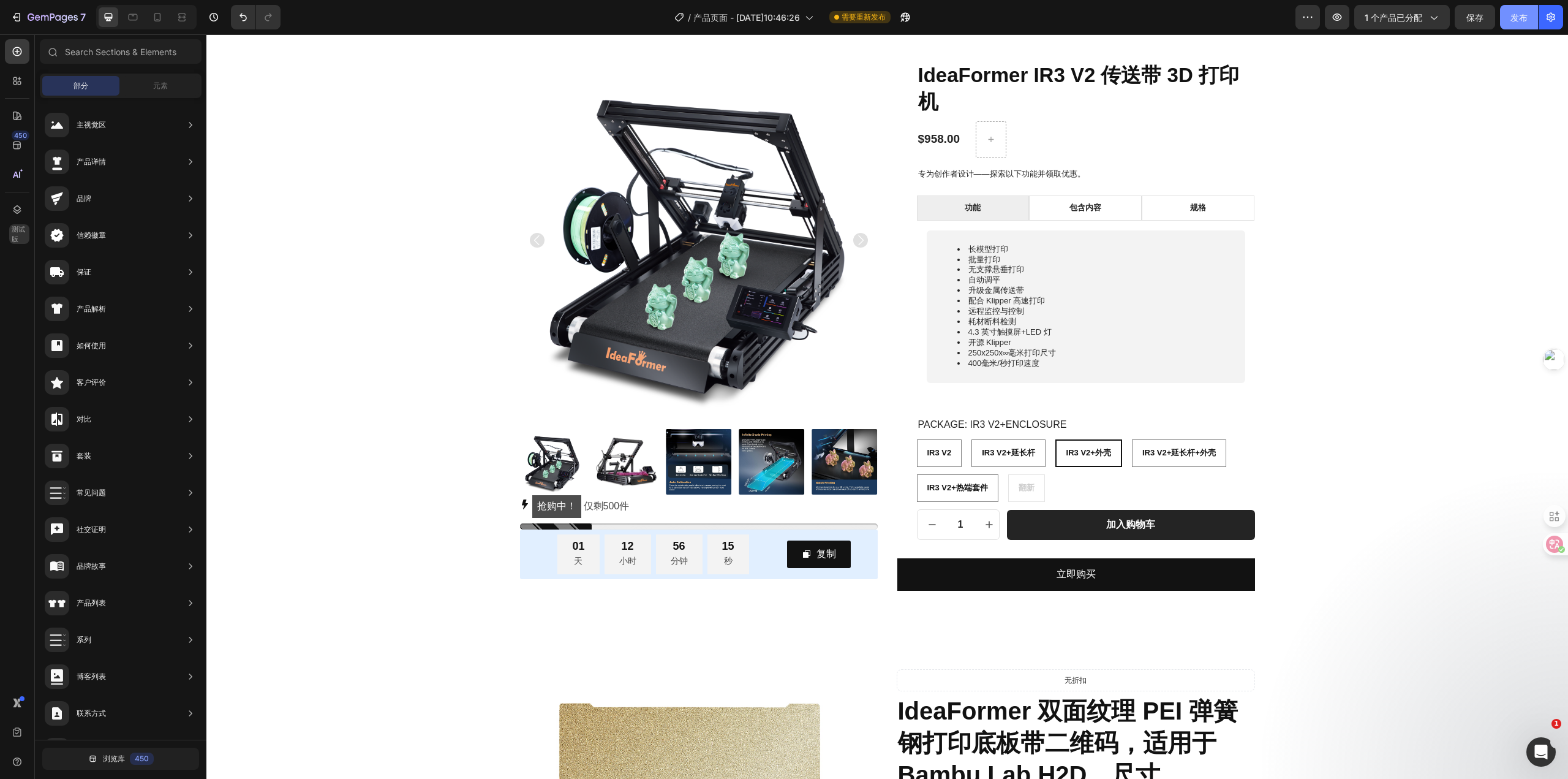
click at [1513, 22] on font "发布" at bounding box center [1519, 18] width 17 height 11
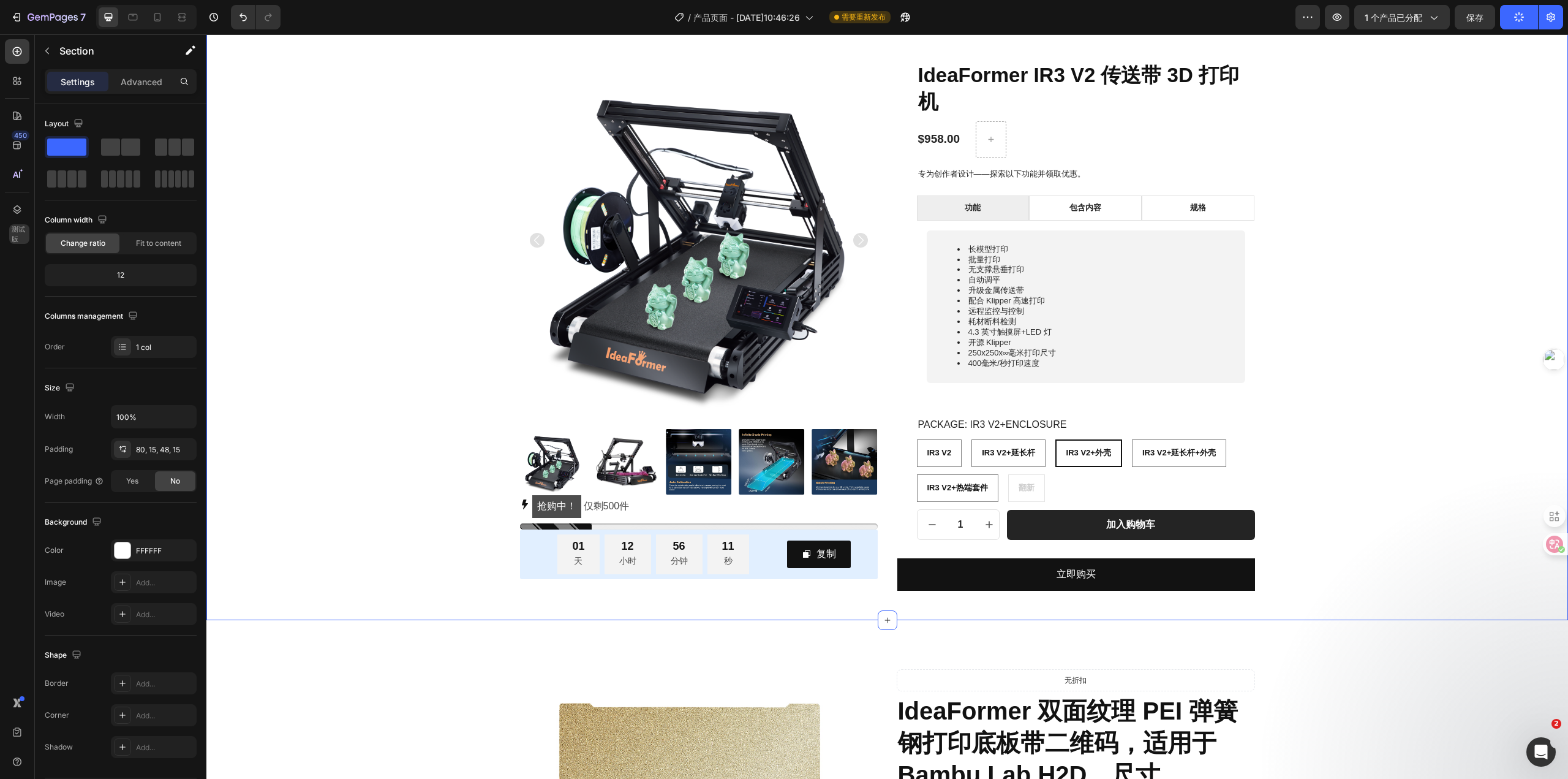
click at [1387, 412] on div "产品图片 抢购中！ 仅剩 500 件 库存计数器 01 天 12 小时 56 分钟 11 秒 倒计时计时器 复制 复制优惠码 行 行 IdeaFormer I…" at bounding box center [887, 326] width 1343 height 529
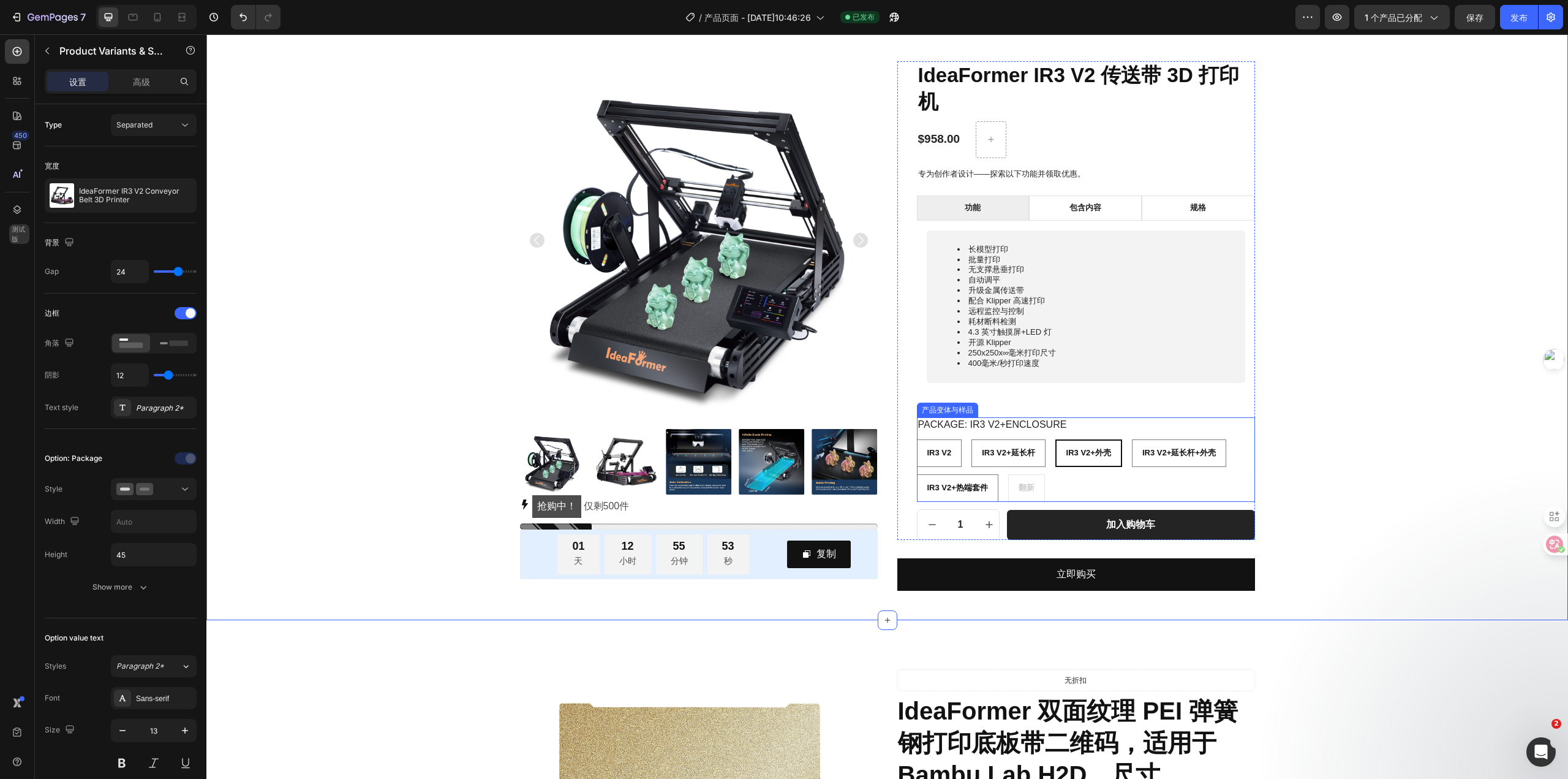
click at [1216, 476] on div "IR3 V2 IR3 V2 IR3 V2 IR3 V2+延长杆 IR3 V2+Extended Rod IR3 V2+延长杆 IR3 V2+外壳 IR3 V2…" at bounding box center [1086, 470] width 338 height 63
click at [1159, 474] on div "IR3 V2 IR3 V2 IR3 V2 IR3 V2+延长杆 IR3 V2+Extended Rod IR3 V2+延长杆 IR3 V2+外壳 IR3 V2…" at bounding box center [1086, 470] width 338 height 63
click at [1231, 432] on div "Package: IR3 V2+Enclosure IR3 V2 IR3 V2 IR3 V2 IR3 V2+延长杆 IR3 V2+Extended Rod I…" at bounding box center [1086, 459] width 338 height 85
click at [1048, 423] on legend "Package: IR3 V2+Enclosure" at bounding box center [992, 424] width 151 height 15
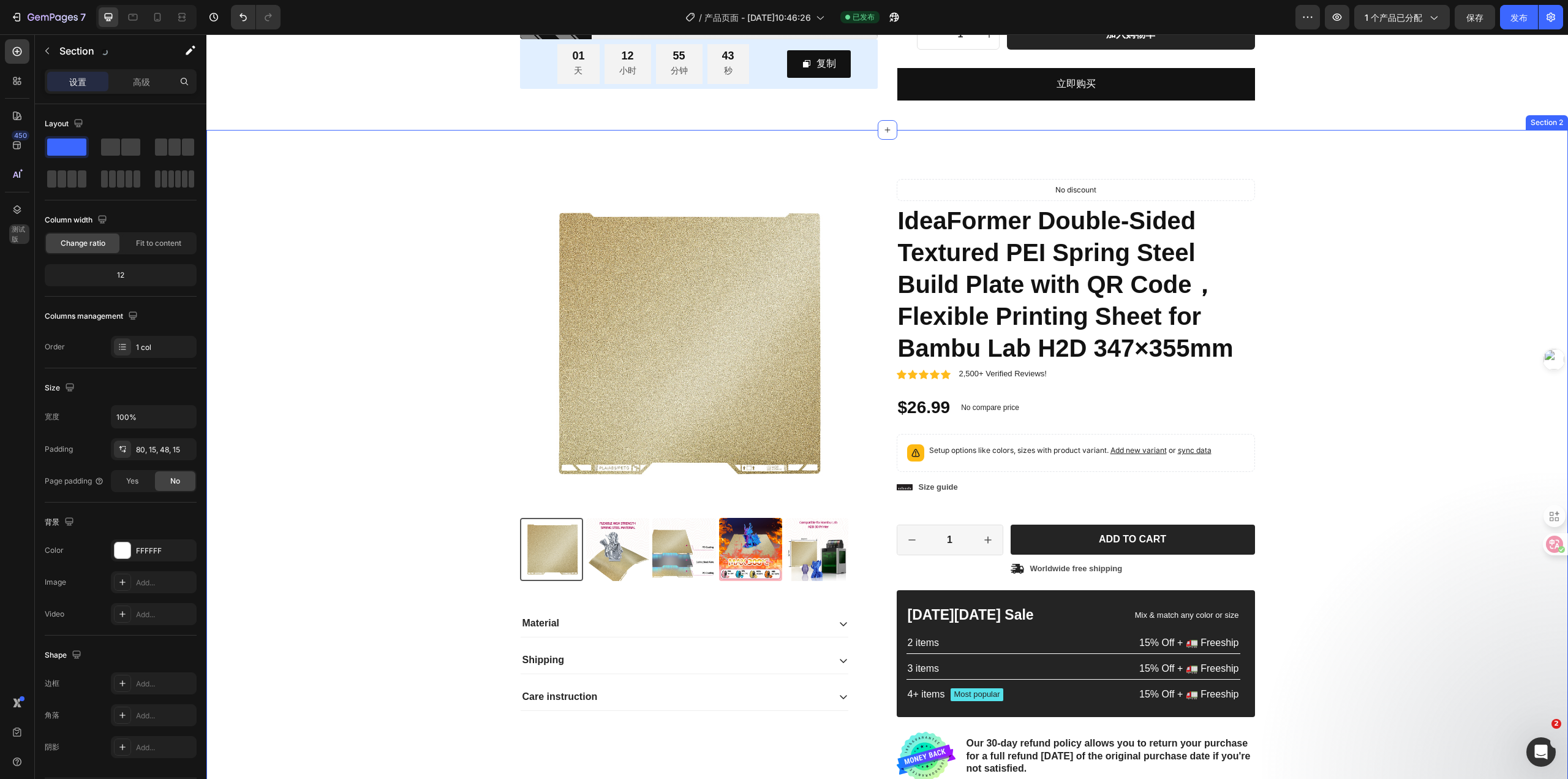
scroll to position [292, 0]
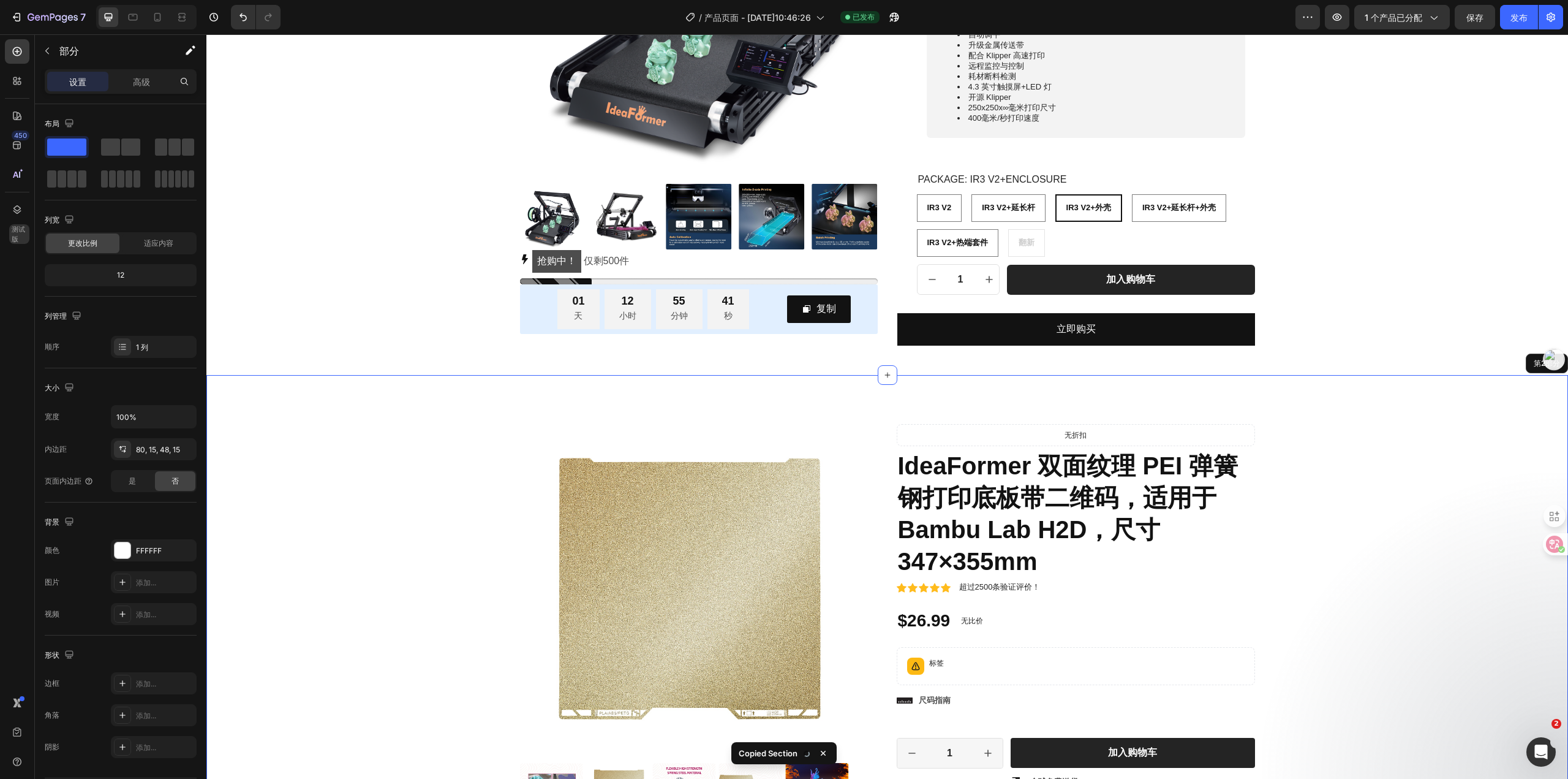
click at [1218, 402] on div "产品图片 Material Shipping Care instruction Accordion Icon Icon Icon Icon Icon Icon…" at bounding box center [887, 704] width 1362 height 658
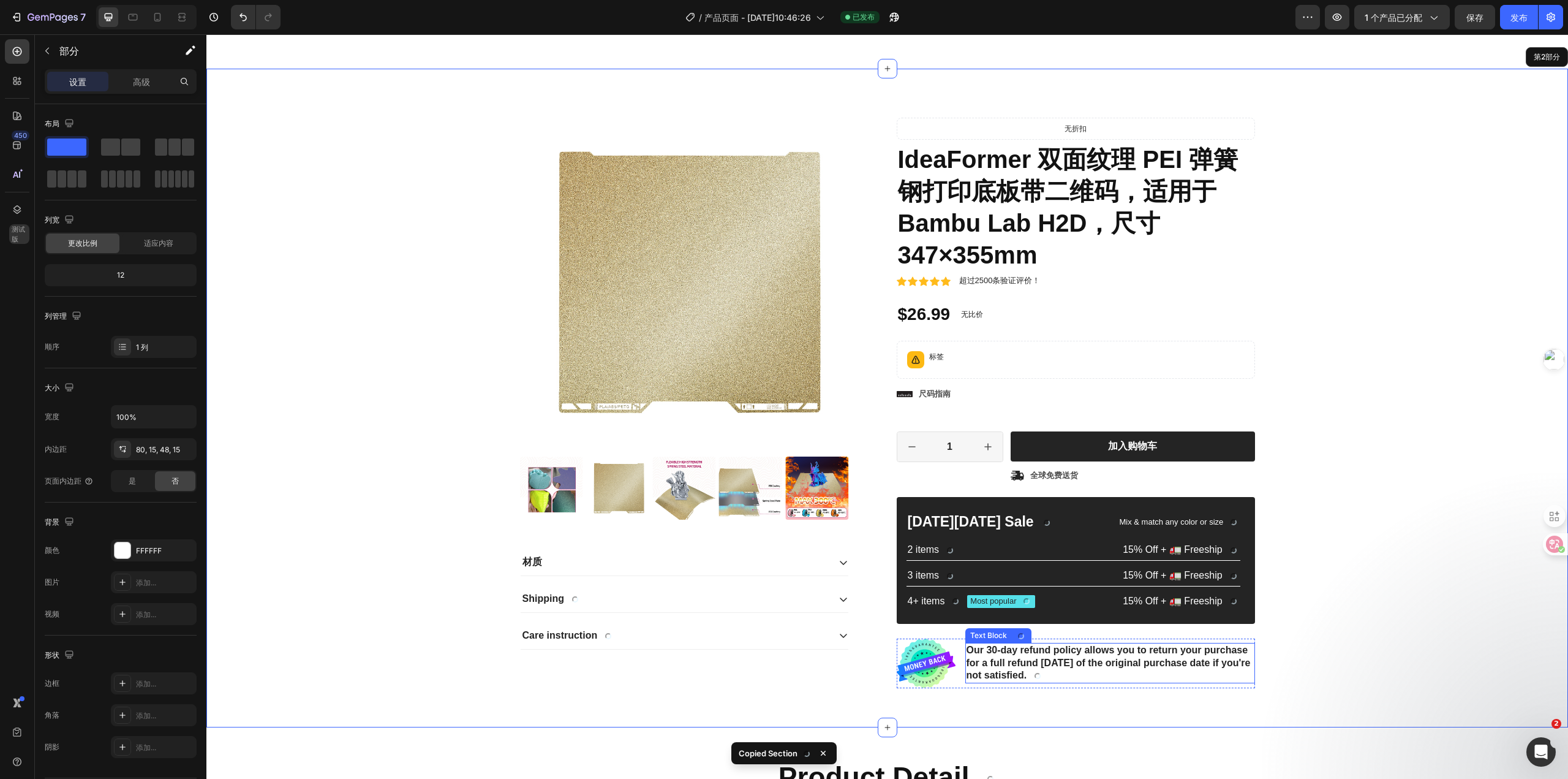
scroll to position [843, 0]
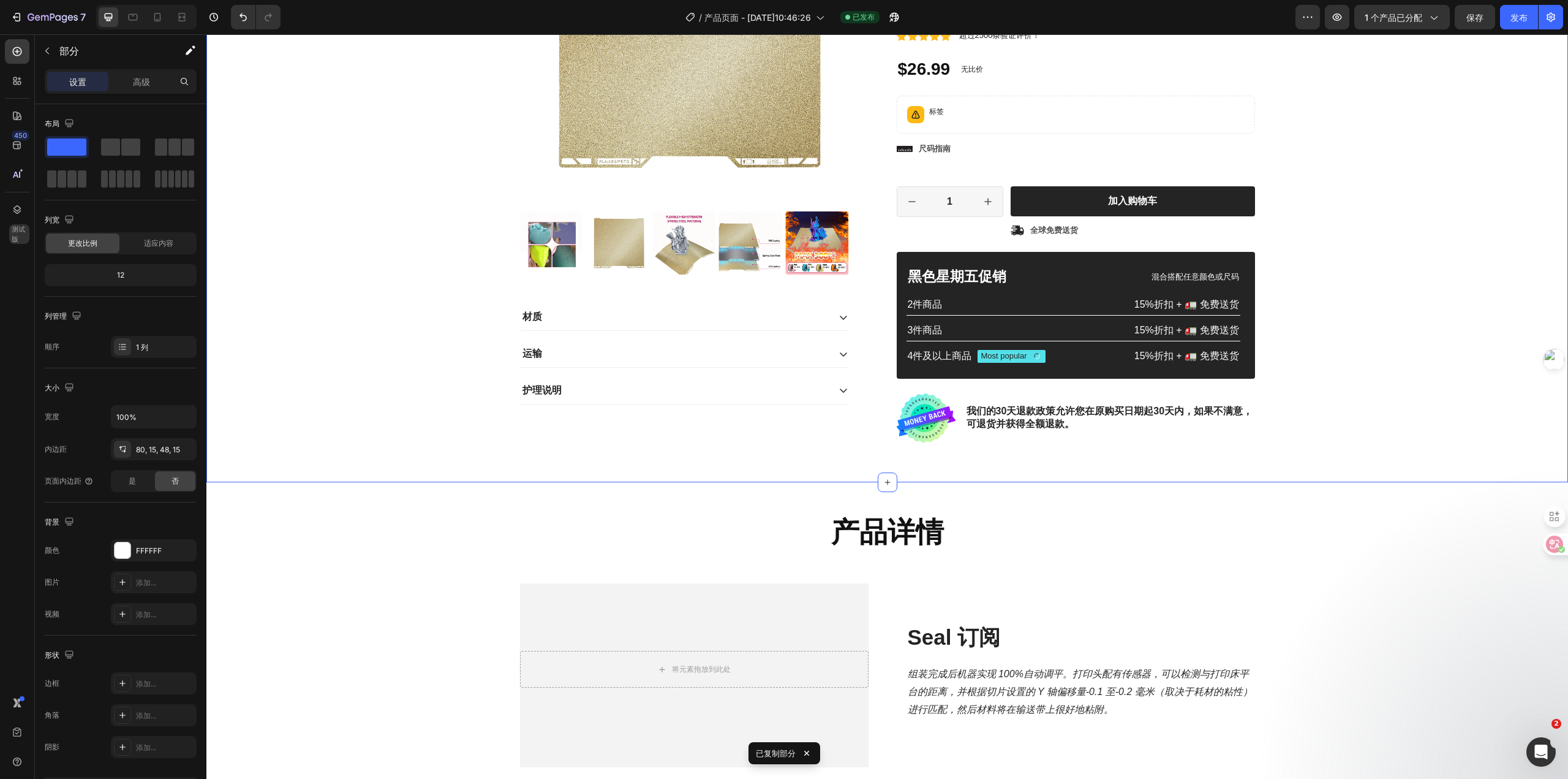
click at [1288, 440] on div "产品图片 材质 运输 护理说明 手风琴 Icon Icon Icon Icon Icon Icon List 2,500+ Verified Reviews!…" at bounding box center [887, 163] width 1343 height 580
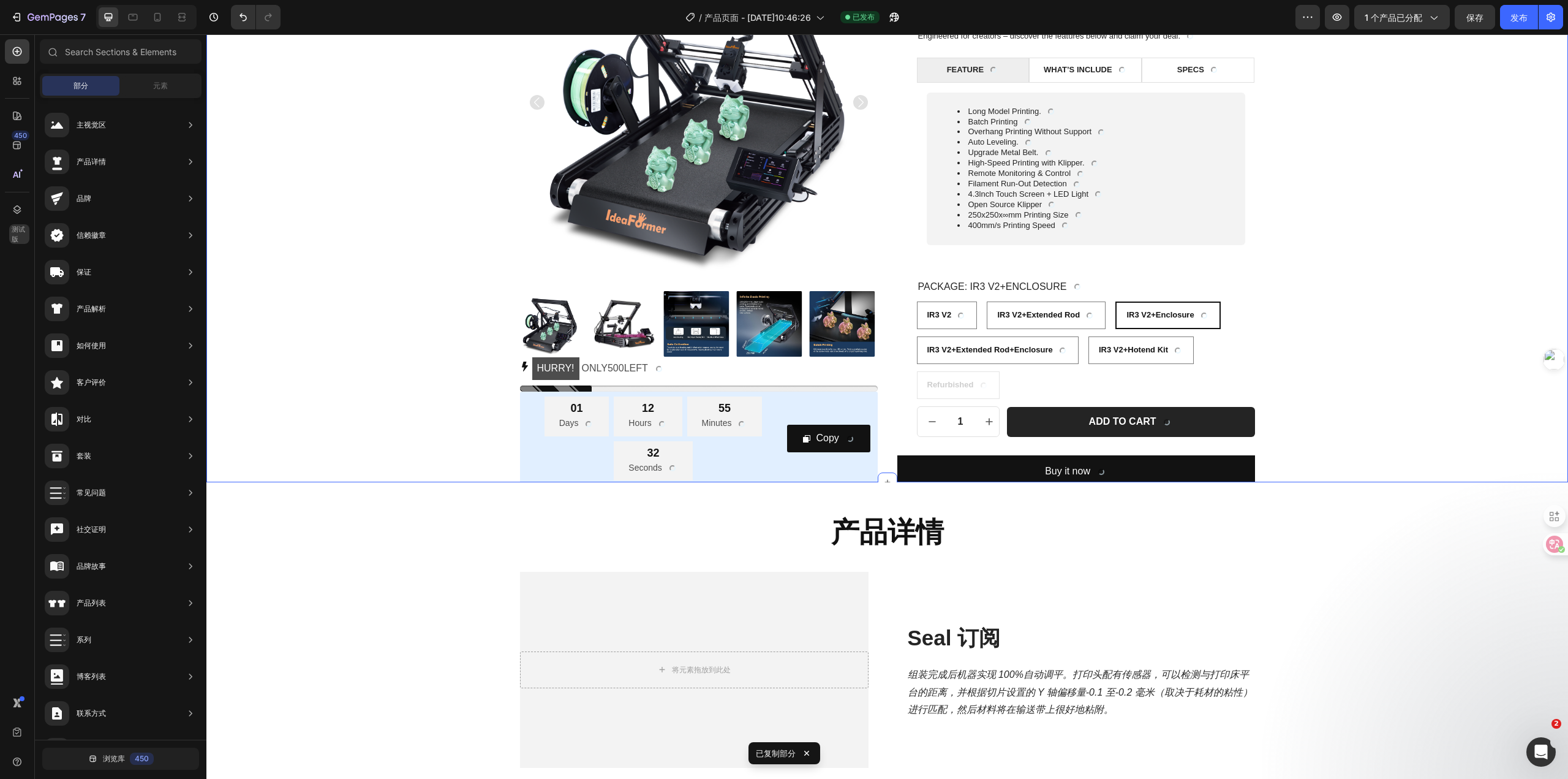
scroll to position [0, 0]
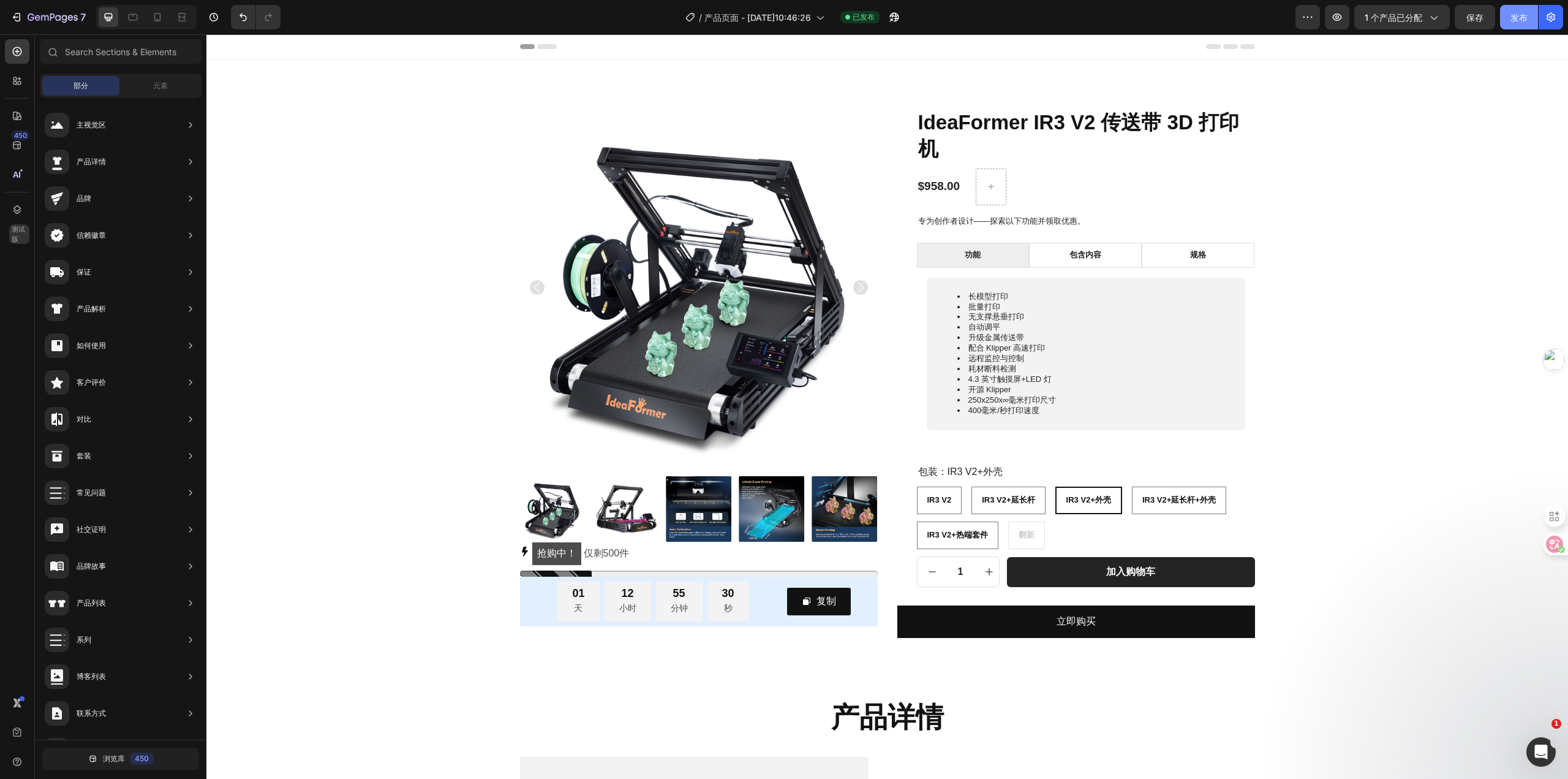
click at [1523, 19] on font "发布" at bounding box center [1519, 18] width 17 height 11
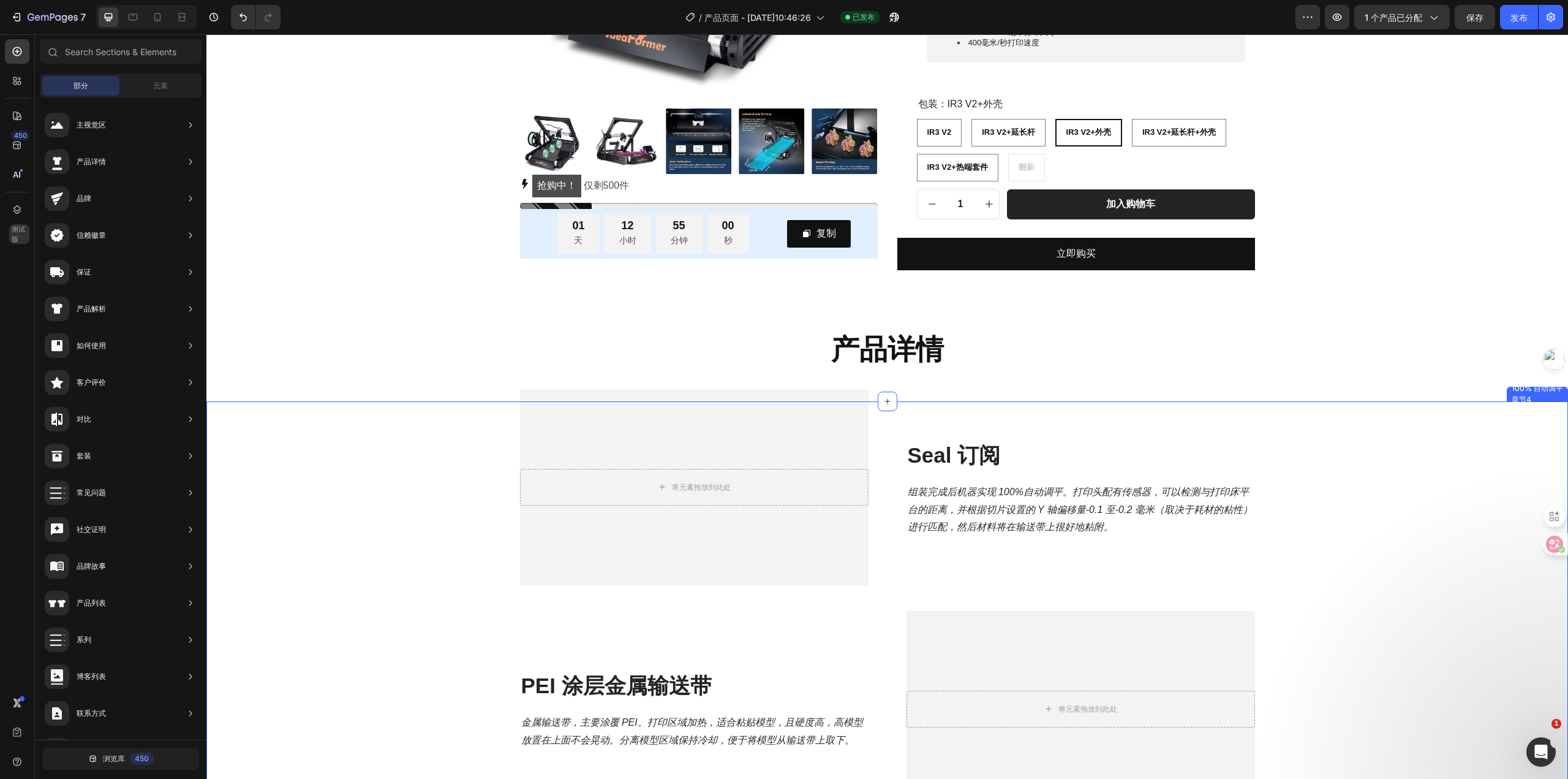
scroll to position [61, 0]
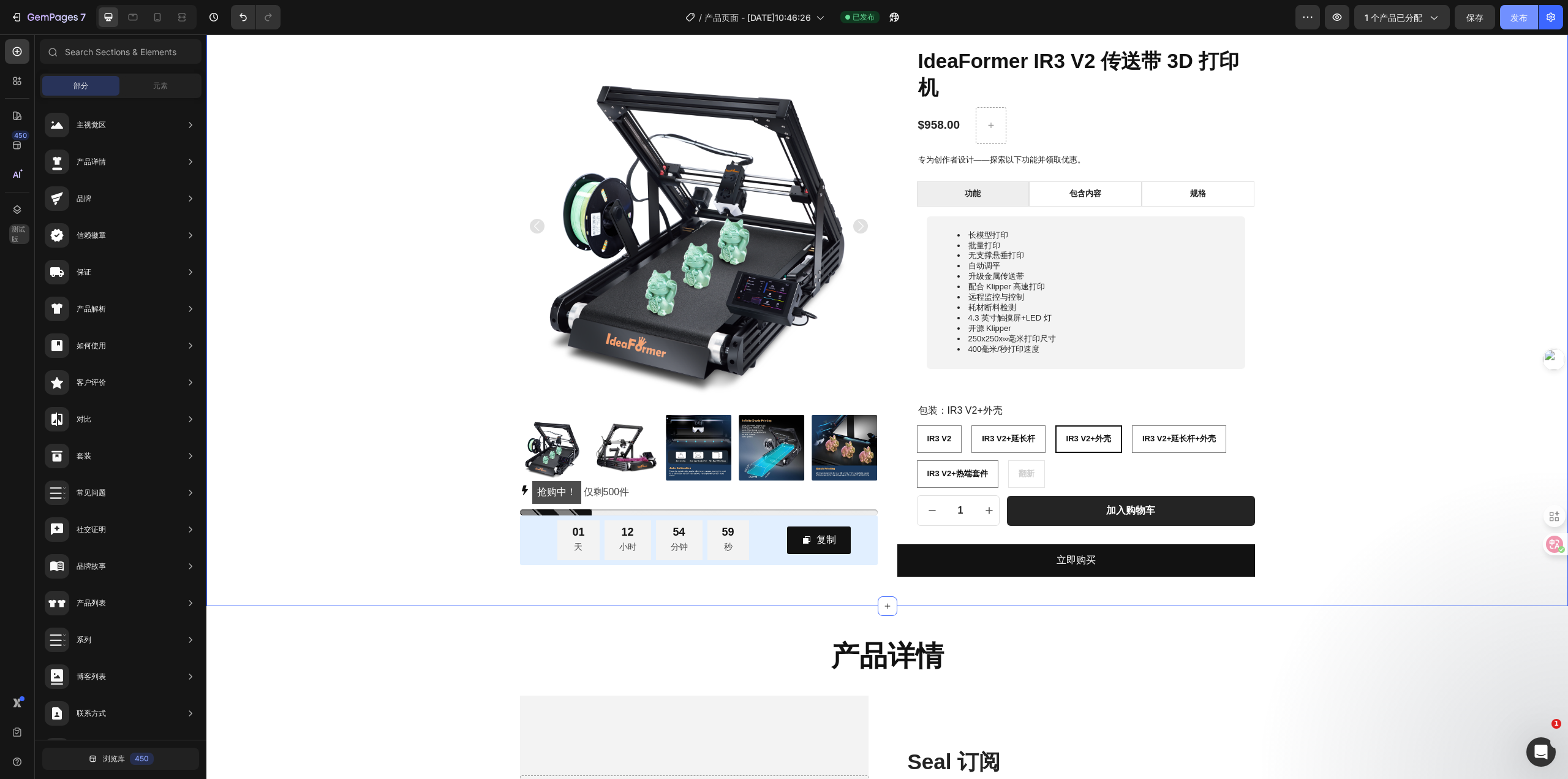
click at [1518, 21] on font "发布" at bounding box center [1519, 18] width 17 height 11
